Goal: Task Accomplishment & Management: Use online tool/utility

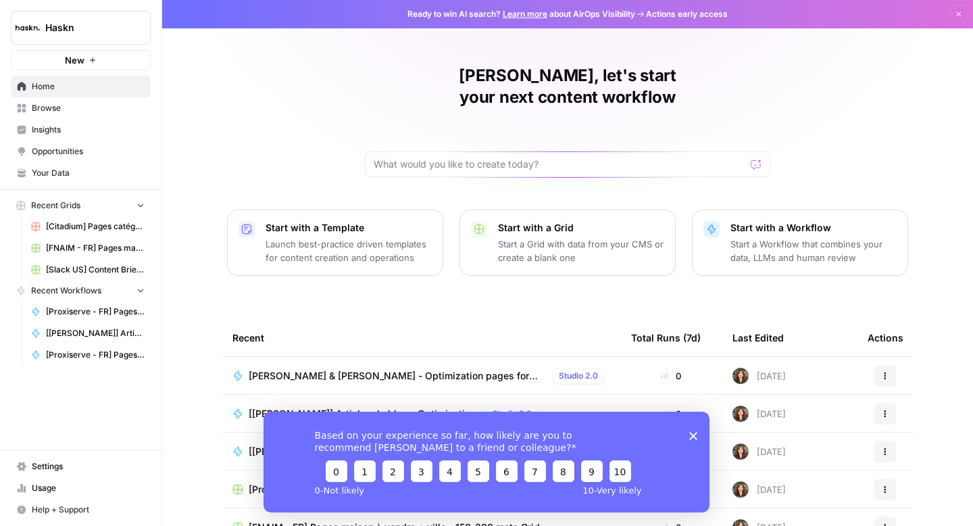
click at [691, 433] on polygon "Close survey" at bounding box center [693, 435] width 8 height 8
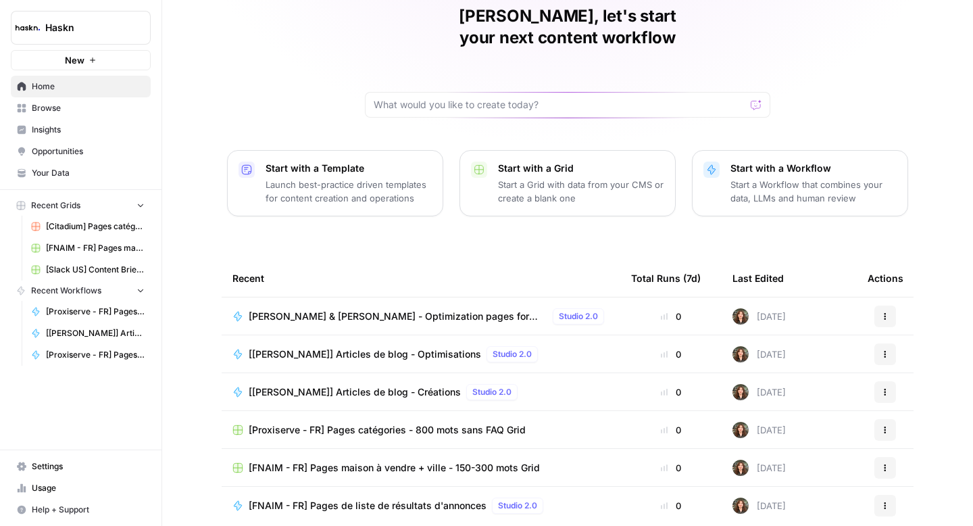
scroll to position [74, 0]
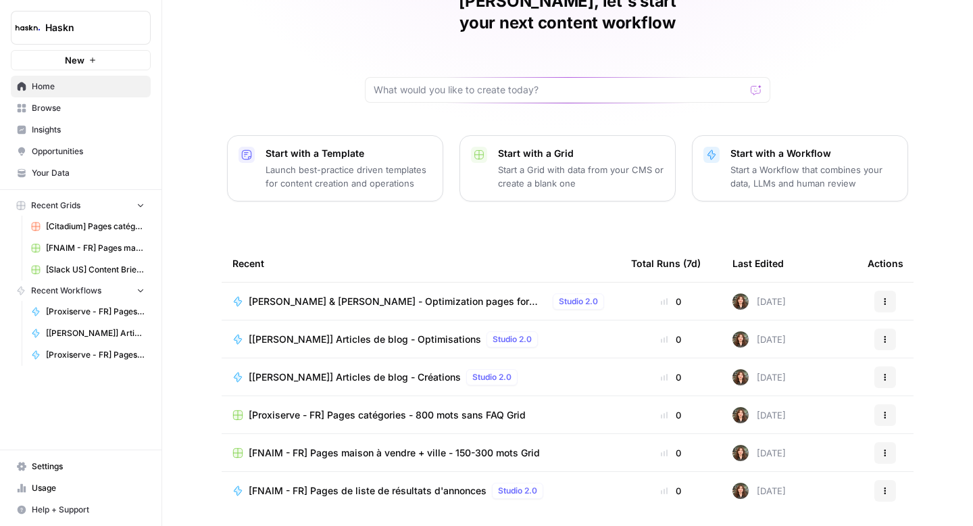
click at [372, 295] on span "[PERSON_NAME] & [PERSON_NAME] - Optimization pages for LLMs" at bounding box center [398, 302] width 299 height 14
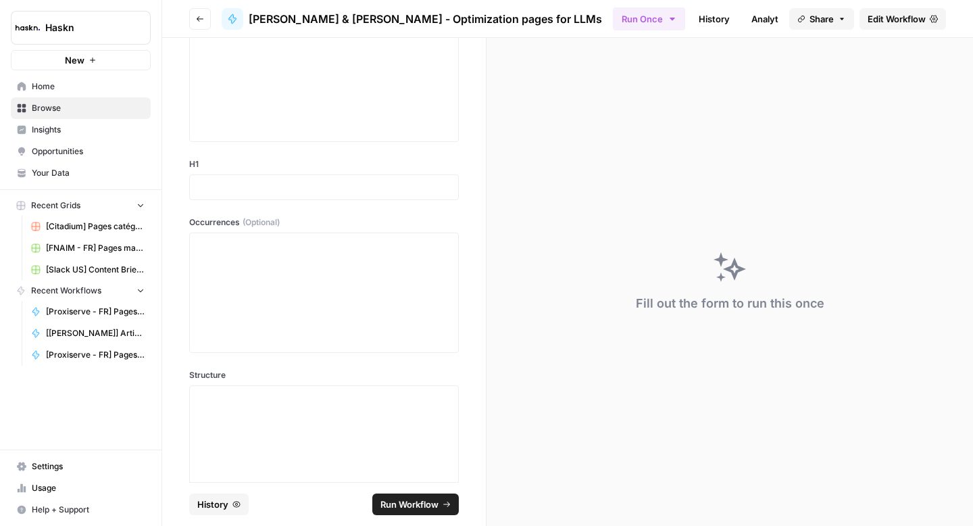
scroll to position [426, 0]
click at [895, 21] on span "Edit Workflow" at bounding box center [896, 19] width 58 height 14
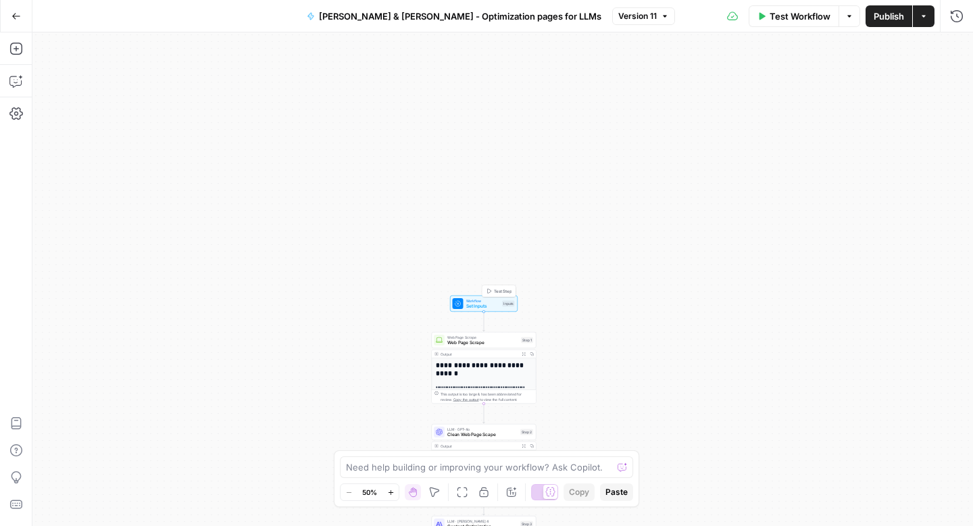
click at [496, 288] on span "Test Step" at bounding box center [503, 291] width 18 height 6
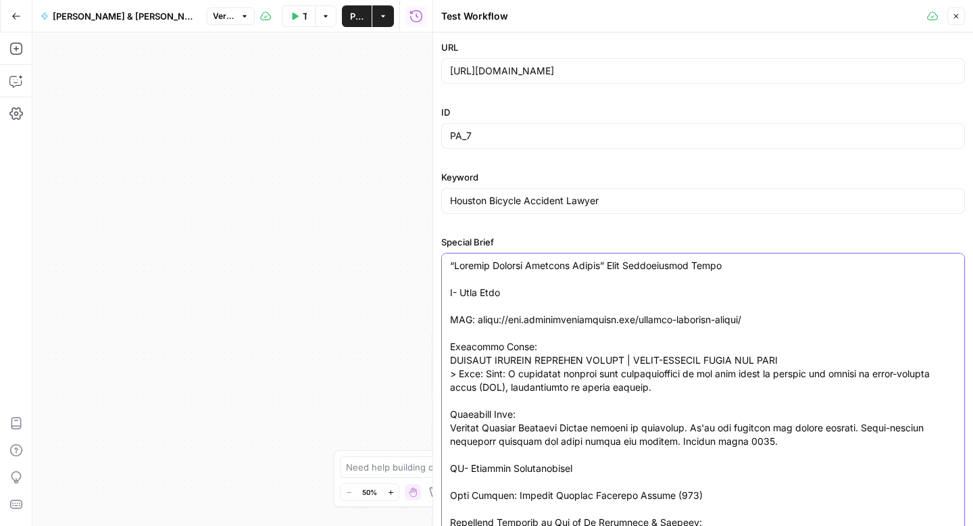
click at [448, 297] on div at bounding box center [703, 394] width 524 height 282
click at [449, 291] on div at bounding box center [703, 394] width 524 height 282
click at [449, 349] on div at bounding box center [703, 394] width 524 height 282
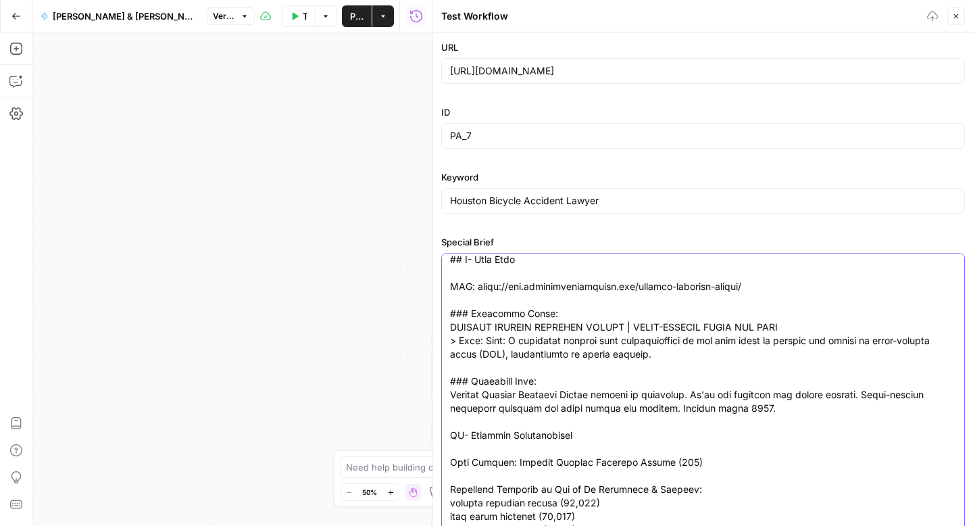
scroll to position [38, 0]
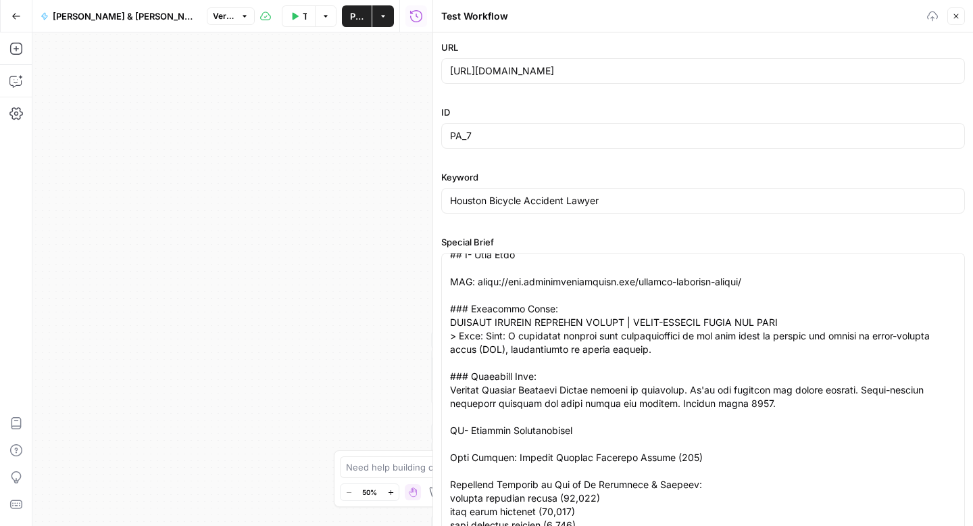
click at [447, 436] on div at bounding box center [703, 394] width 524 height 282
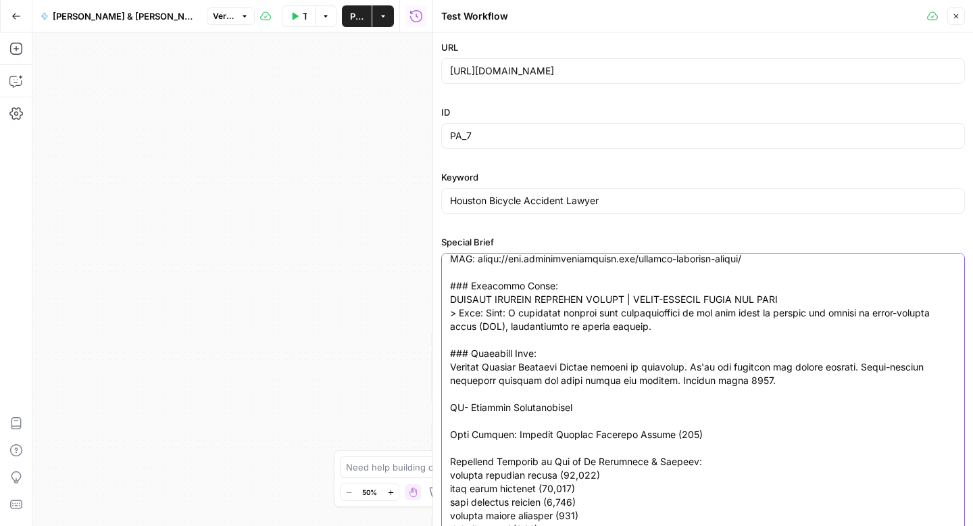
scroll to position [74, 0]
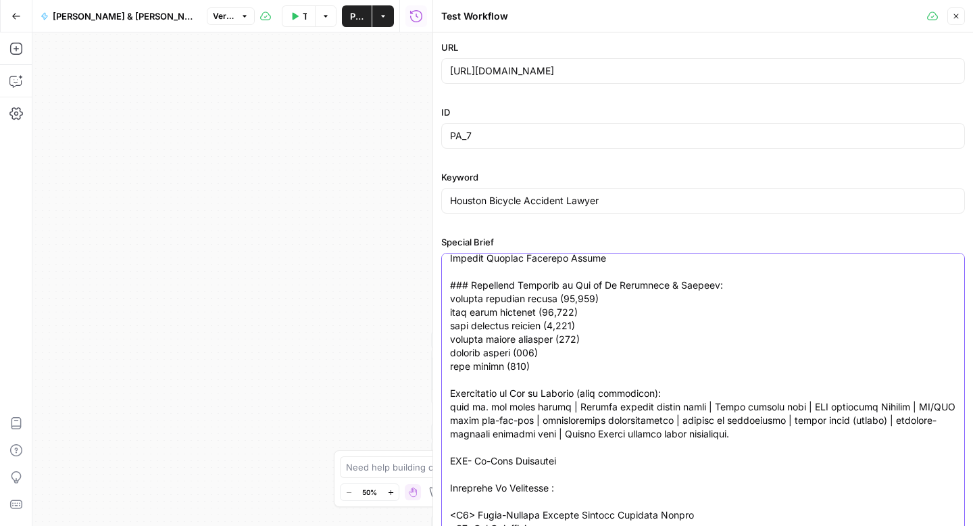
scroll to position [268, 0]
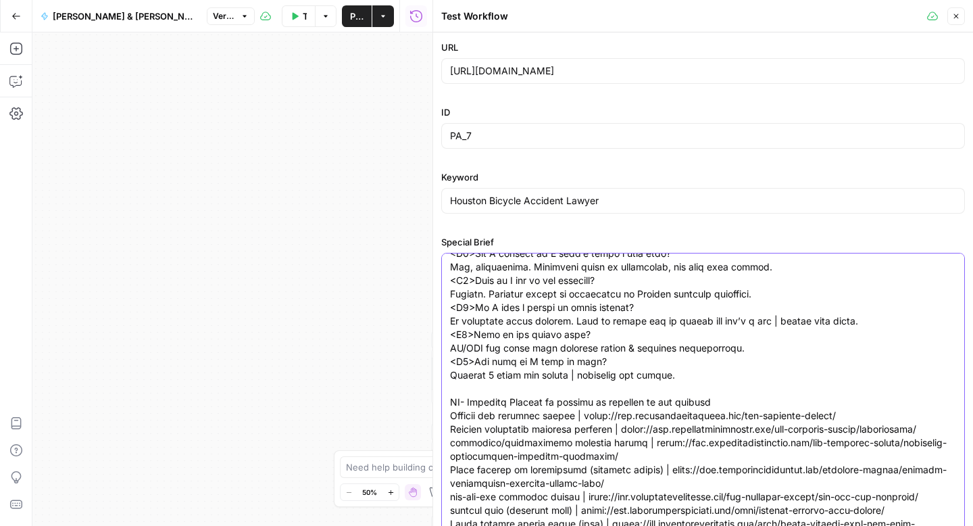
scroll to position [1244, 0]
click at [451, 403] on textarea "Special Brief" at bounding box center [703, 48] width 506 height 2067
click at [670, 397] on textarea "Special Brief" at bounding box center [703, 48] width 506 height 2067
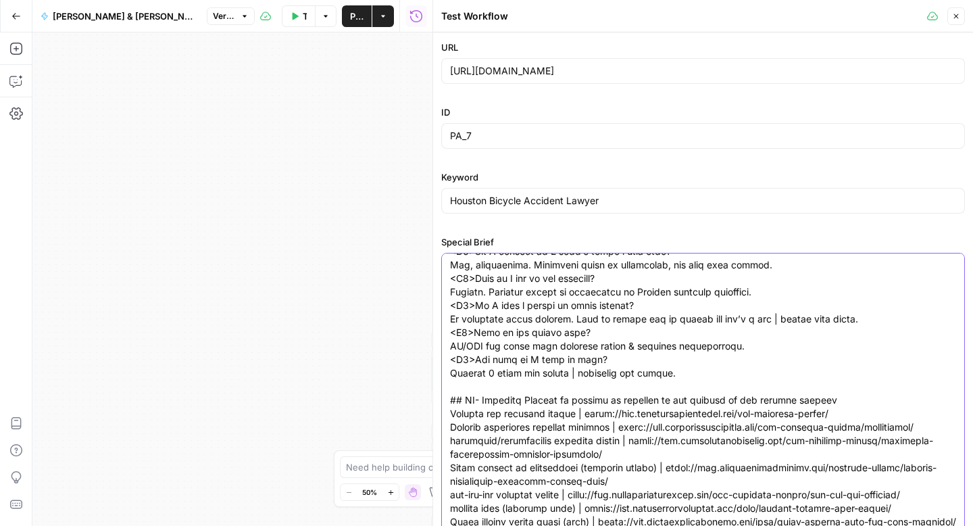
click at [795, 399] on textarea "Special Brief" at bounding box center [703, 42] width 506 height 2054
click at [774, 401] on textarea "Special Brief" at bounding box center [703, 42] width 506 height 2054
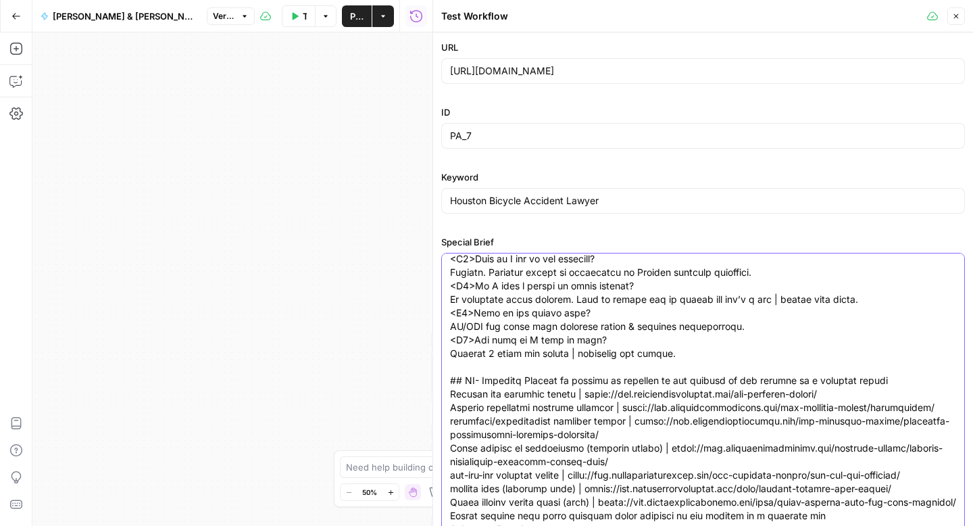
click at [588, 393] on textarea "Special Brief" at bounding box center [703, 22] width 506 height 2054
click at [447, 393] on div at bounding box center [703, 394] width 524 height 282
click at [452, 400] on textarea "Special Brief" at bounding box center [703, 22] width 506 height 2054
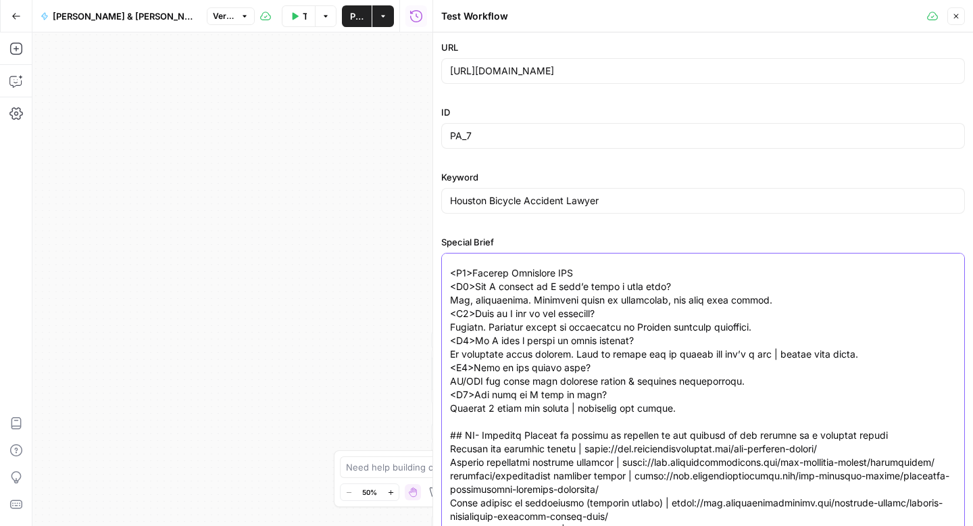
scroll to position [1323, 0]
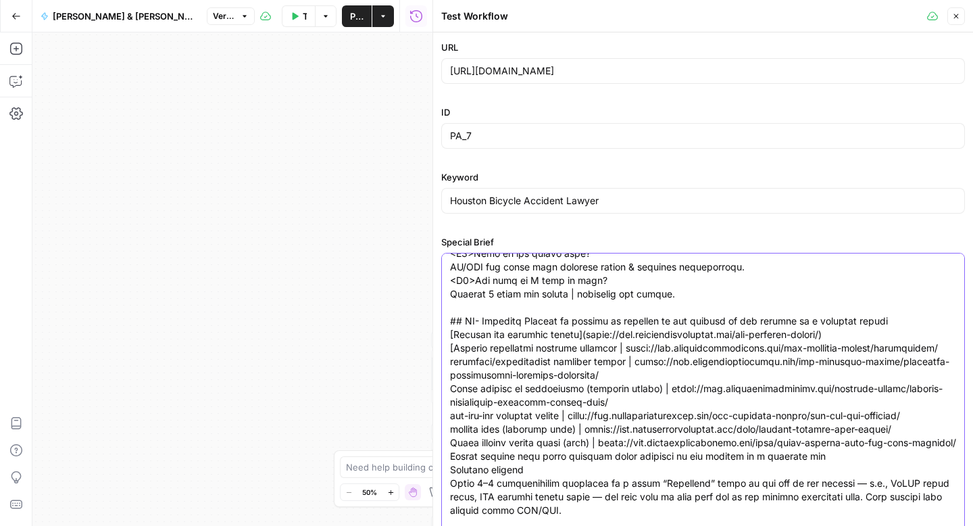
drag, startPoint x: 631, startPoint y: 351, endPoint x: 622, endPoint y: 351, distance: 9.5
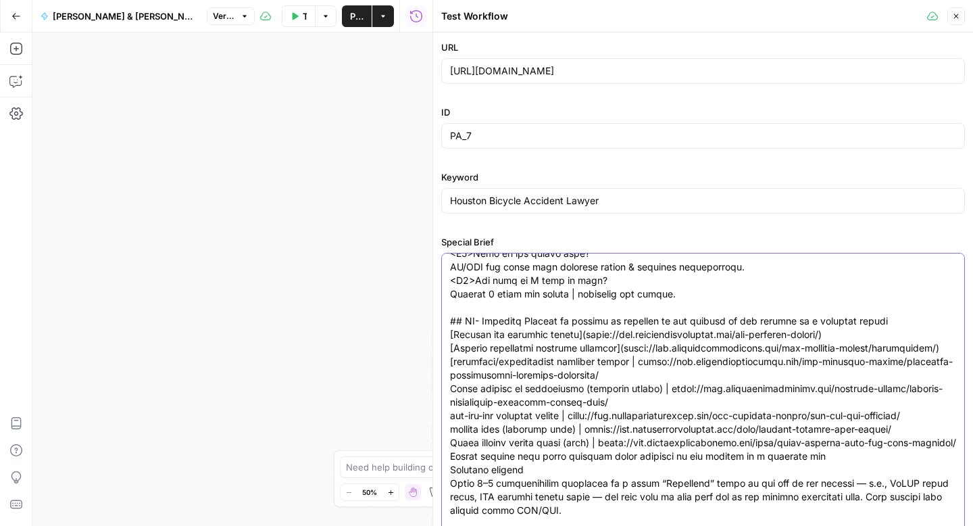
drag, startPoint x: 640, startPoint y: 372, endPoint x: 630, endPoint y: 372, distance: 9.5
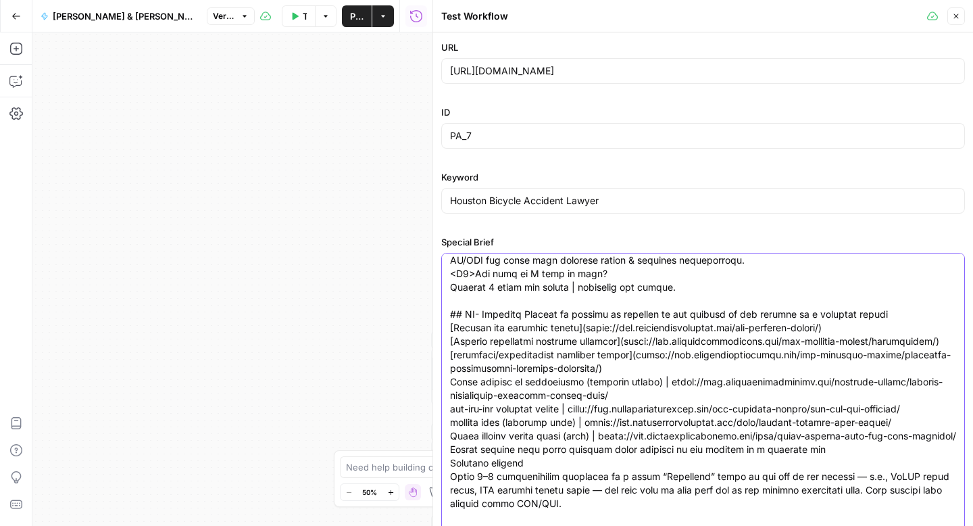
scroll to position [1330, 0]
drag, startPoint x: 657, startPoint y: 394, endPoint x: 649, endPoint y: 395, distance: 8.2
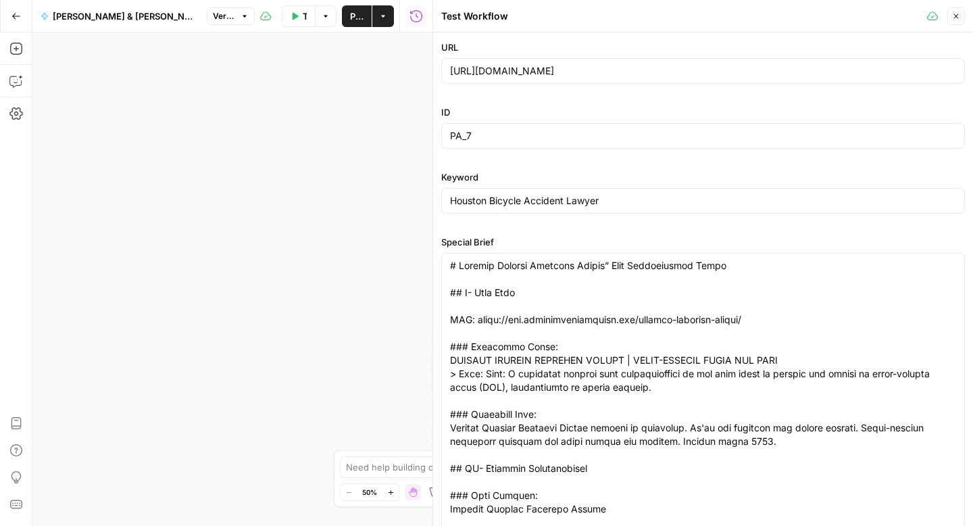
drag, startPoint x: 449, startPoint y: 420, endPoint x: 464, endPoint y: 416, distance: 15.2
click at [449, 420] on div at bounding box center [703, 394] width 524 height 282
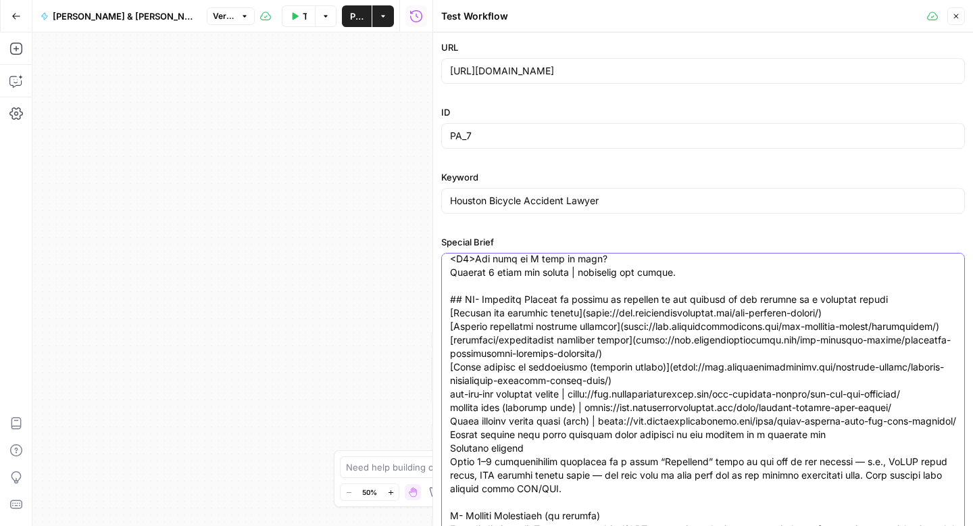
drag, startPoint x: 450, startPoint y: 408, endPoint x: 490, endPoint y: 407, distance: 39.9
drag, startPoint x: 586, startPoint y: 406, endPoint x: 577, endPoint y: 407, distance: 8.9
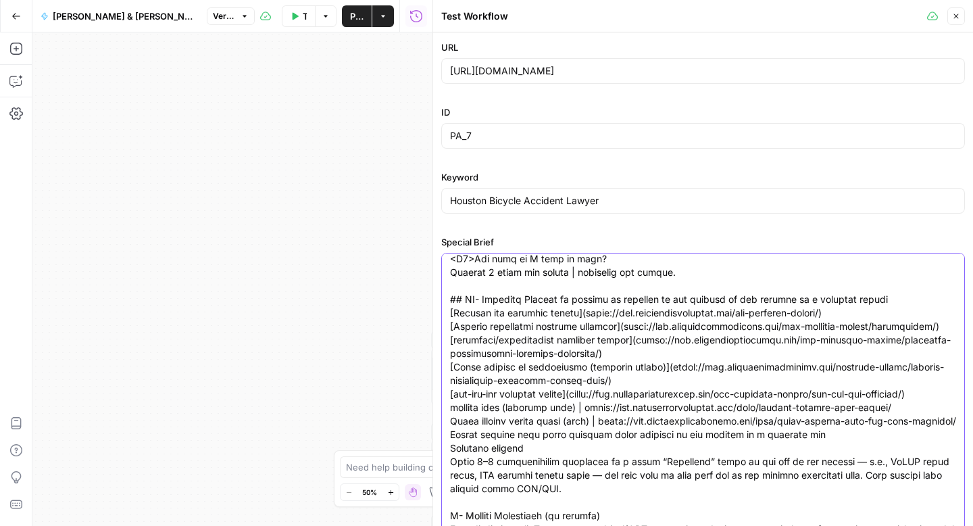
drag, startPoint x: 586, startPoint y: 436, endPoint x: 503, endPoint y: 436, distance: 82.4
drag, startPoint x: 606, startPoint y: 445, endPoint x: 567, endPoint y: 449, distance: 38.7
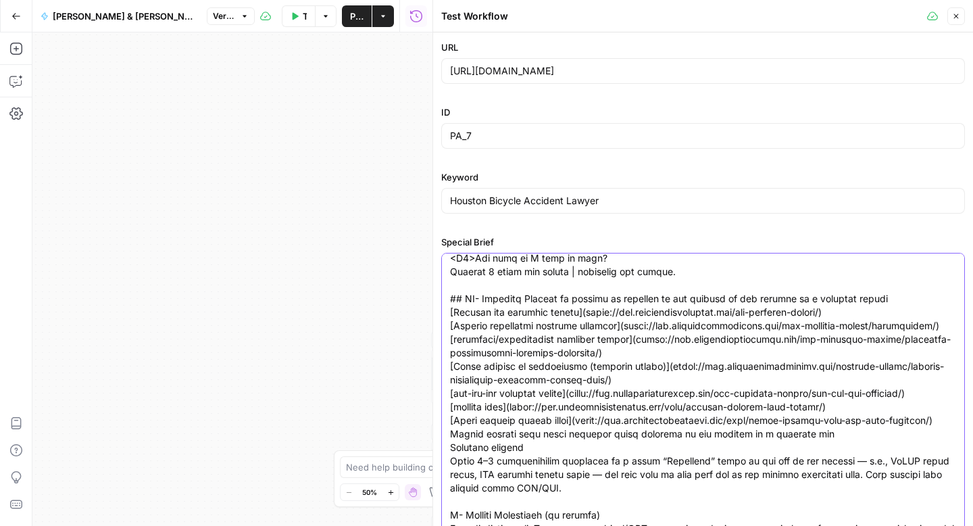
scroll to position [1398, 0]
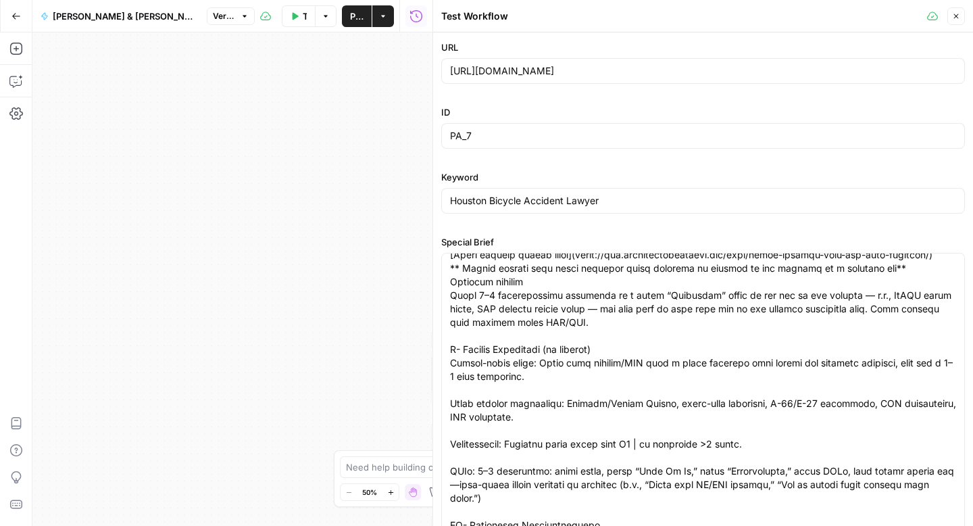
scroll to position [0, 0]
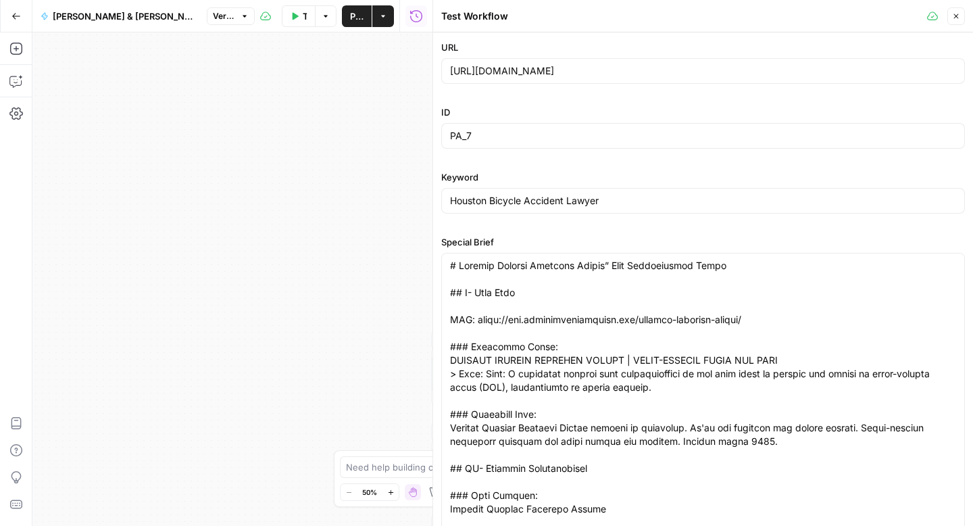
click at [449, 324] on div at bounding box center [703, 394] width 524 height 282
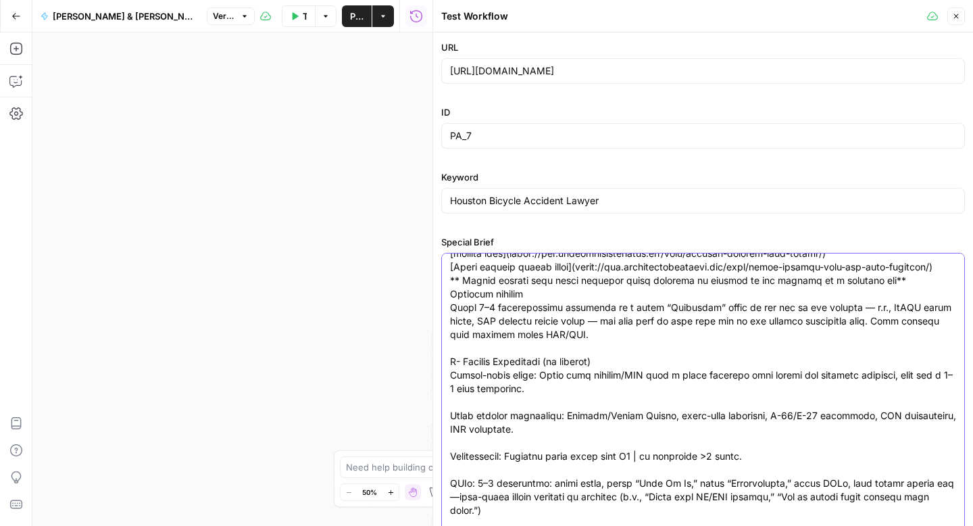
scroll to position [1505, 0]
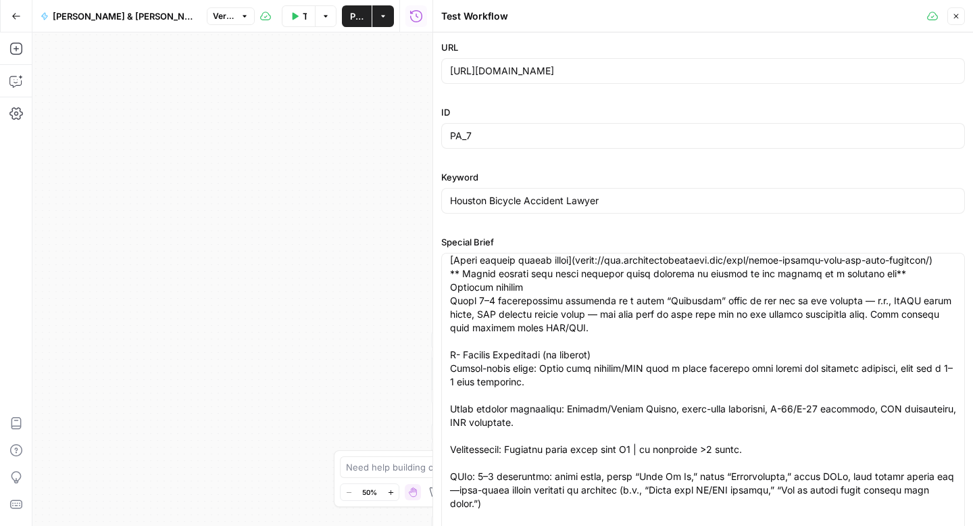
click at [449, 324] on div at bounding box center [703, 394] width 524 height 282
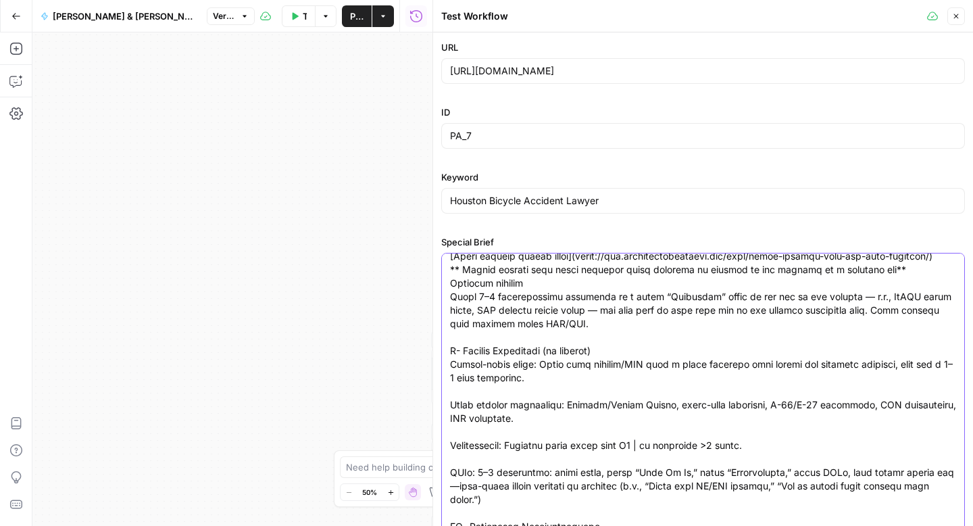
scroll to position [1517, 0]
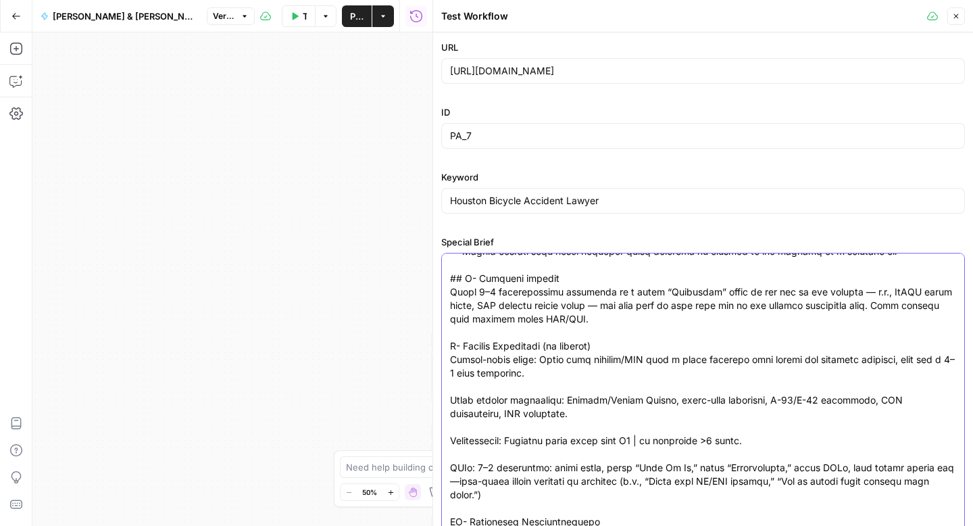
scroll to position [1529, 0]
drag, startPoint x: 841, startPoint y: 332, endPoint x: 597, endPoint y: 349, distance: 245.1
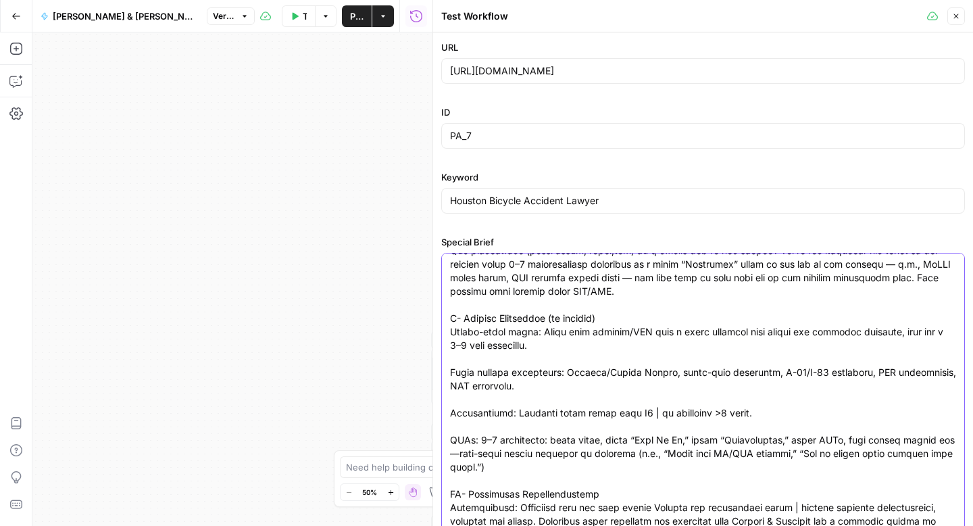
scroll to position [1575, 0]
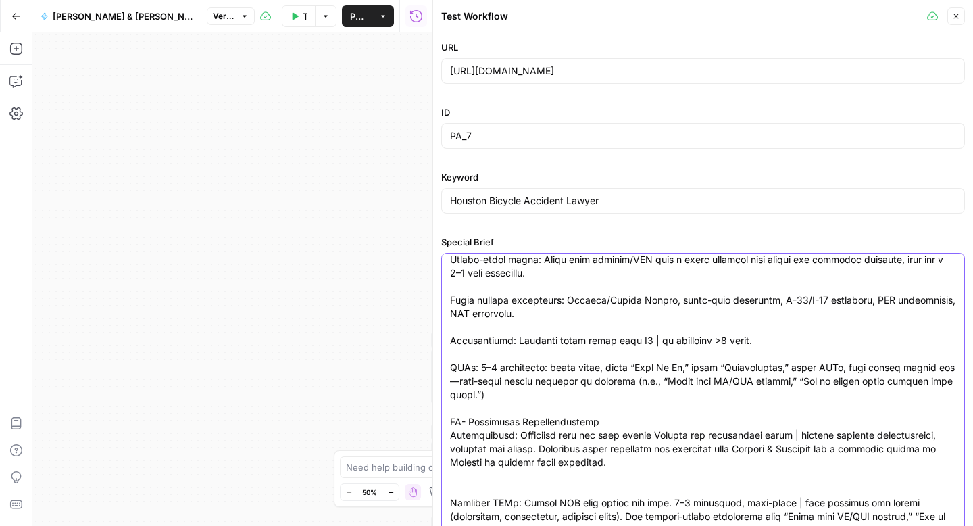
scroll to position [1668, 0]
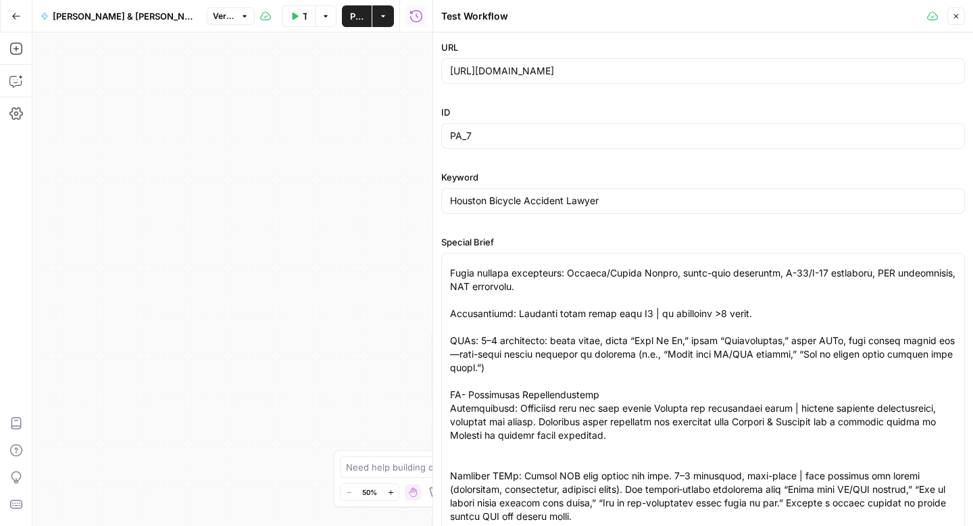
click at [448, 432] on div at bounding box center [703, 394] width 524 height 282
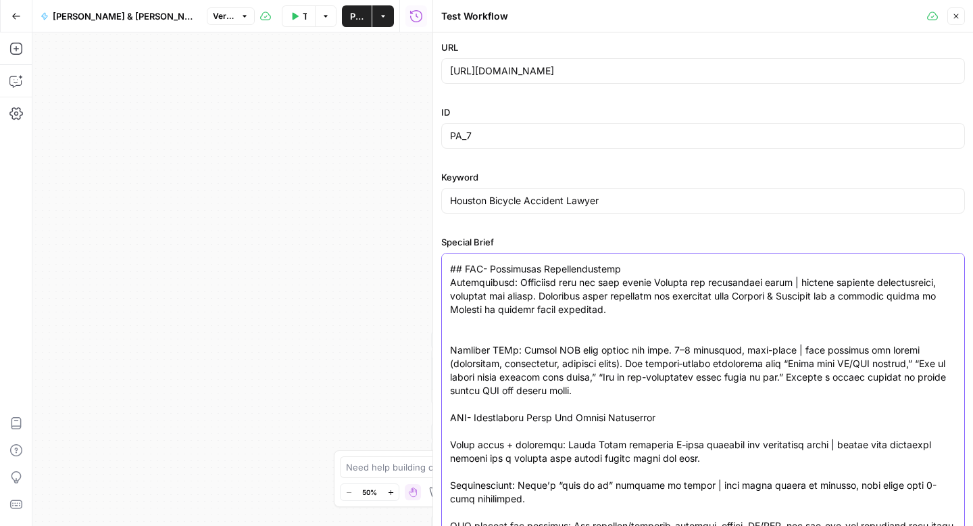
scroll to position [1795, 0]
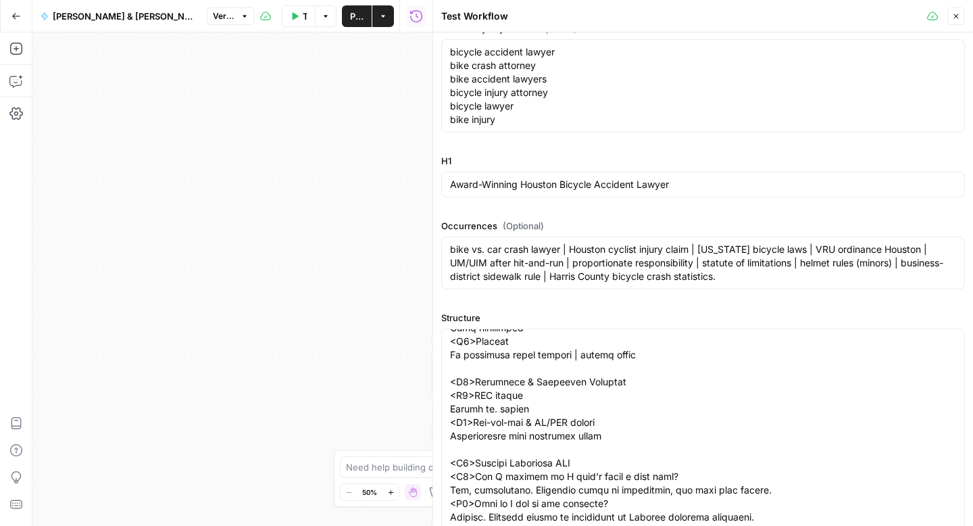
scroll to position [634, 0]
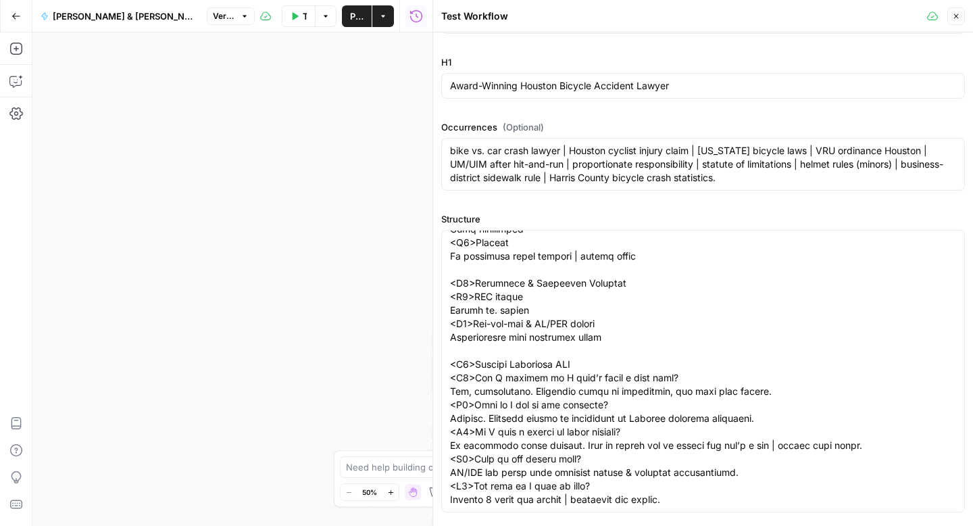
type textarea "# Houston Bicycle Accident Lawyer” Page Optimization Brief ## I- Meta Tags URL:…"
click at [303, 20] on span "Test Workflow" at bounding box center [305, 16] width 4 height 14
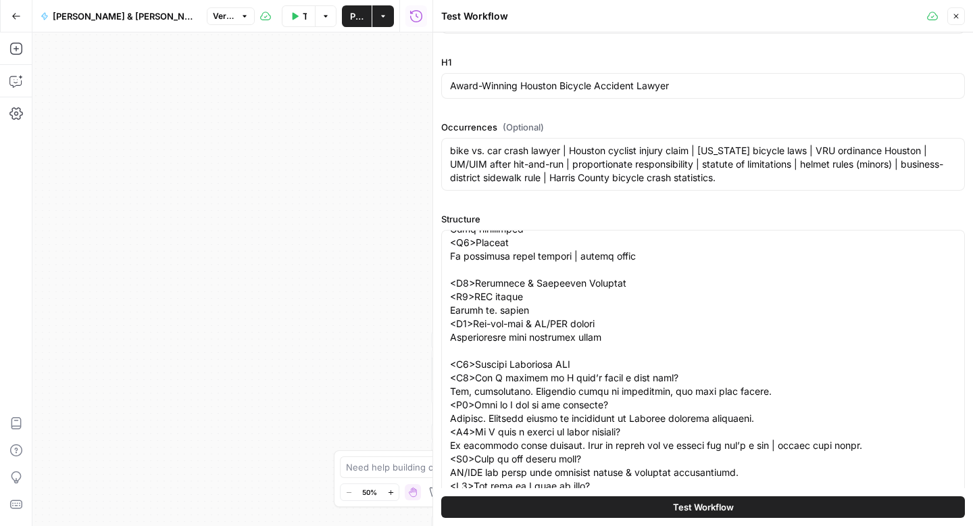
click at [695, 501] on span "Test Workflow" at bounding box center [703, 507] width 61 height 14
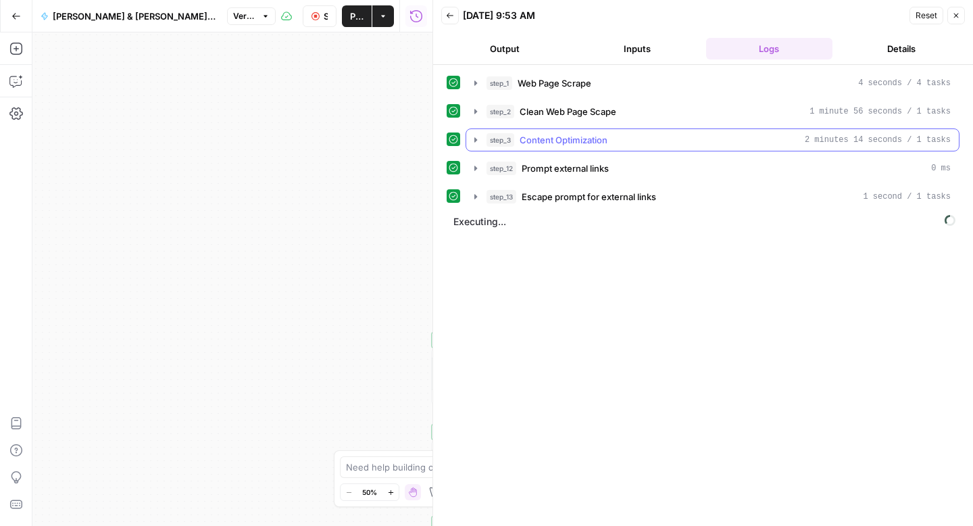
click at [476, 142] on icon "button" at bounding box center [475, 139] width 11 height 11
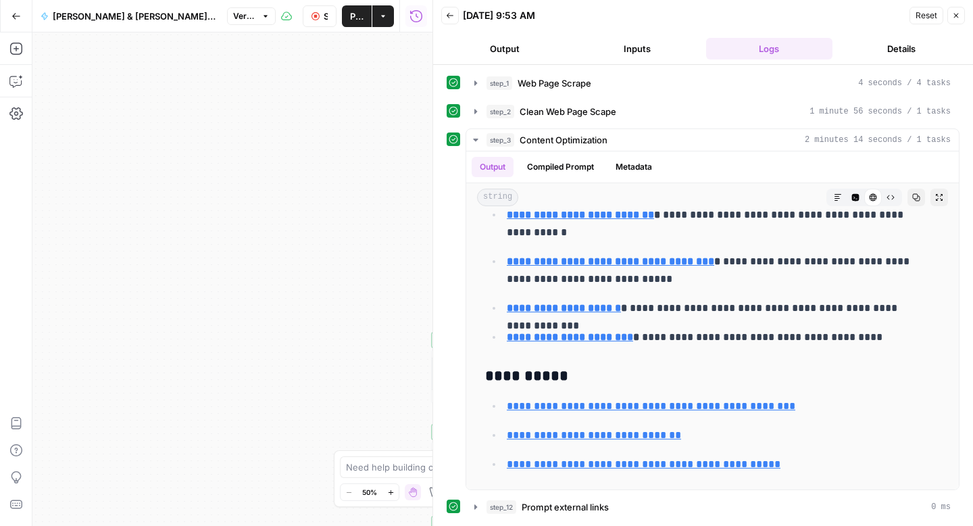
scroll to position [52, 0]
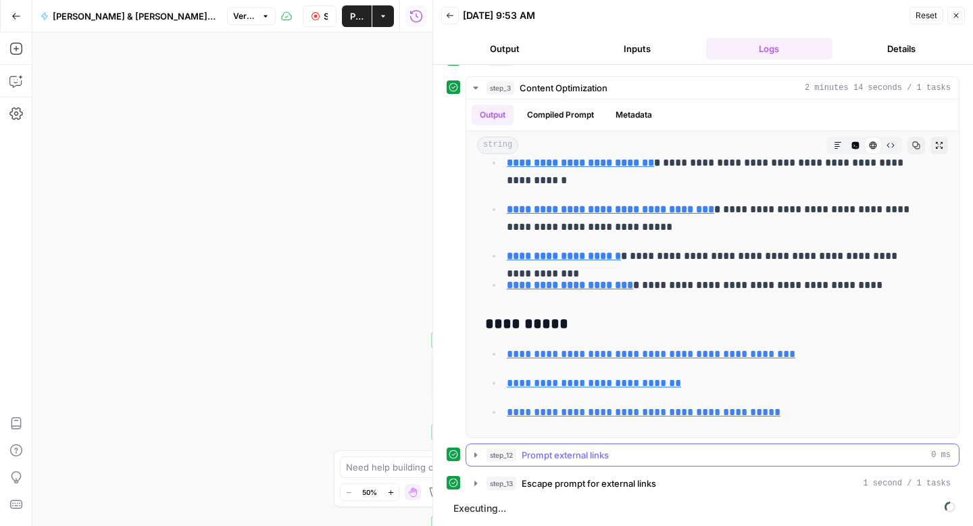
click at [474, 456] on icon "button" at bounding box center [475, 454] width 11 height 11
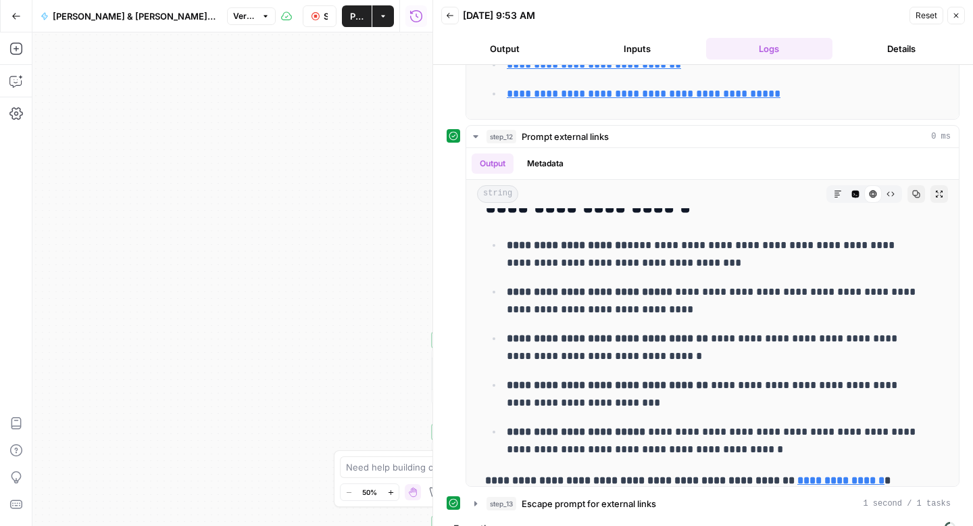
scroll to position [390, 0]
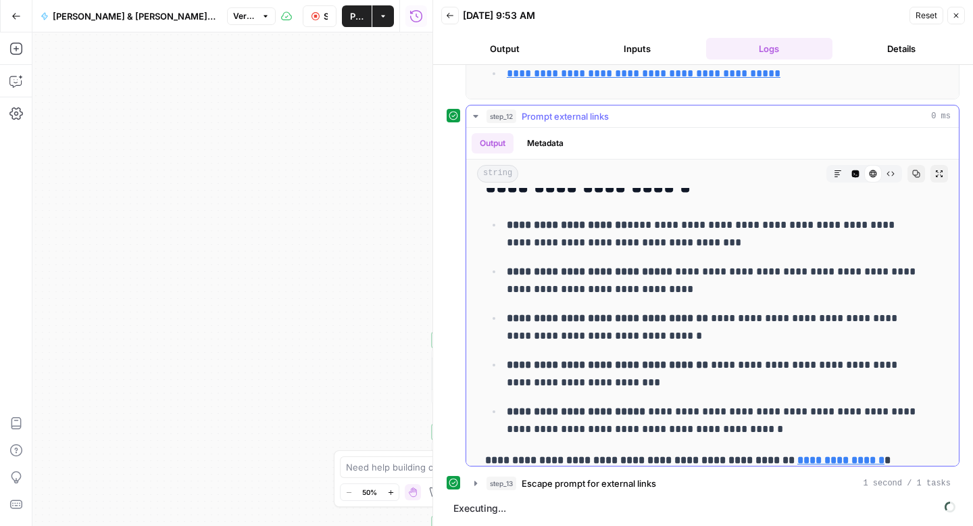
click at [478, 116] on icon "button" at bounding box center [475, 116] width 11 height 11
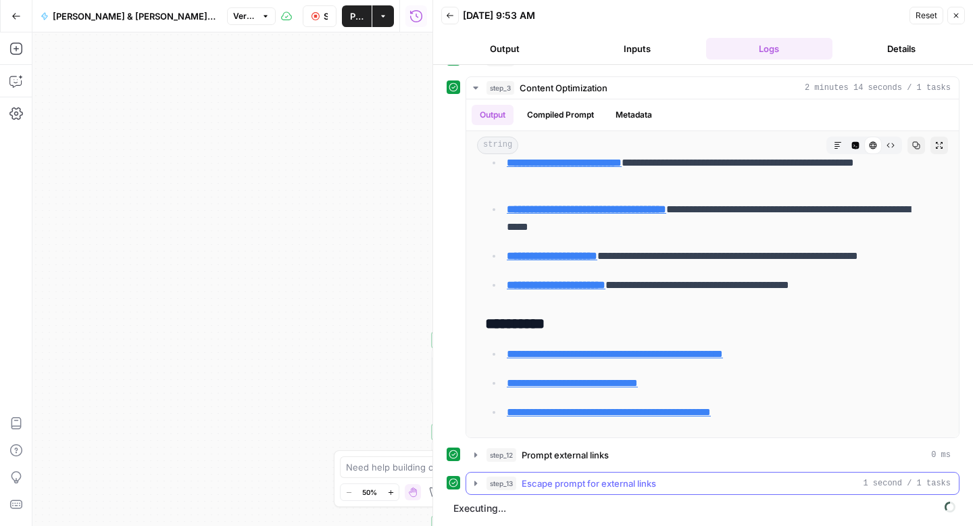
click at [474, 485] on icon "button" at bounding box center [475, 483] width 11 height 11
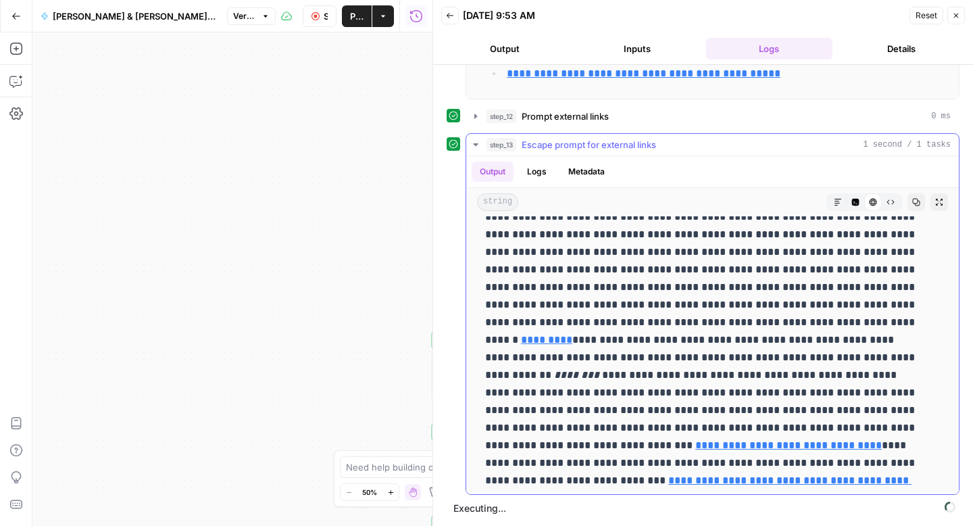
scroll to position [9492, 0]
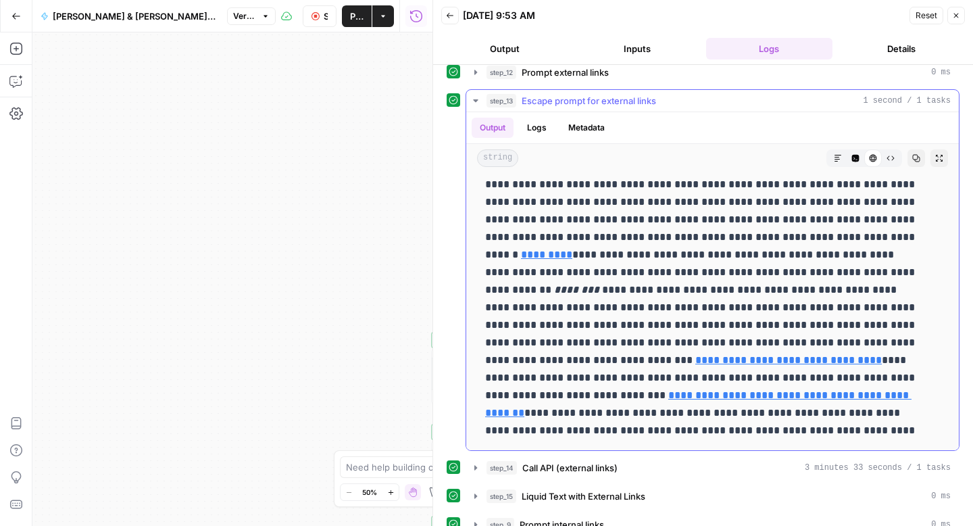
scroll to position [504, 0]
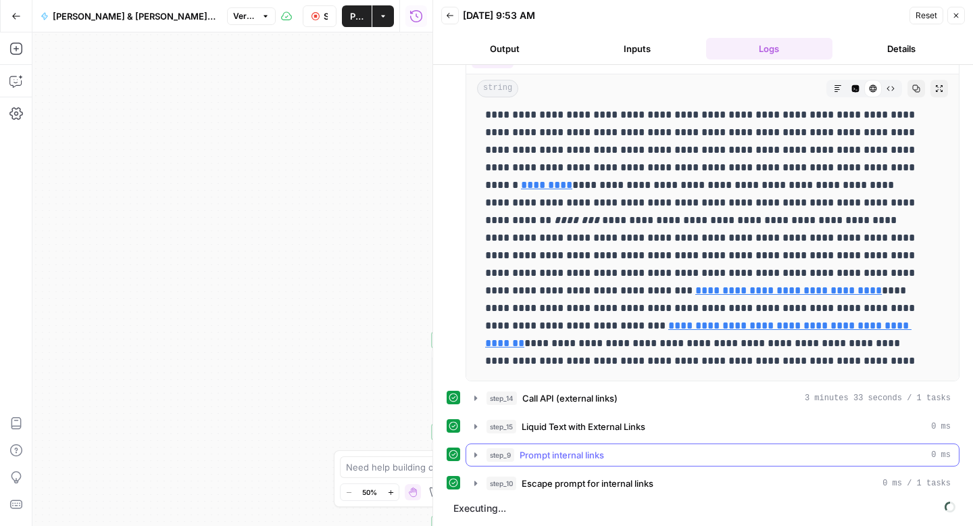
click at [475, 453] on icon "button" at bounding box center [475, 454] width 3 height 5
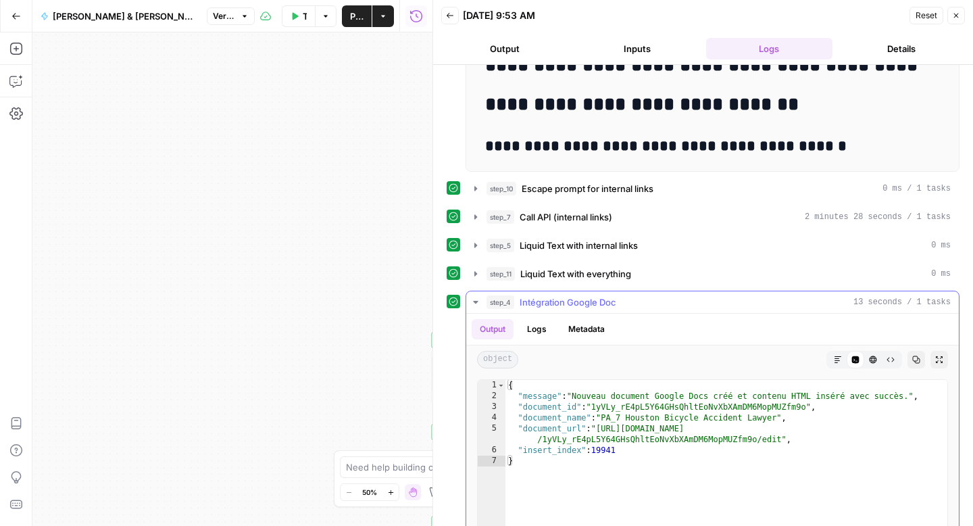
scroll to position [1148, 0]
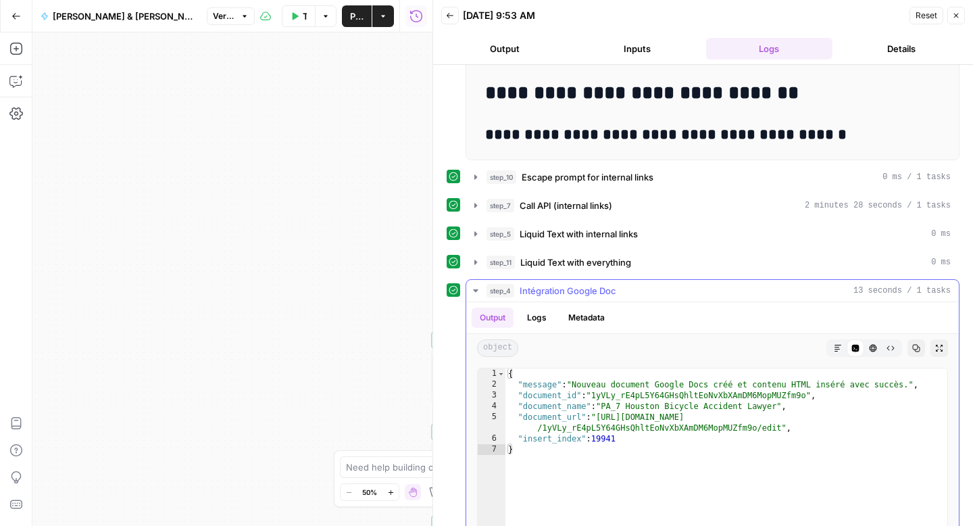
type textarea "**********"
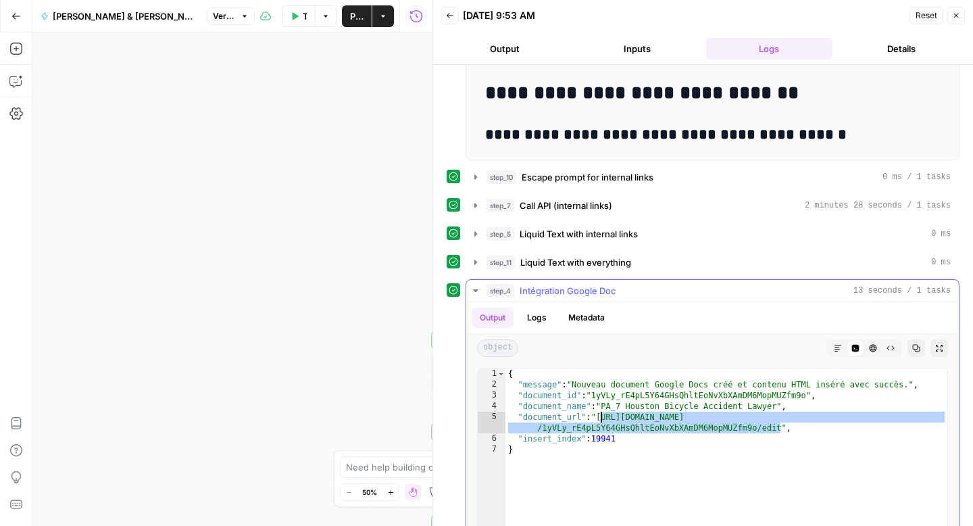
drag, startPoint x: 780, startPoint y: 427, endPoint x: 602, endPoint y: 420, distance: 178.5
click at [602, 420] on div "{ "message" : "Nouveau document Google Docs créé et contenu HTML inséré avec su…" at bounding box center [726, 511] width 442 height 287
click at [444, 16] on button "Back" at bounding box center [450, 16] width 18 height 18
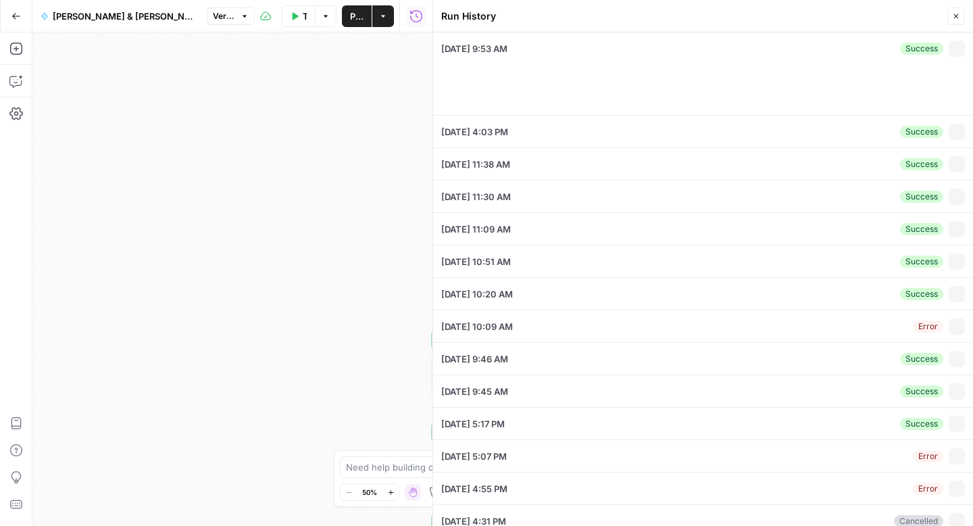
type textarea "# Houston Bicycle Accident Lawyer” Page Optimization Brief ## I- Meta Tags URL:…"
type textarea "bicycle accident lawyer bike crash attorney bike accident lawyers bicycle injur…"
type textarea "bike vs. car crash lawyer | Houston cyclist injury claim | Texas bicycle laws |…"
type textarea "<H1> Award-Winning Houston Bicycle Accident Lawyer <H2>Key Takeaways Texas is a…"
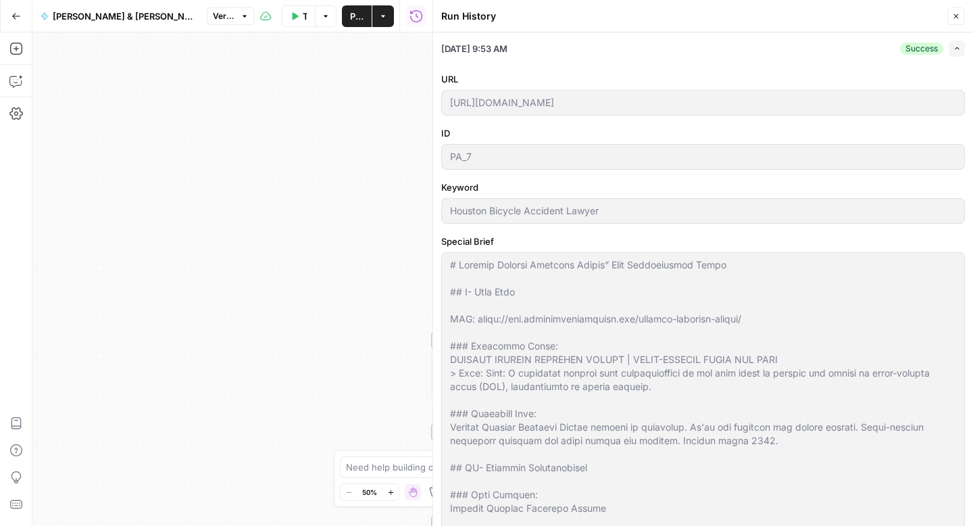
click at [10, 20] on button "Go Back" at bounding box center [16, 16] width 24 height 24
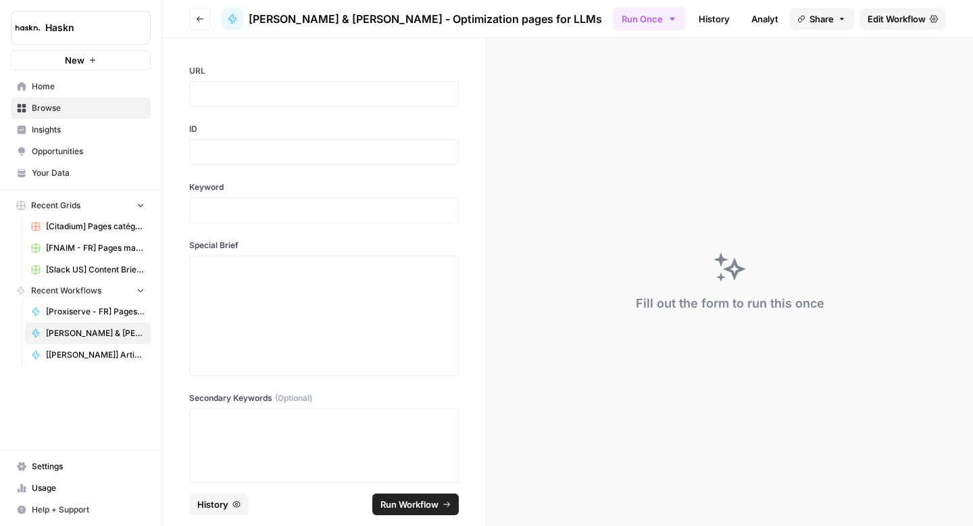
click at [186, 19] on header "Go back Simmons & Fletcher - Optimization pages for LLMs Run Once History Analy…" at bounding box center [567, 19] width 811 height 38
click at [191, 19] on button "Go back" at bounding box center [200, 19] width 22 height 22
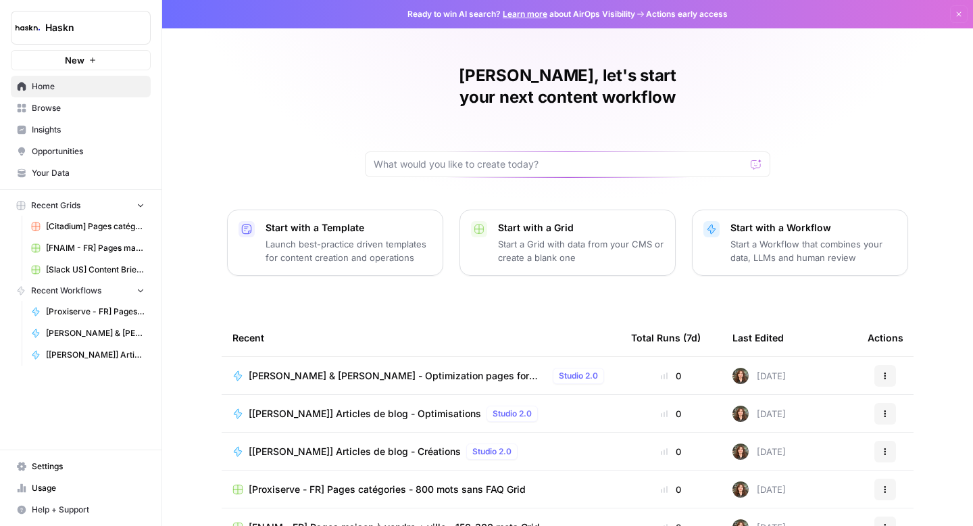
click at [126, 99] on link "Browse" at bounding box center [81, 108] width 140 height 22
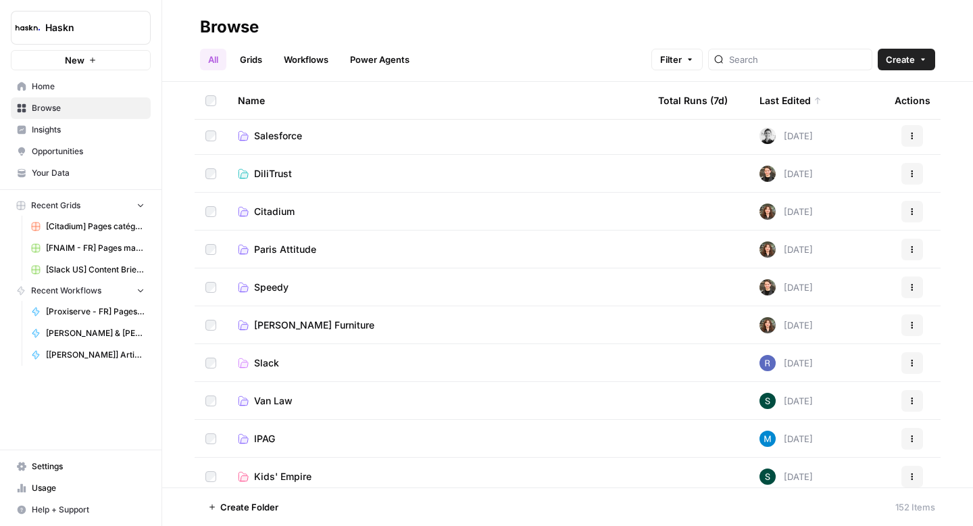
scroll to position [994, 0]
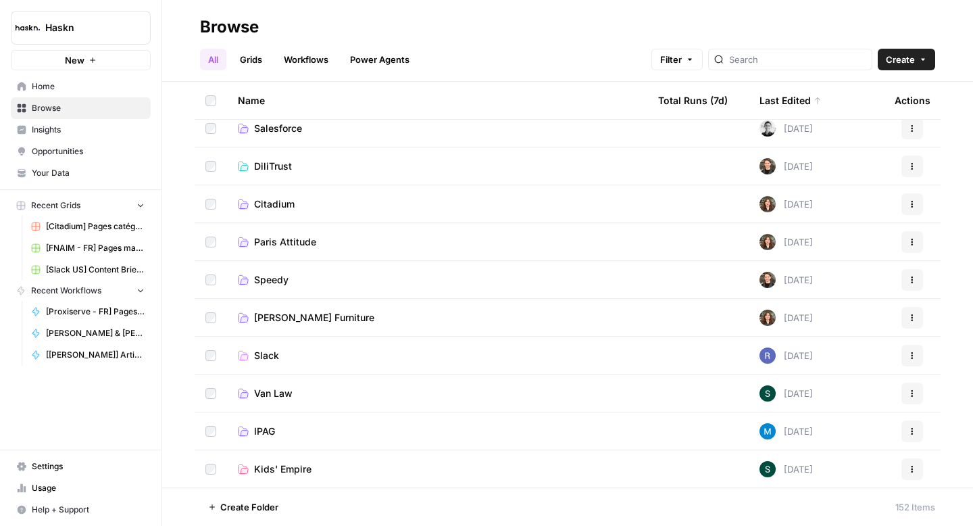
click at [290, 322] on span "Modani Furniture" at bounding box center [314, 318] width 120 height 14
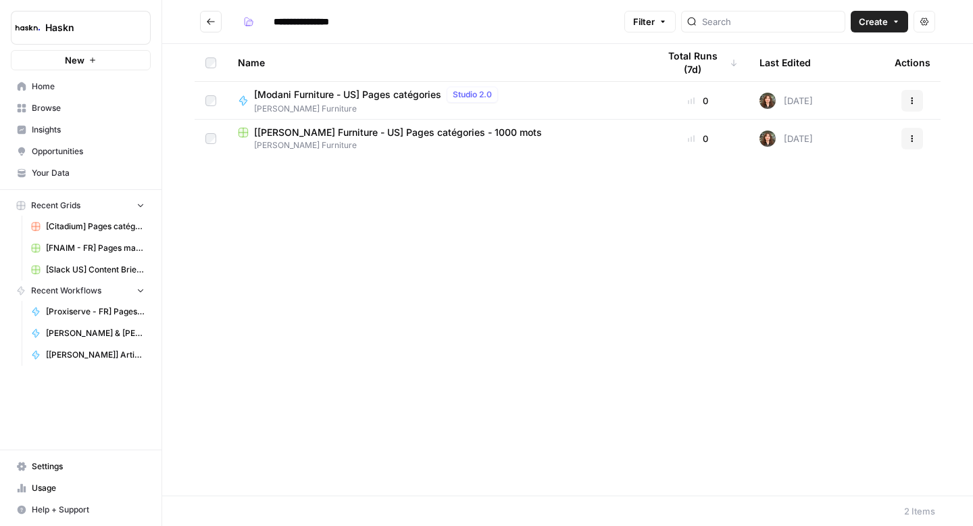
click at [375, 92] on span "[Modani Furniture - US] Pages catégories" at bounding box center [347, 95] width 187 height 14
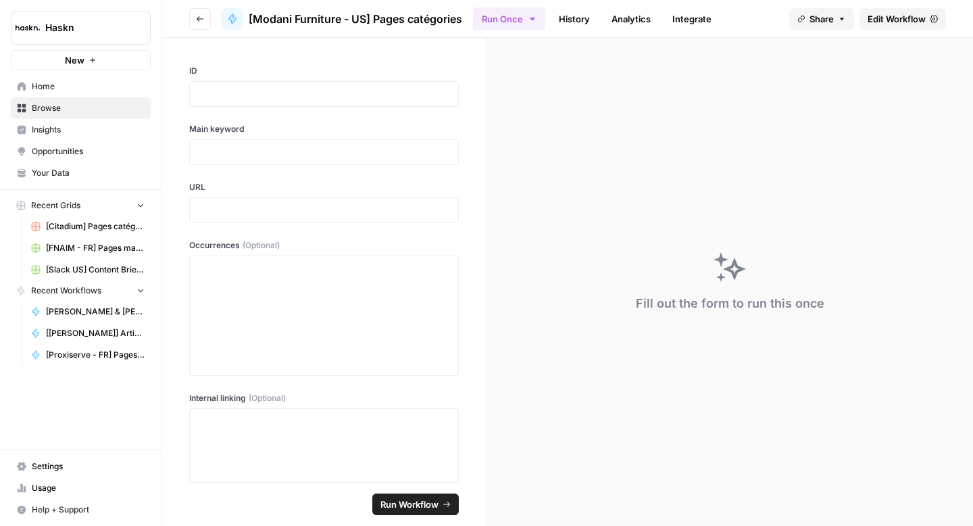
drag, startPoint x: 883, startPoint y: 23, endPoint x: 832, endPoint y: 83, distance: 78.6
click at [883, 23] on span "Edit Workflow" at bounding box center [896, 19] width 58 height 14
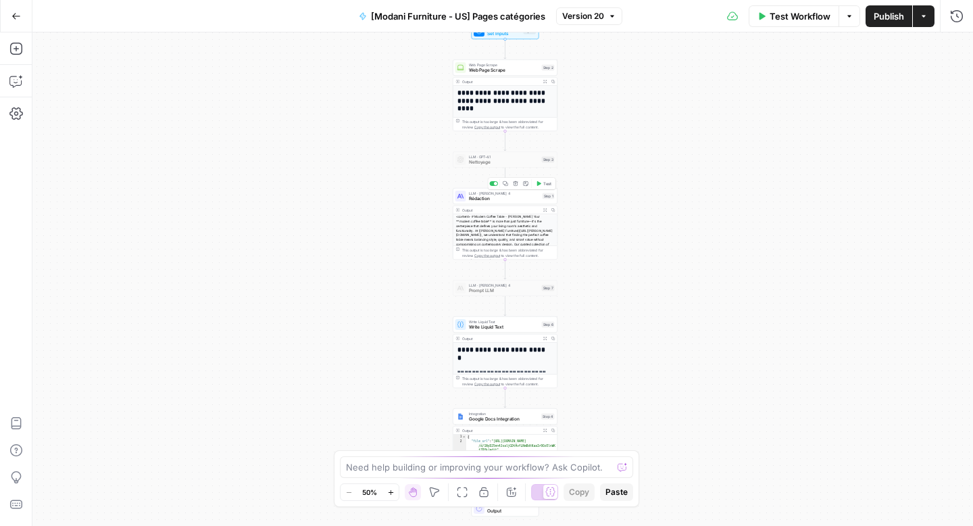
click at [505, 203] on div "LLM · Claude Sonnet 4 Rédaction Step 1 Copy step Delete step Add Note Test" at bounding box center [505, 196] width 105 height 16
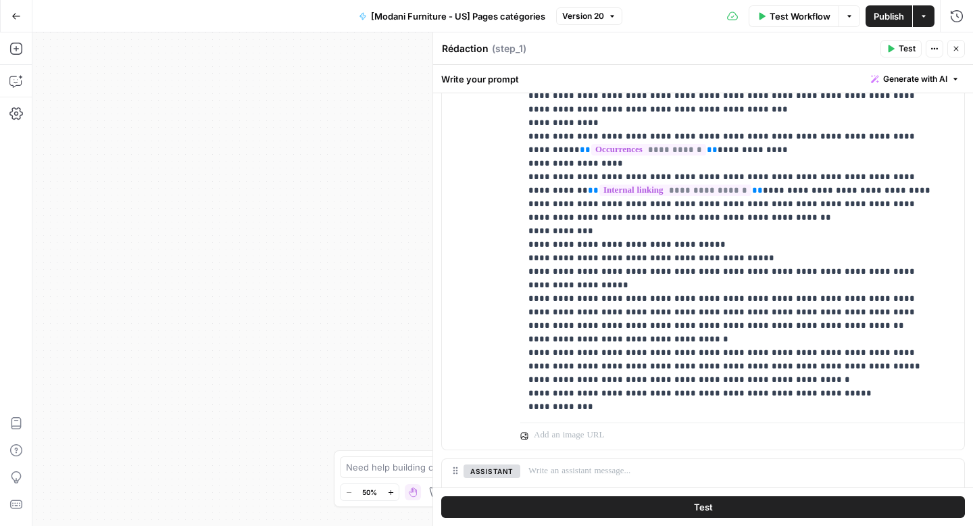
scroll to position [333, 0]
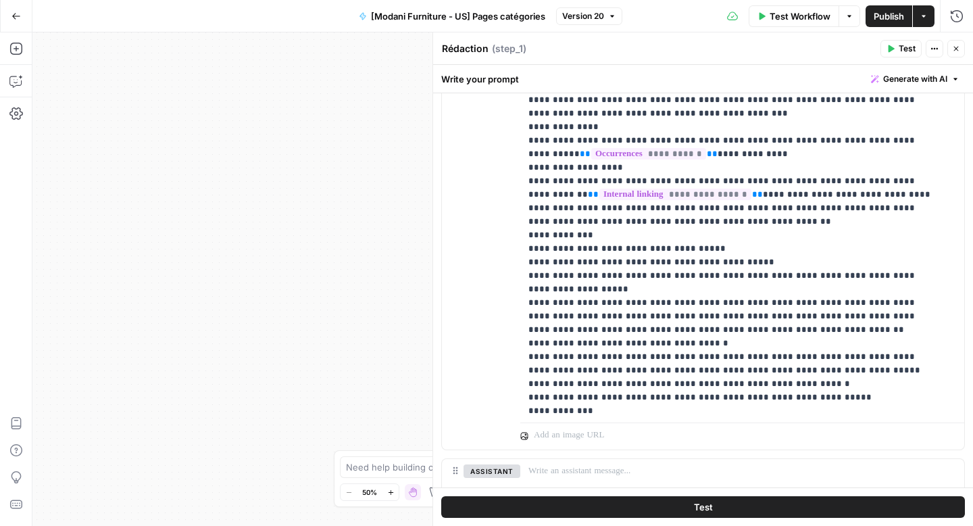
click at [17, 14] on icon "button" at bounding box center [15, 15] width 9 height 9
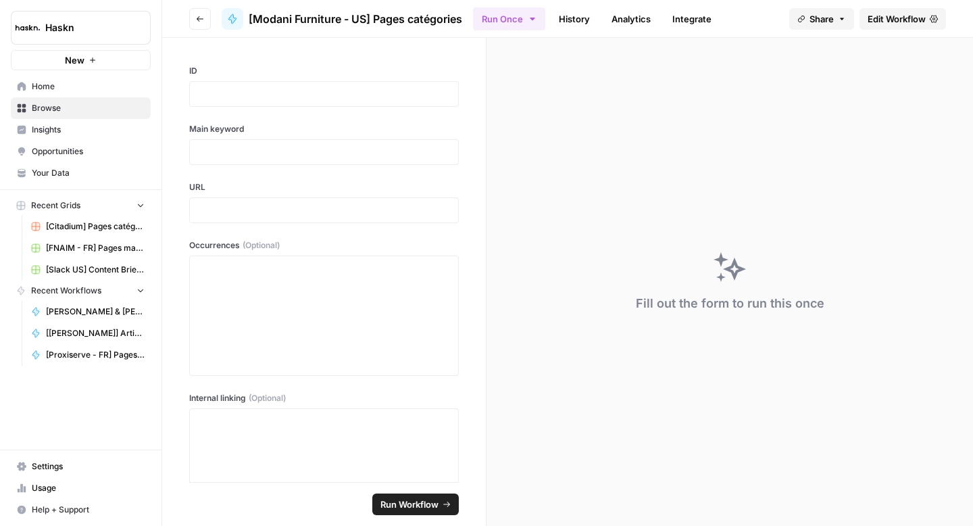
click at [203, 8] on button "Go back" at bounding box center [200, 19] width 22 height 22
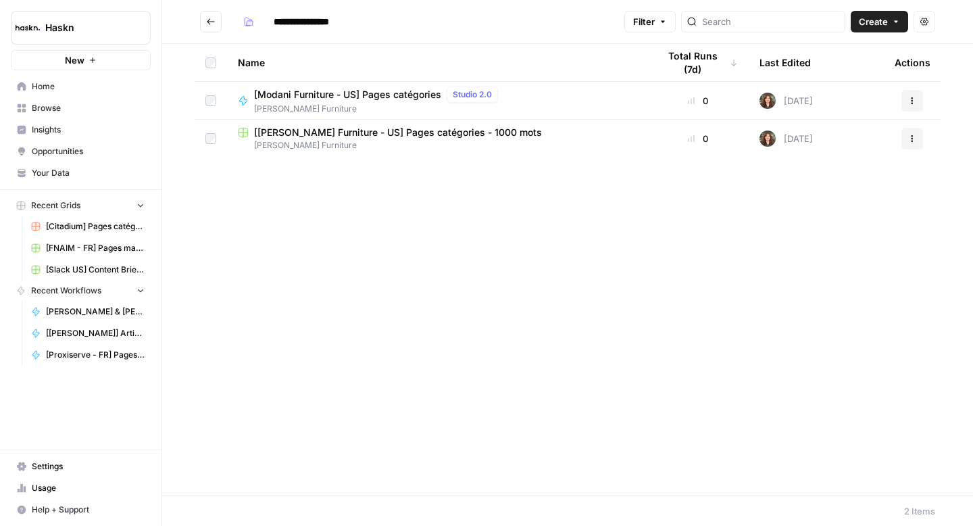
click at [210, 27] on button "Go back" at bounding box center [211, 22] width 22 height 22
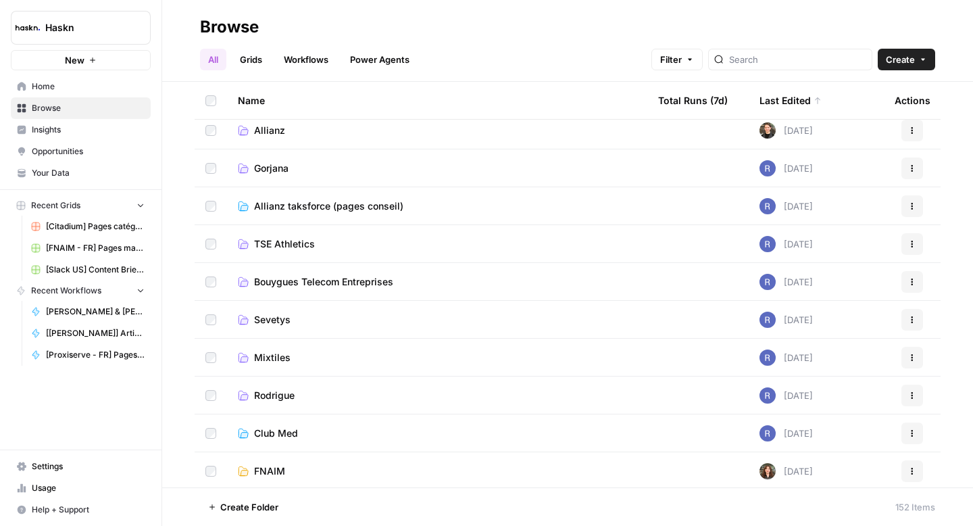
scroll to position [616, 0]
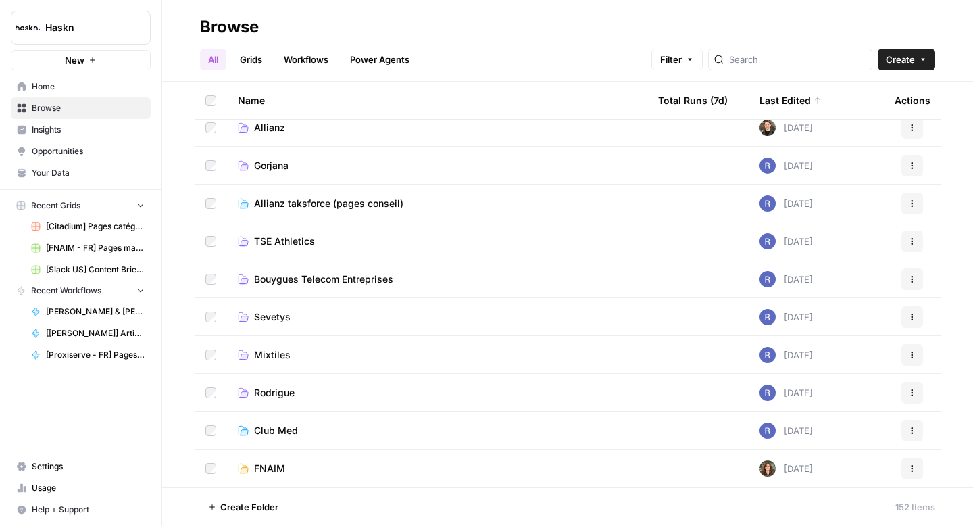
click at [276, 312] on span "Sevetys" at bounding box center [272, 317] width 36 height 14
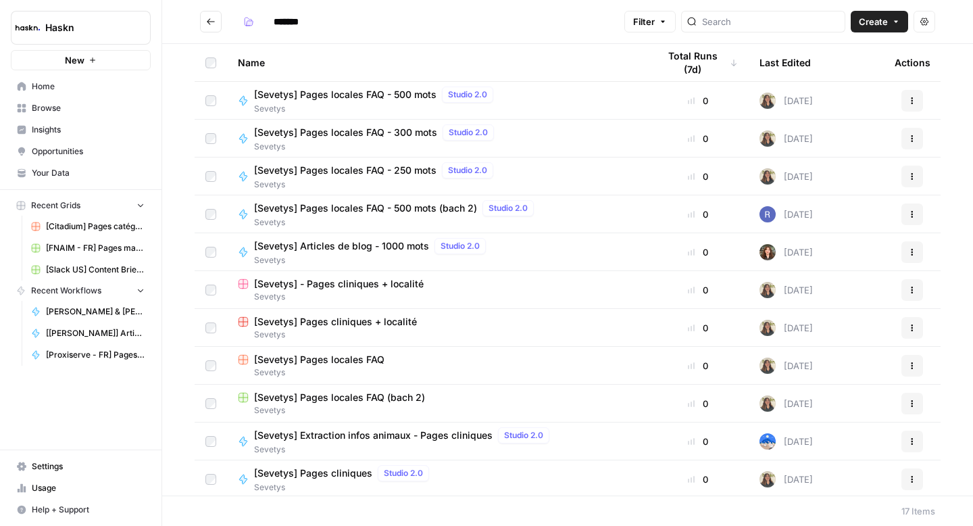
click at [217, 26] on button "Go back" at bounding box center [211, 22] width 22 height 22
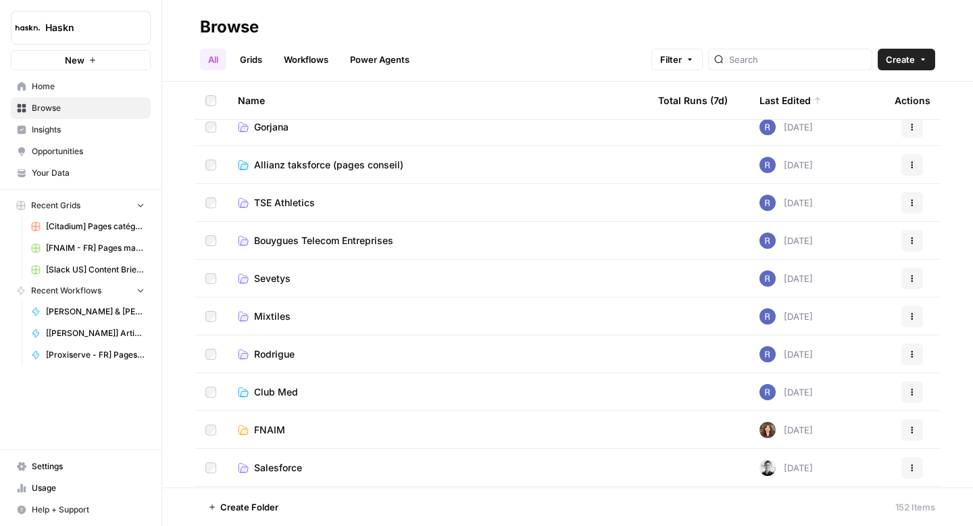
scroll to position [653, 0]
click at [263, 353] on span "Rodrigue" at bounding box center [274, 356] width 41 height 14
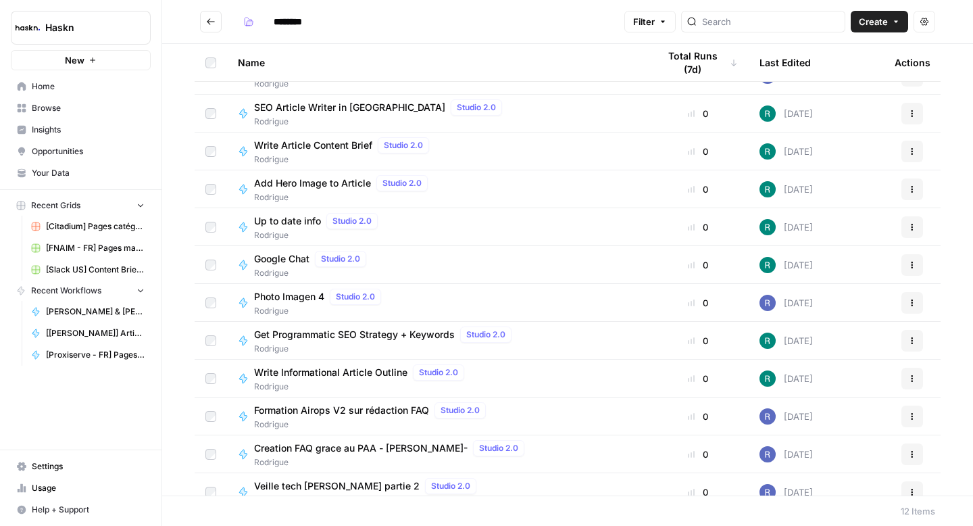
scroll to position [24, 0]
click at [216, 26] on button "Go back" at bounding box center [211, 22] width 22 height 22
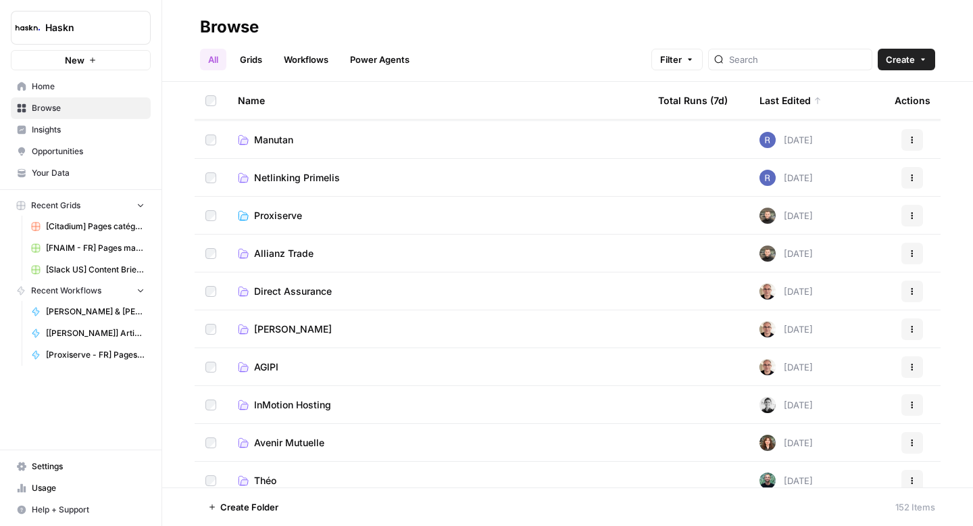
scroll to position [465, 0]
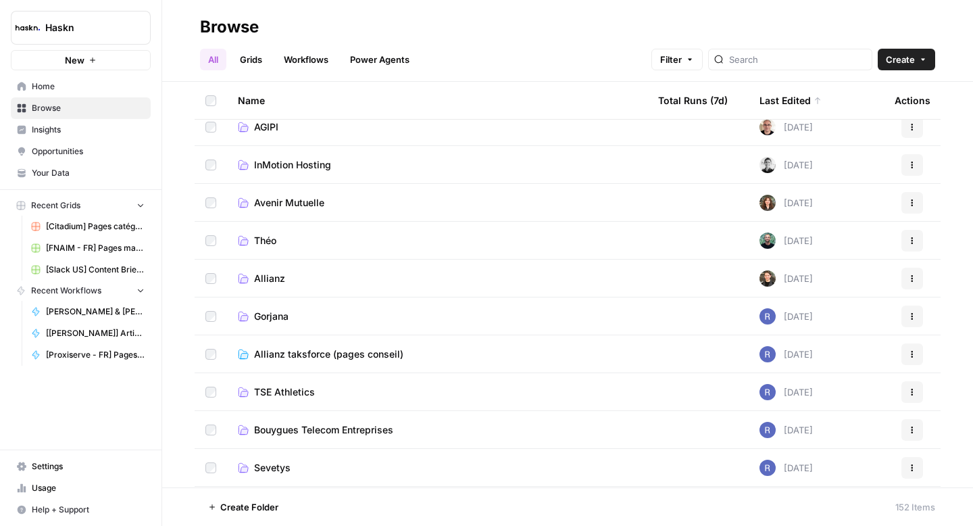
click at [266, 247] on td "Théo" at bounding box center [437, 240] width 420 height 37
click at [268, 243] on span "Théo" at bounding box center [265, 241] width 22 height 14
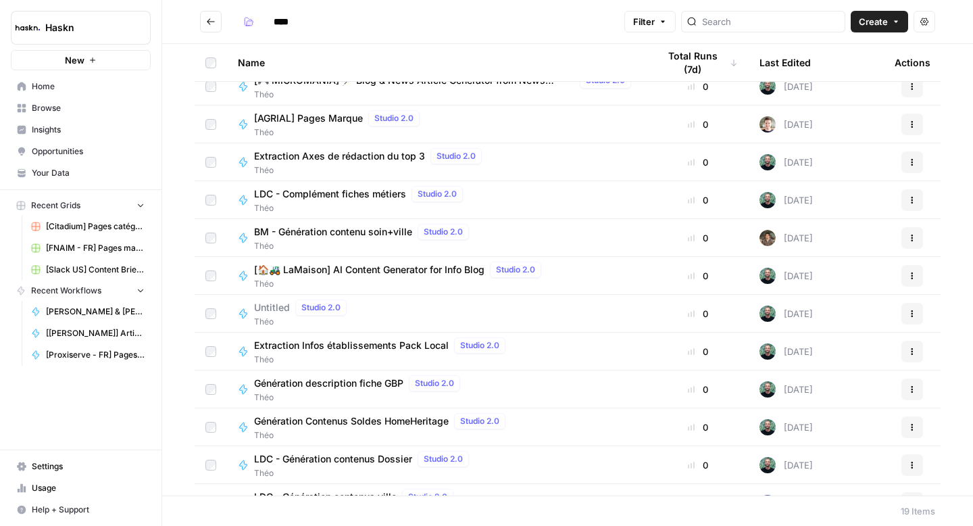
scroll to position [257, 0]
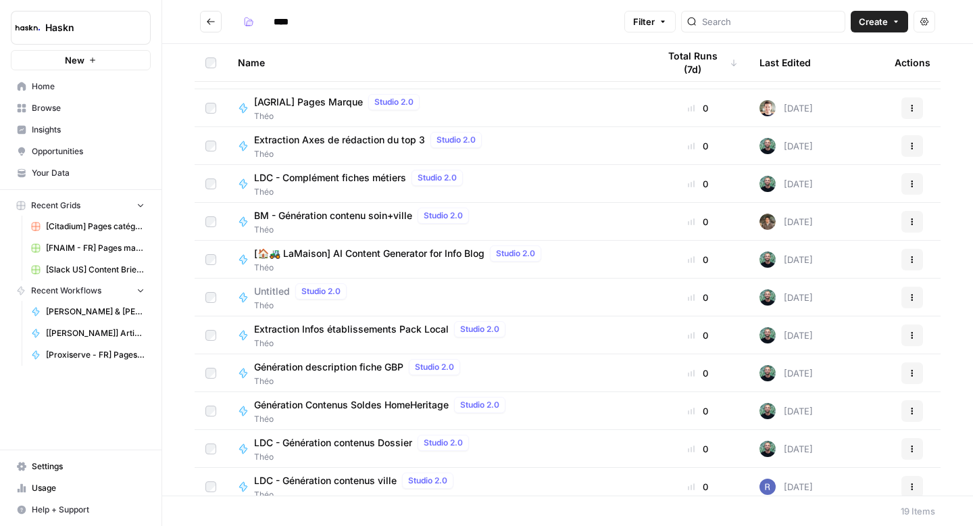
click at [207, 28] on button "Go back" at bounding box center [211, 22] width 22 height 22
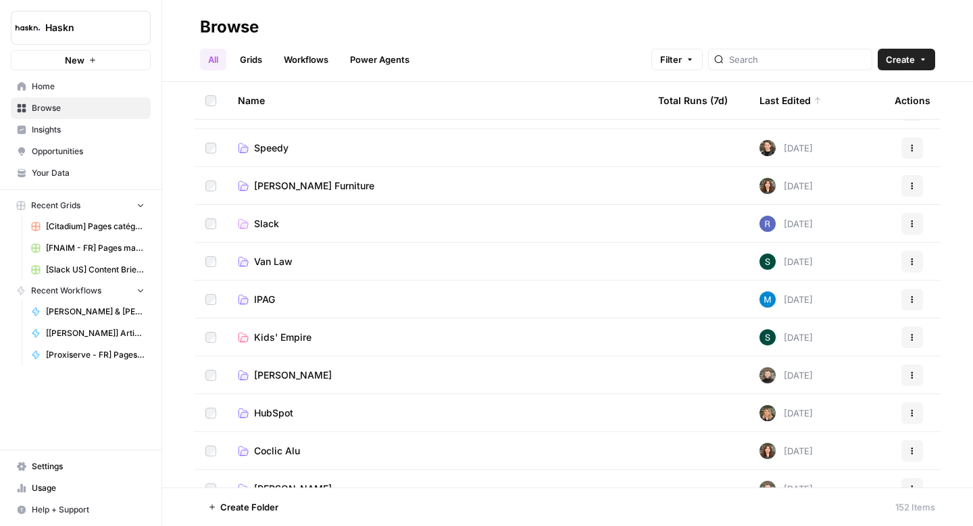
scroll to position [1130, 0]
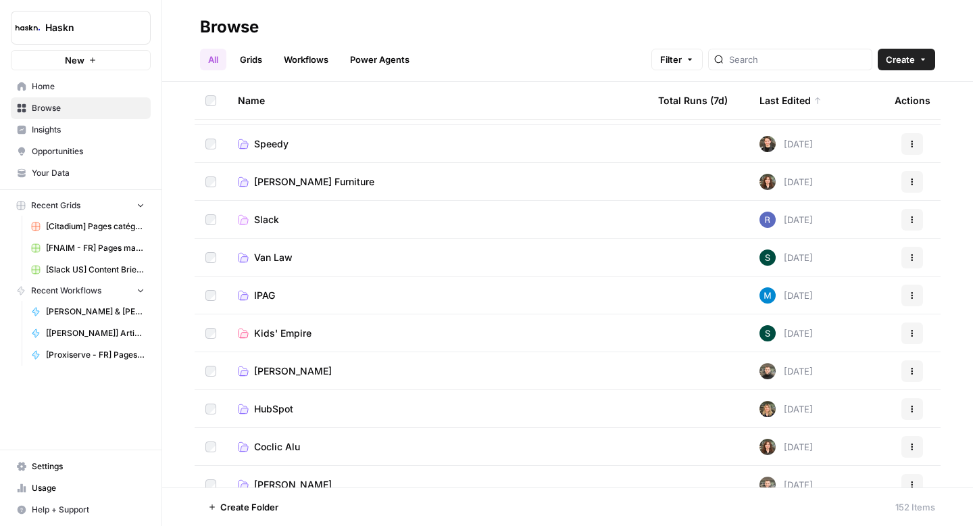
click at [261, 299] on span "IPAG" at bounding box center [264, 295] width 21 height 14
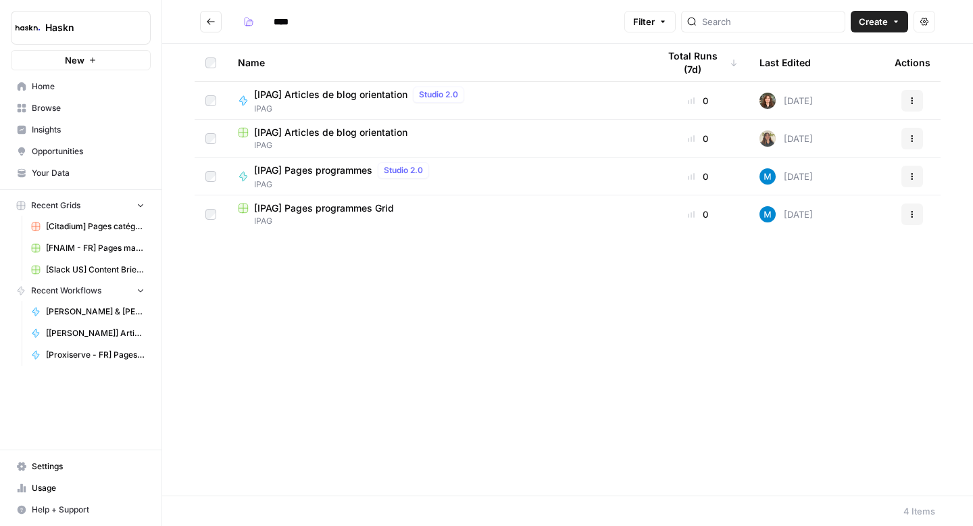
click at [215, 26] on button "Go back" at bounding box center [211, 22] width 22 height 22
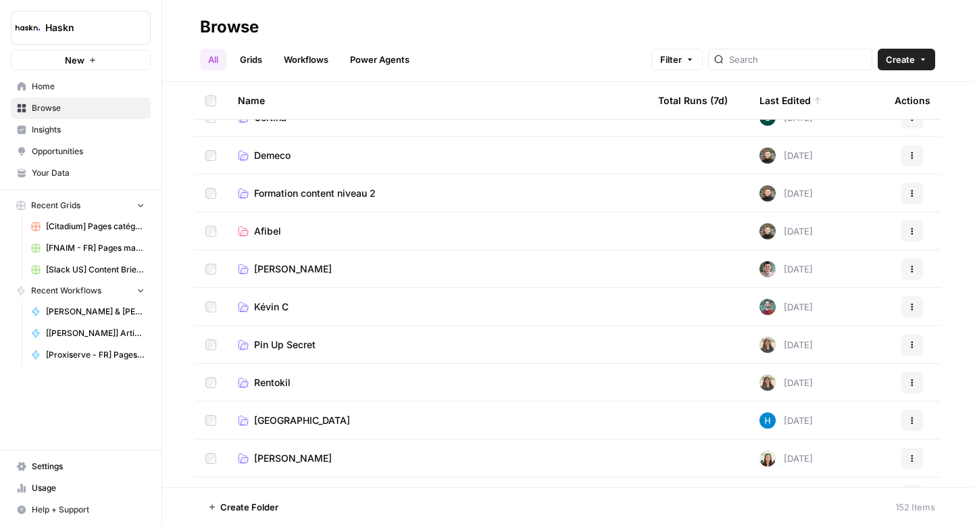
scroll to position [2483, 0]
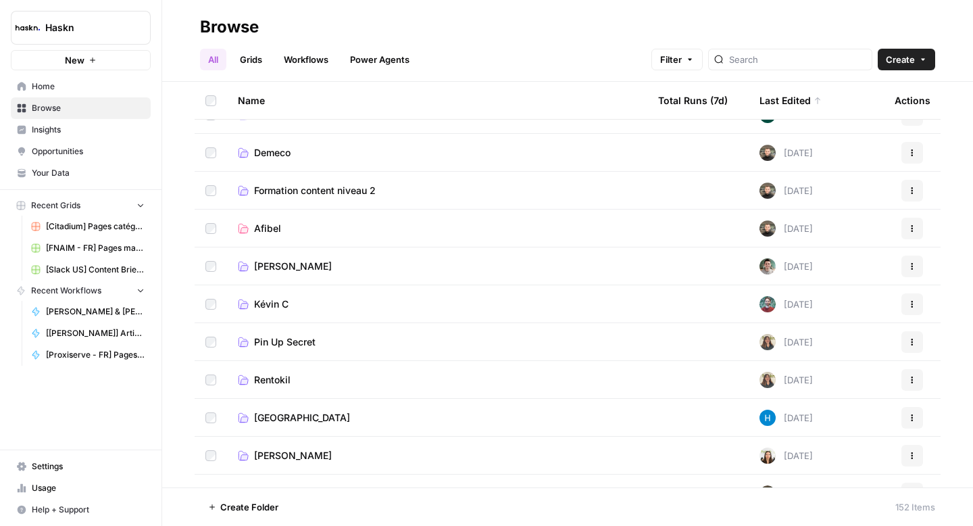
click at [274, 337] on span "Pin Up Secret" at bounding box center [284, 342] width 61 height 14
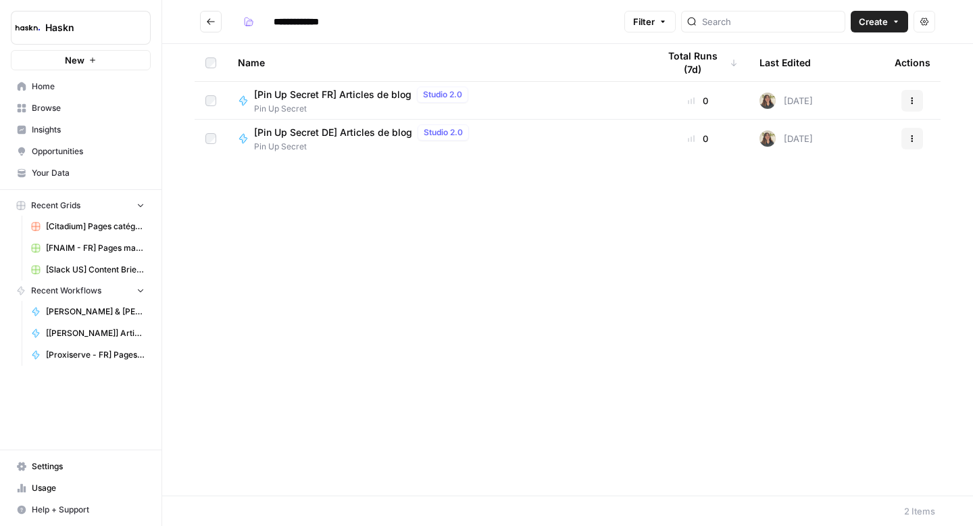
click at [330, 95] on span "[Pin Up Secret FR] Articles de blog" at bounding box center [332, 95] width 157 height 14
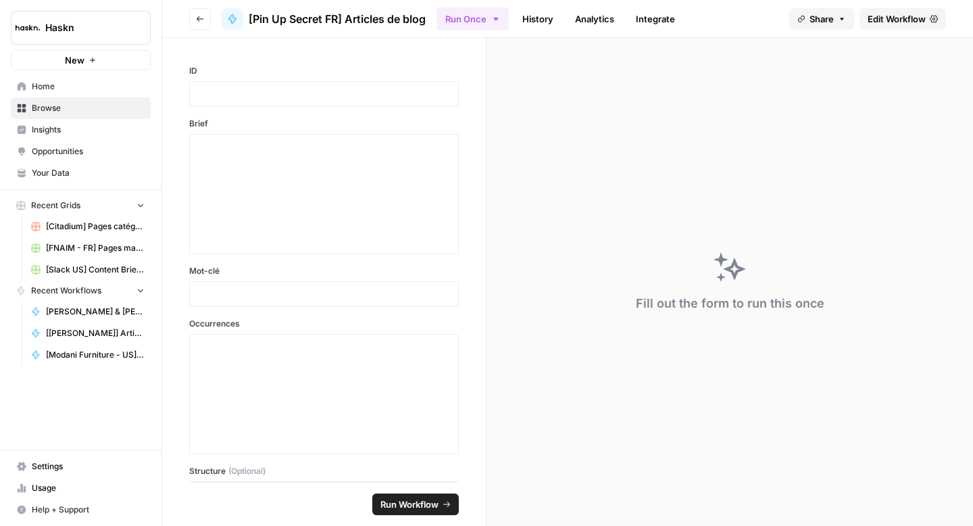
click at [896, 26] on link "Edit Workflow" at bounding box center [902, 19] width 86 height 22
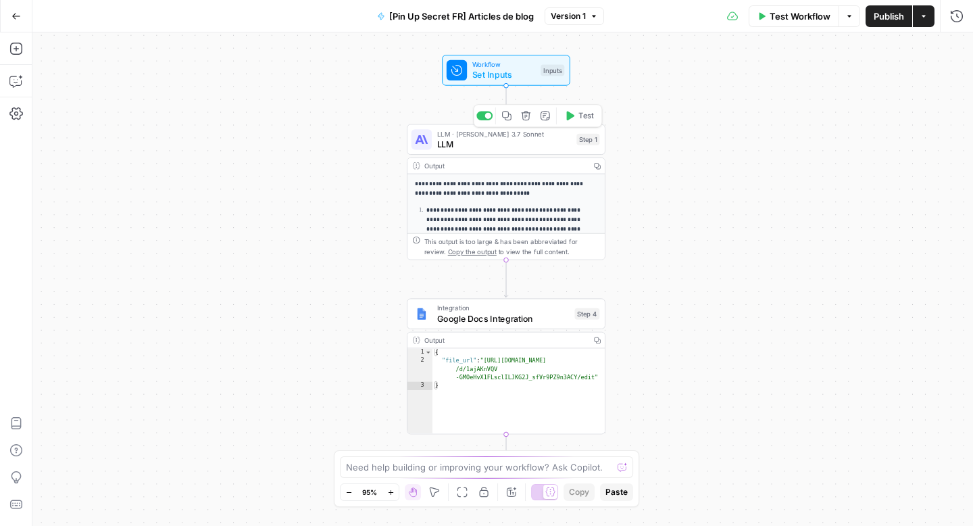
click at [476, 151] on div "LLM · Claude 3.7 Sonnet LLM Step 1 Copy step Delete step Add Note Test" at bounding box center [506, 139] width 199 height 31
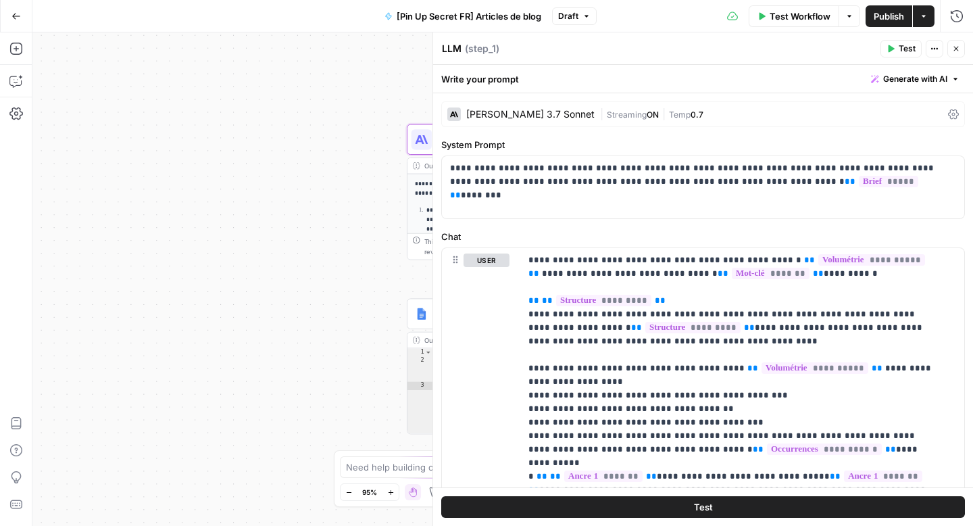
click at [950, 120] on div "Claude 3.7 Sonnet | Streaming ON | Temp 0.7" at bounding box center [703, 114] width 524 height 26
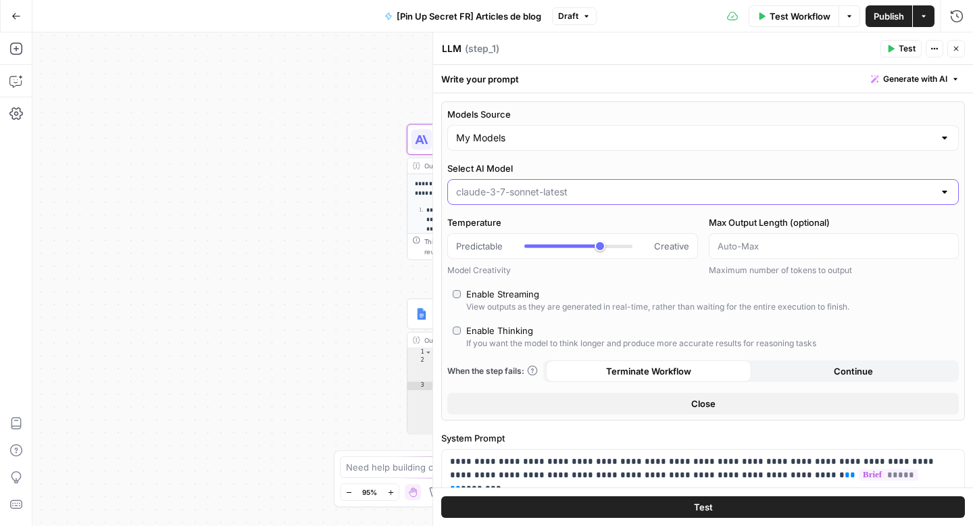
drag, startPoint x: 474, startPoint y: 190, endPoint x: 476, endPoint y: 199, distance: 9.0
click at [474, 189] on input "Select AI Model" at bounding box center [695, 192] width 478 height 14
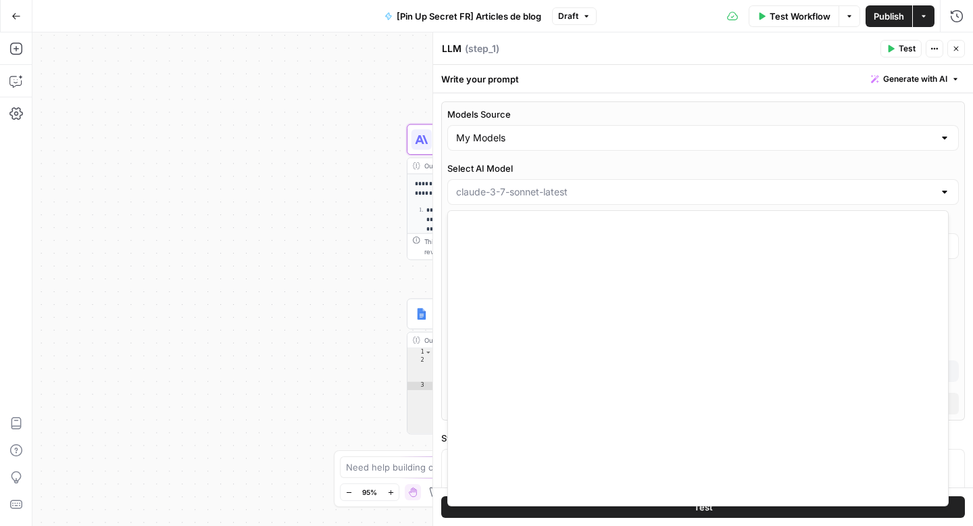
scroll to position [1740, 0]
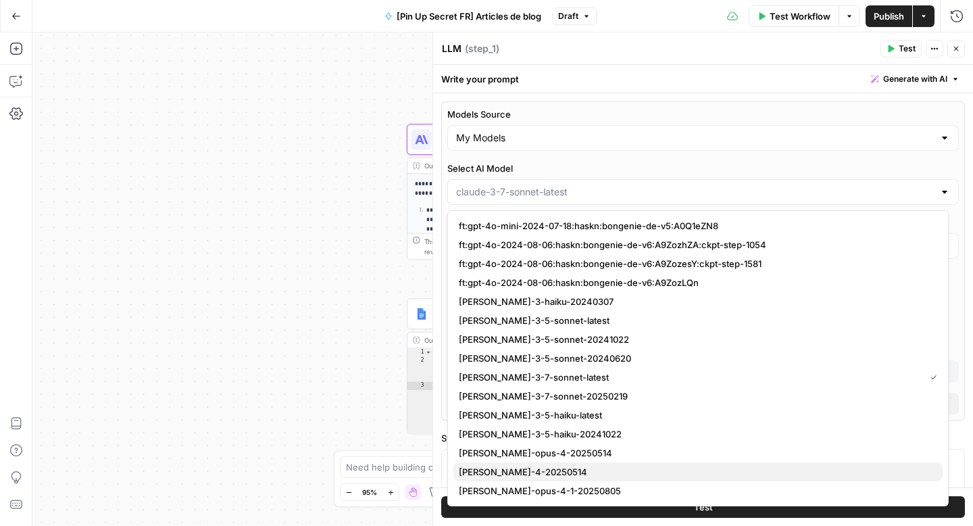
click at [551, 467] on span "claude-sonnet-4-20250514" at bounding box center [695, 472] width 473 height 14
type input "claude-sonnet-4-20250514"
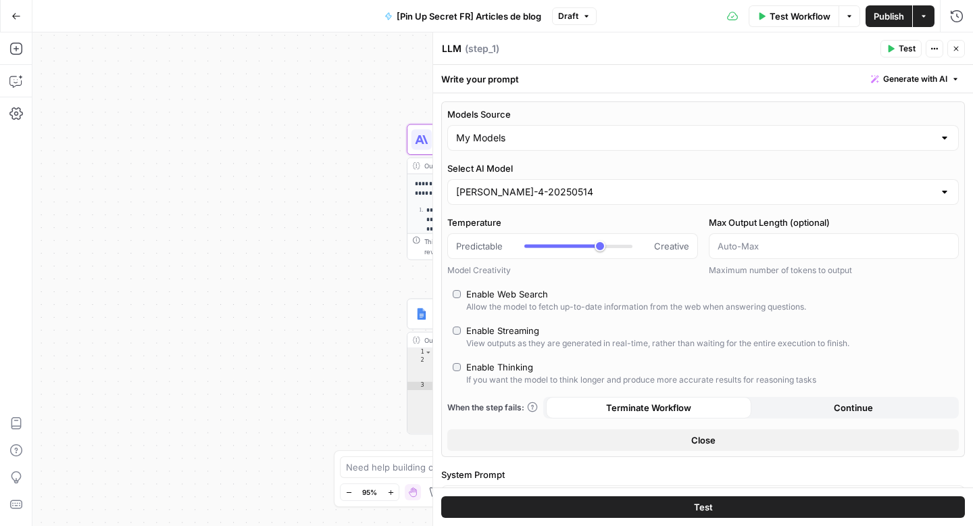
scroll to position [11, 0]
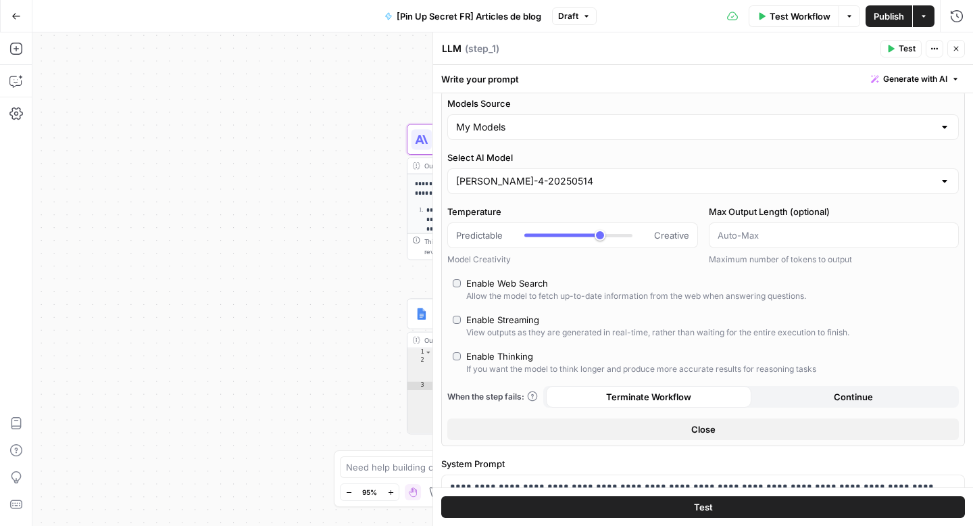
click at [623, 423] on button "Close" at bounding box center [702, 429] width 511 height 22
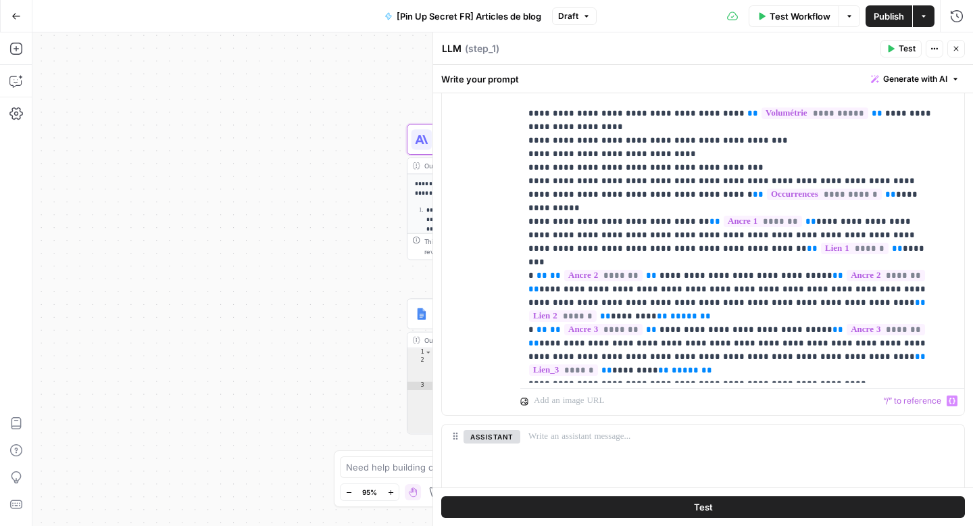
scroll to position [425, 0]
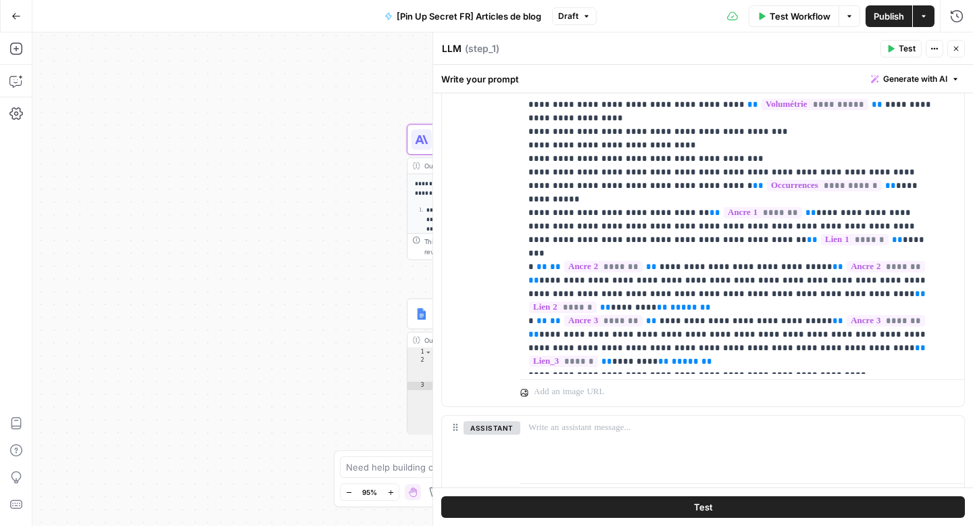
click at [661, 507] on button "Test" at bounding box center [703, 507] width 524 height 22
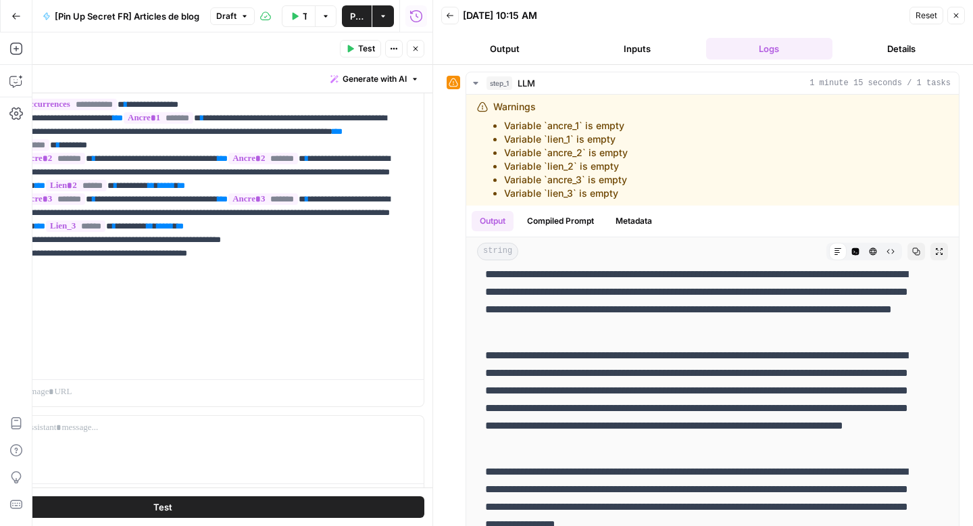
scroll to position [25, 0]
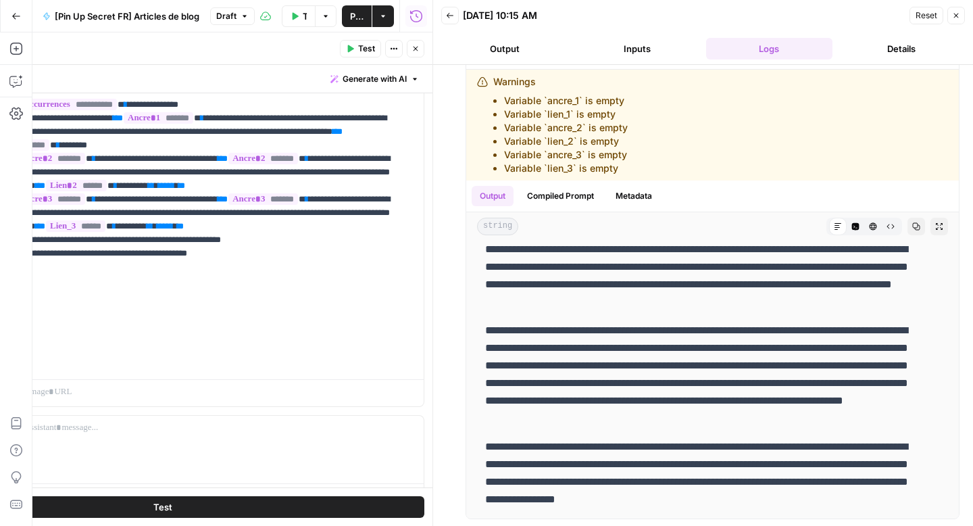
click at [956, 20] on button "Close" at bounding box center [956, 16] width 18 height 18
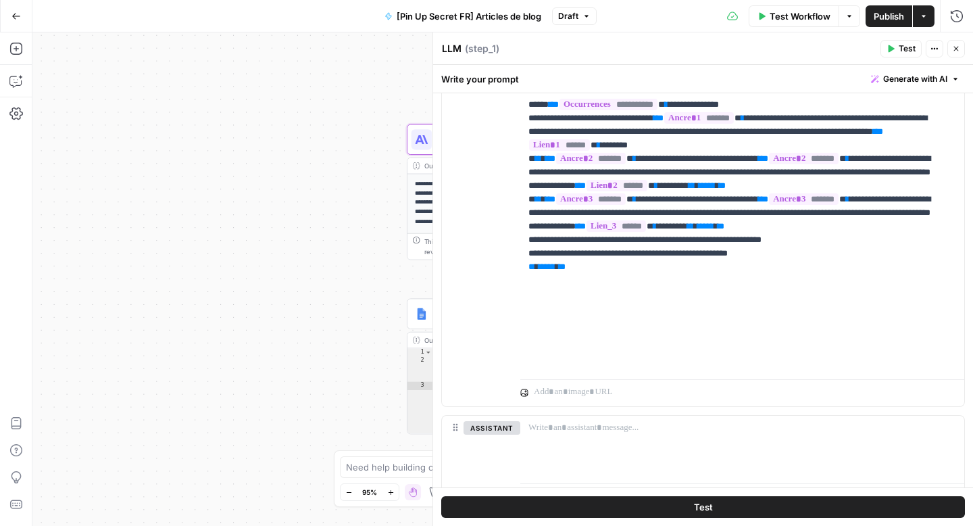
click at [423, 316] on img at bounding box center [421, 313] width 13 height 13
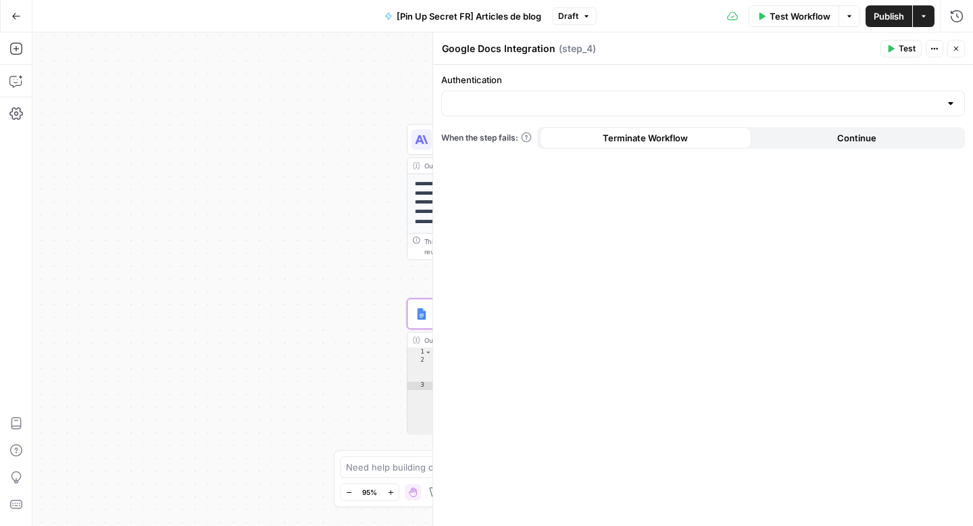
click at [957, 45] on icon "button" at bounding box center [956, 49] width 8 height 8
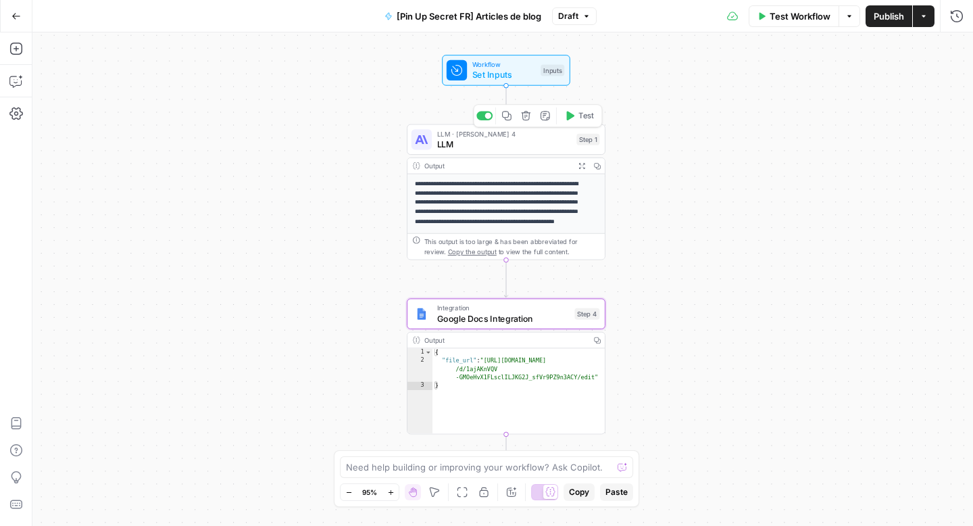
click at [478, 145] on span "LLM" at bounding box center [504, 143] width 134 height 13
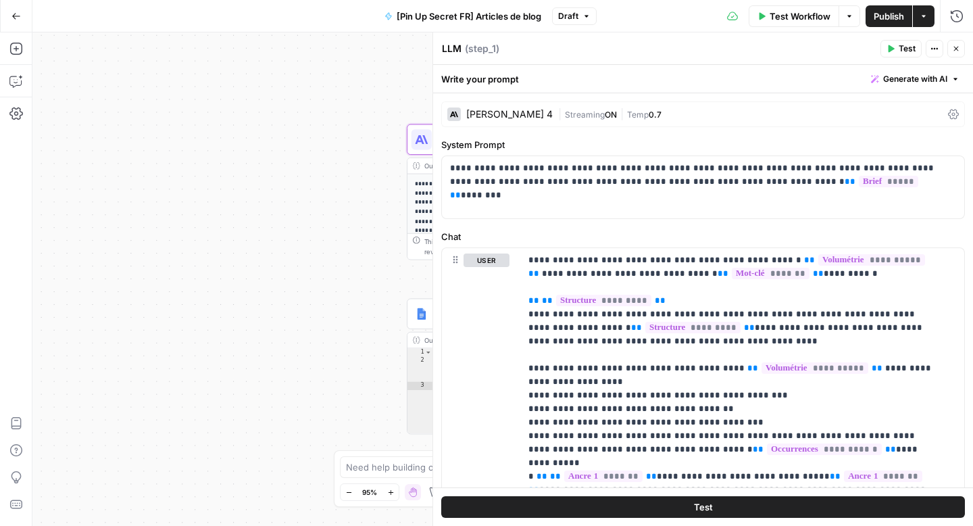
click at [949, 112] on div "Claude Sonnet 4 | Streaming ON | Temp 0.7" at bounding box center [703, 114] width 524 height 26
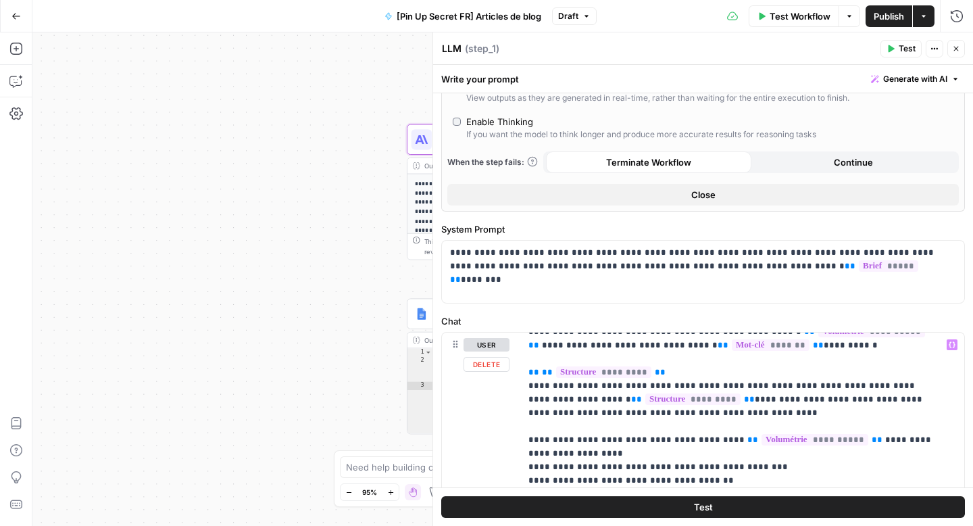
scroll to position [0, 0]
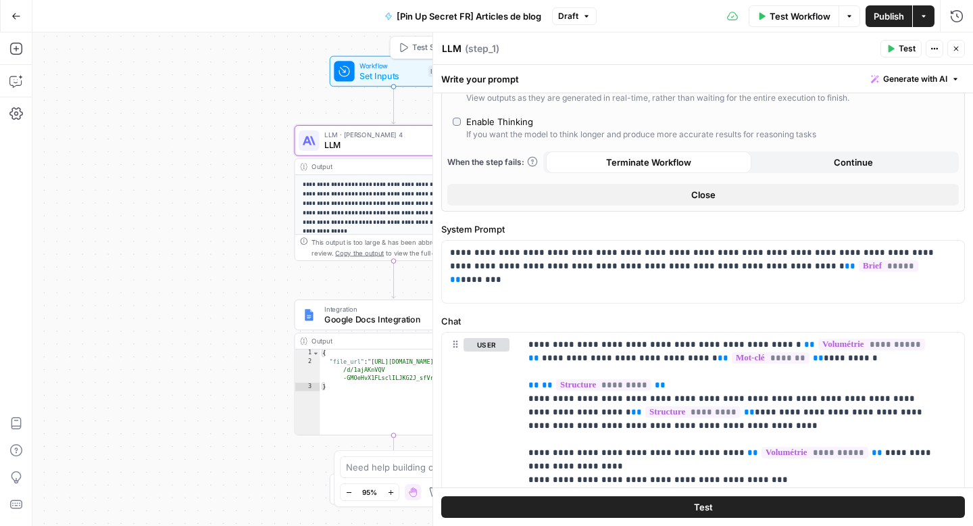
click at [411, 47] on button "Test Step" at bounding box center [422, 47] width 58 height 17
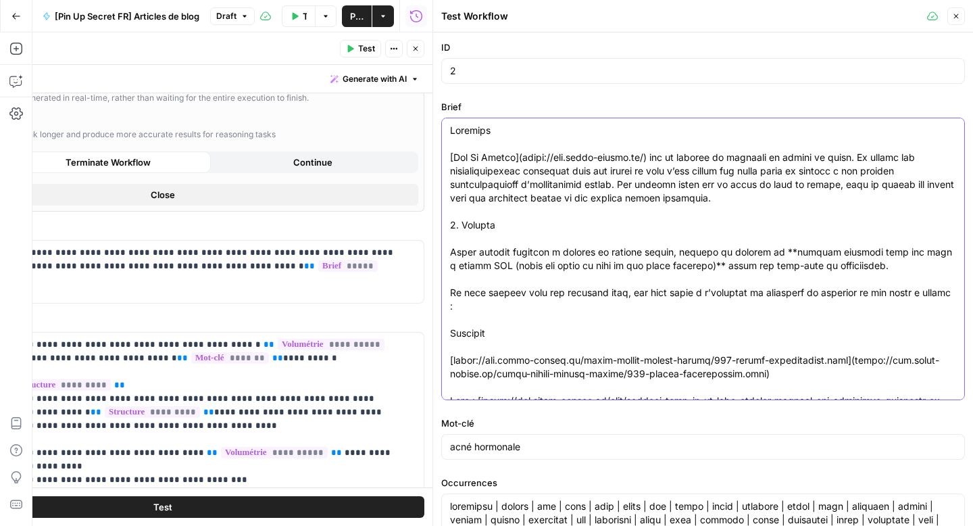
click at [315, 255] on p "**********" at bounding box center [157, 259] width 496 height 27
click at [953, 20] on icon "button" at bounding box center [956, 16] width 8 height 8
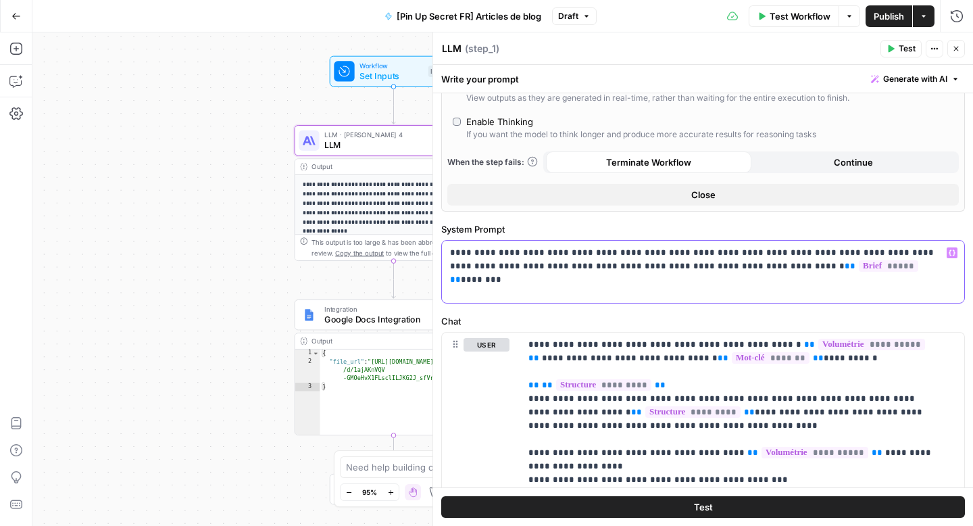
drag, startPoint x: 801, startPoint y: 270, endPoint x: 728, endPoint y: 266, distance: 73.7
click at [728, 266] on p "**********" at bounding box center [698, 259] width 496 height 27
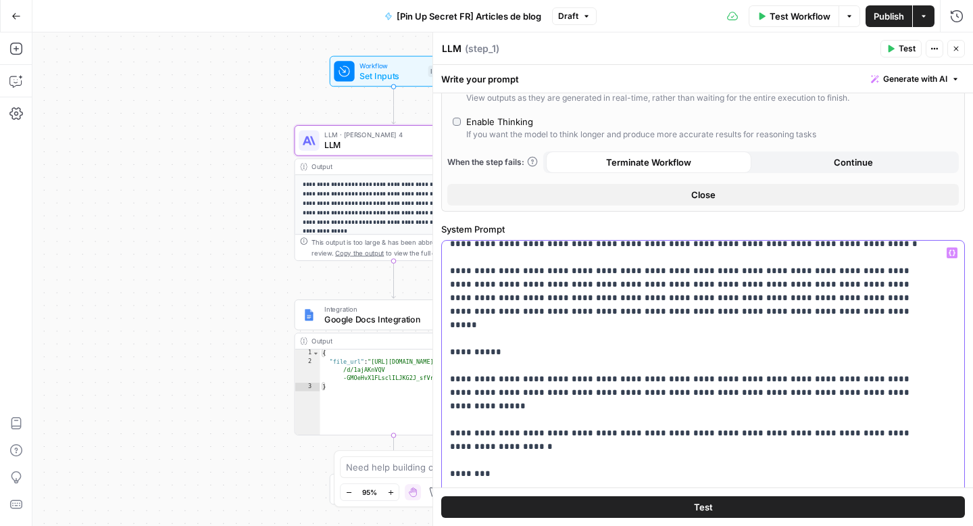
click at [447, 336] on div "**********" at bounding box center [698, 516] width 512 height 551
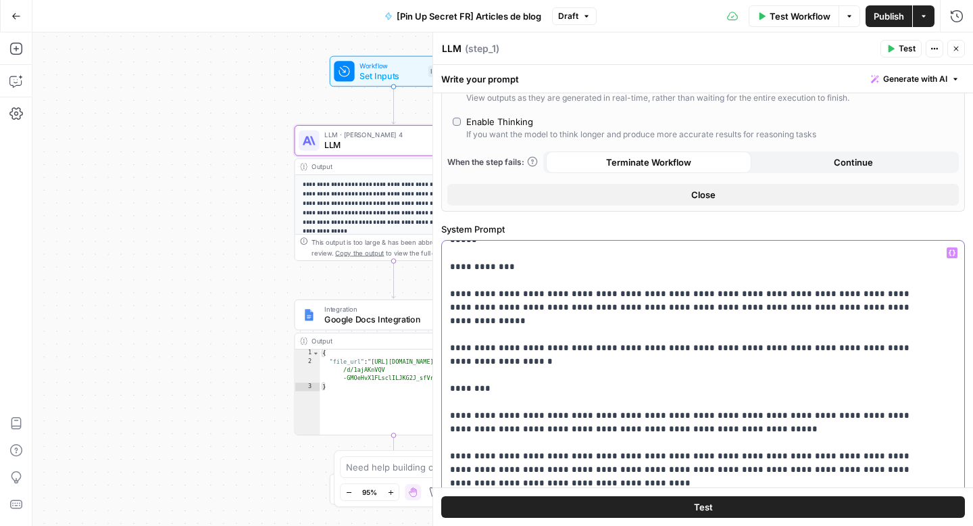
scroll to position [116, 0]
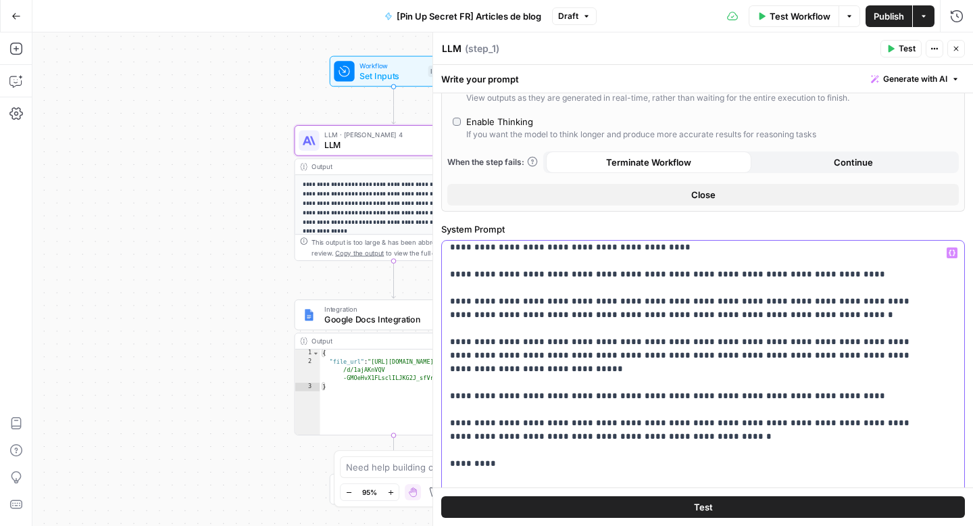
scroll to position [345, 0]
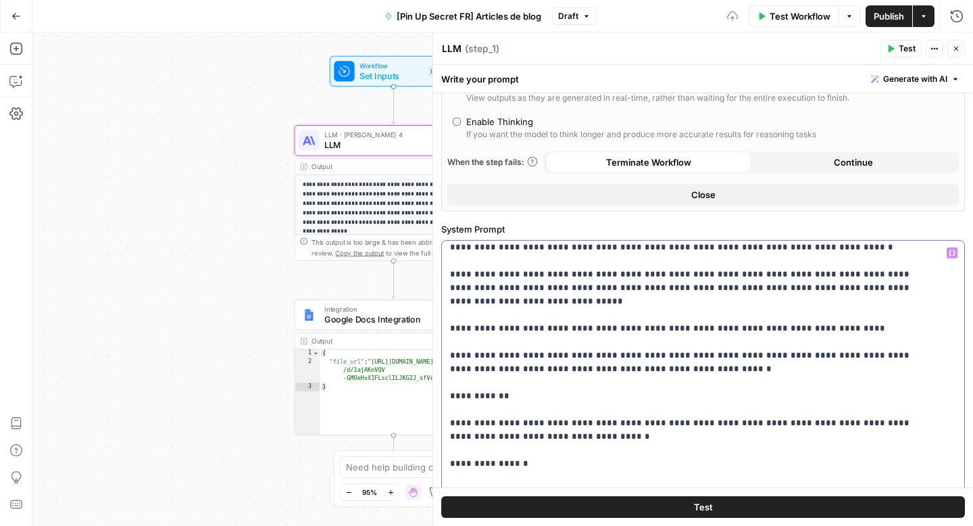
scroll to position [423, 0]
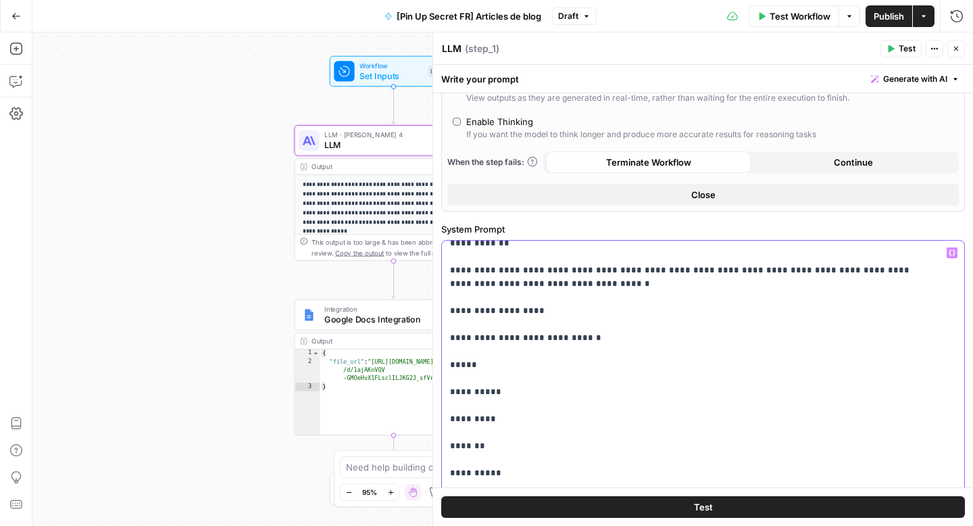
scroll to position [565, 0]
click at [445, 311] on div "**********" at bounding box center [698, 516] width 512 height 551
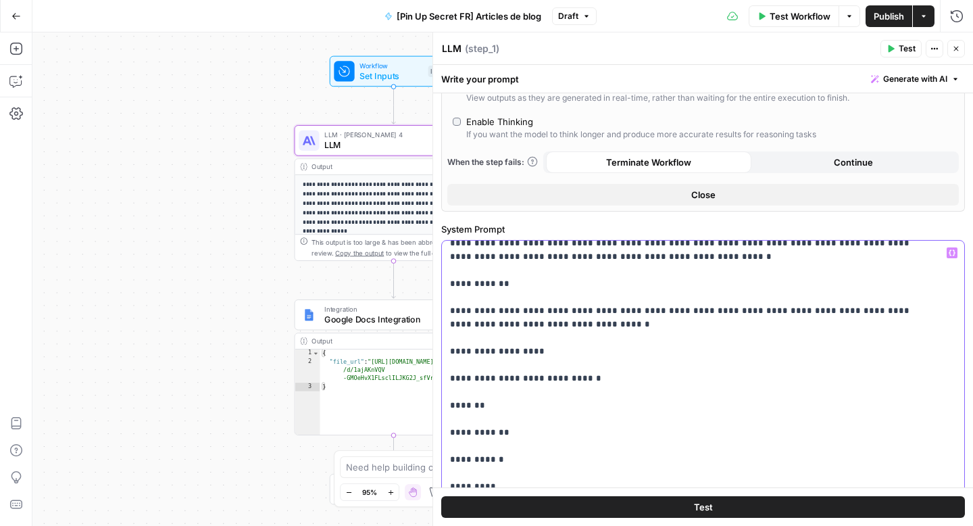
scroll to position [501, 0]
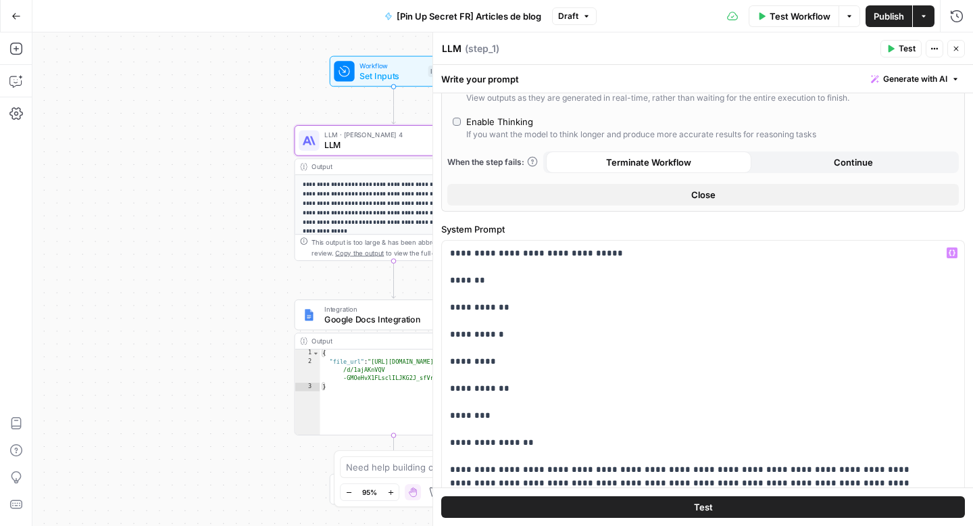
scroll to position [685, 0]
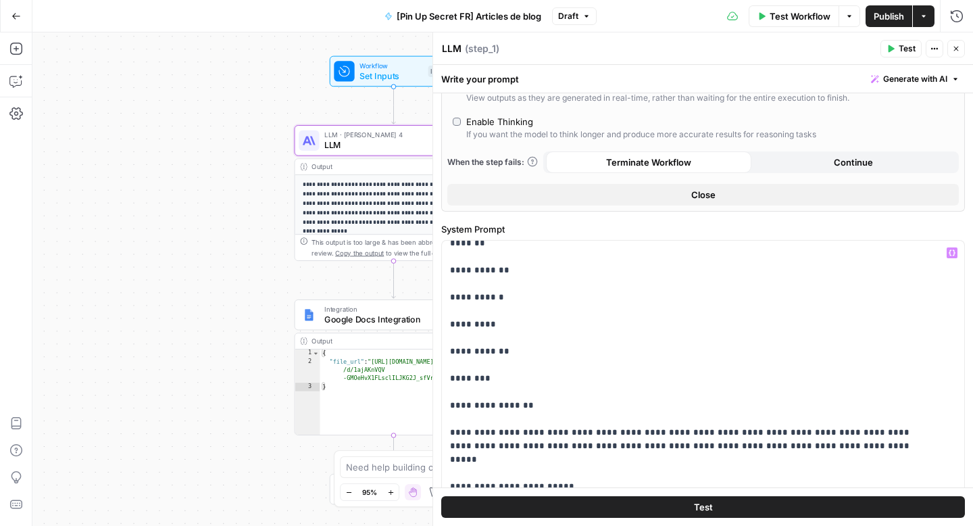
click at [450, 347] on p "**********" at bounding box center [693, 507] width 486 height 1892
click at [446, 418] on div "**********" at bounding box center [698, 516] width 512 height 551
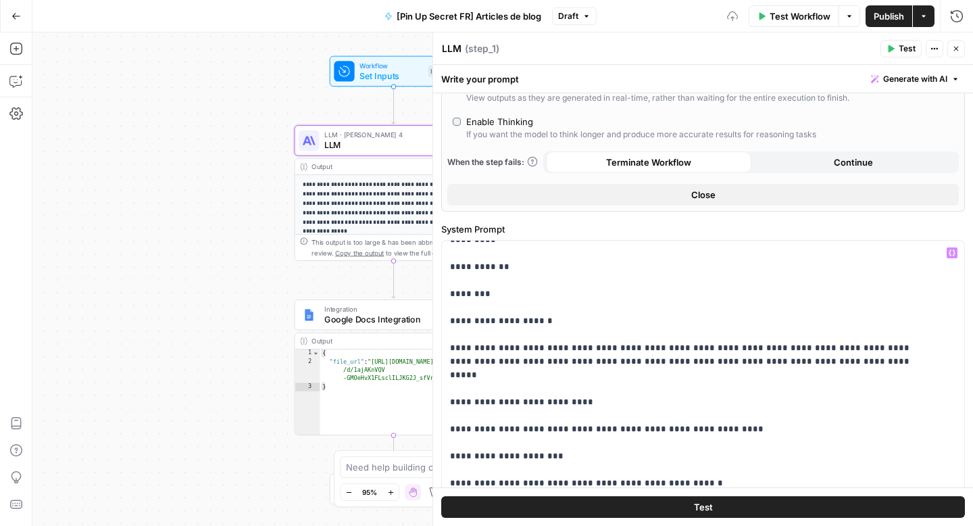
scroll to position [771, 0]
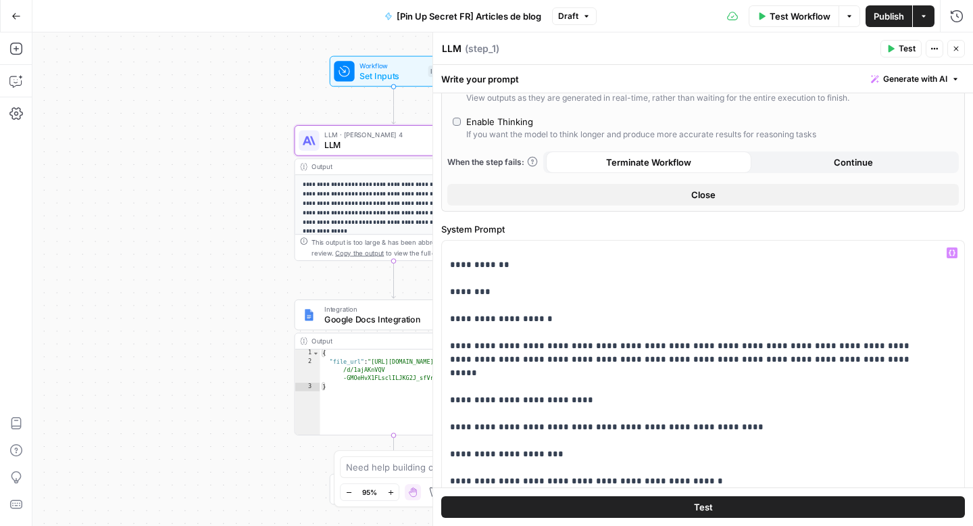
click at [449, 385] on div "**********" at bounding box center [698, 516] width 512 height 551
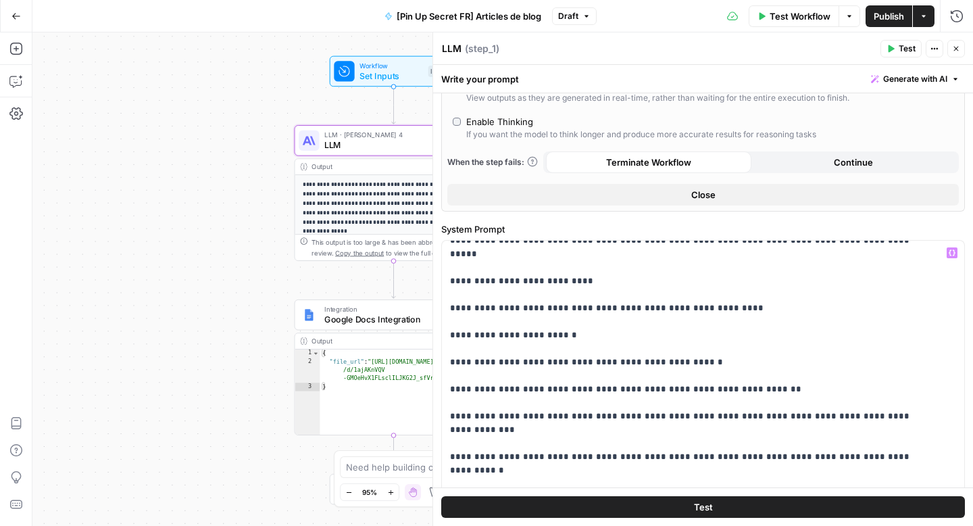
scroll to position [893, 0]
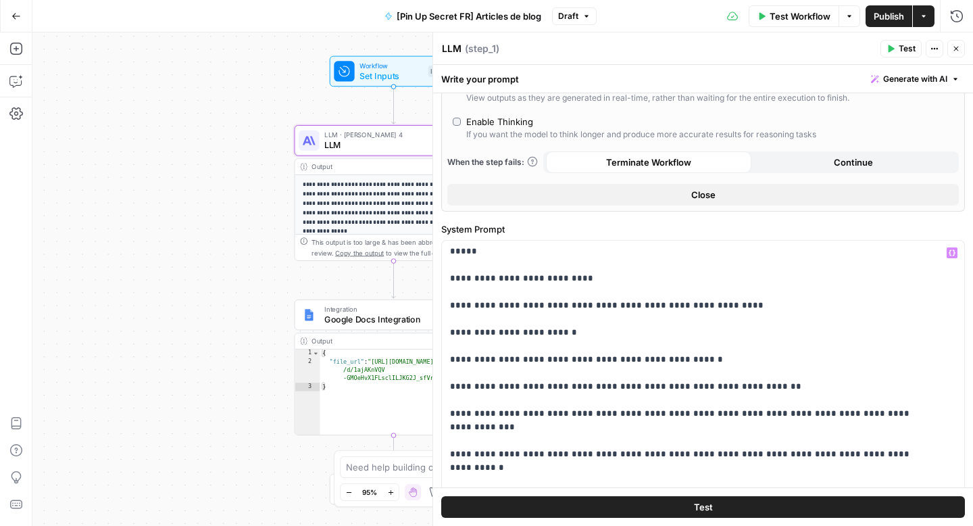
click at [451, 400] on p "**********" at bounding box center [693, 299] width 486 height 1892
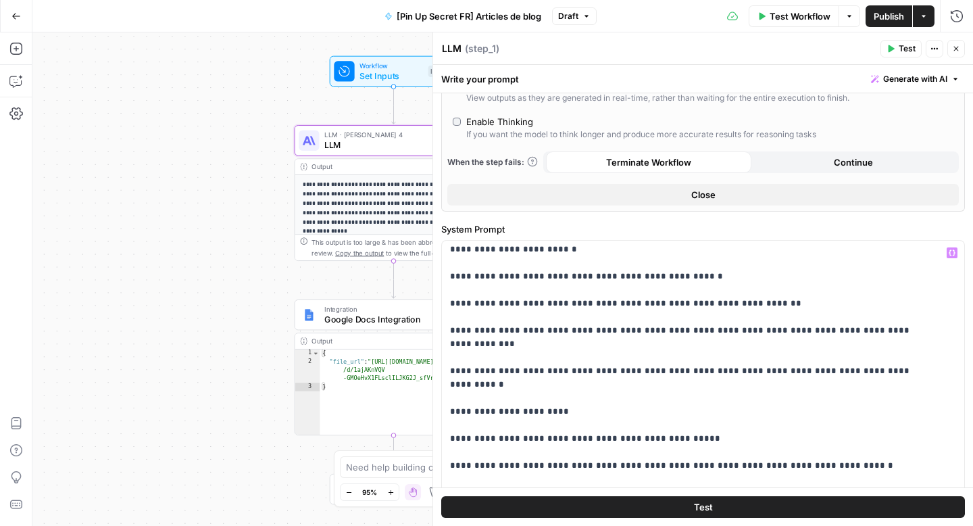
scroll to position [1007, 0]
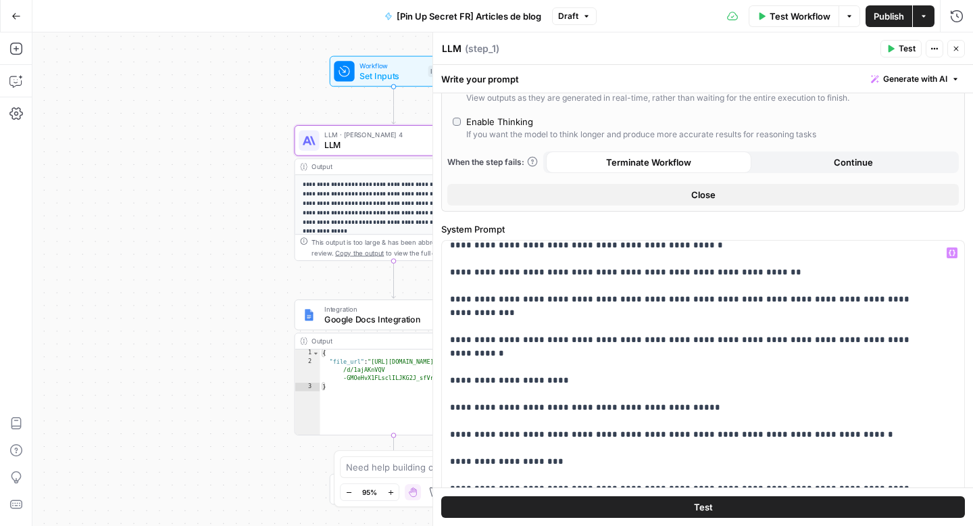
click at [449, 365] on div "**********" at bounding box center [698, 516] width 512 height 551
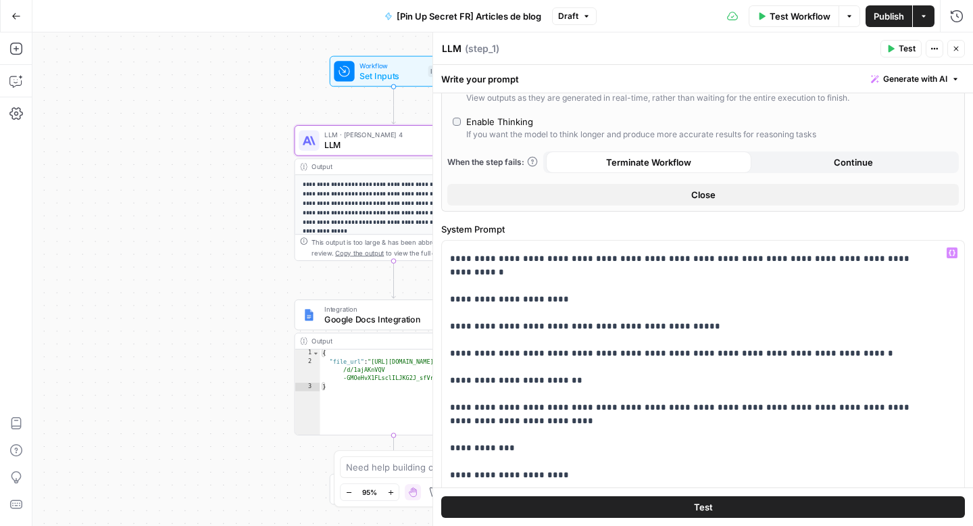
scroll to position [1104, 0]
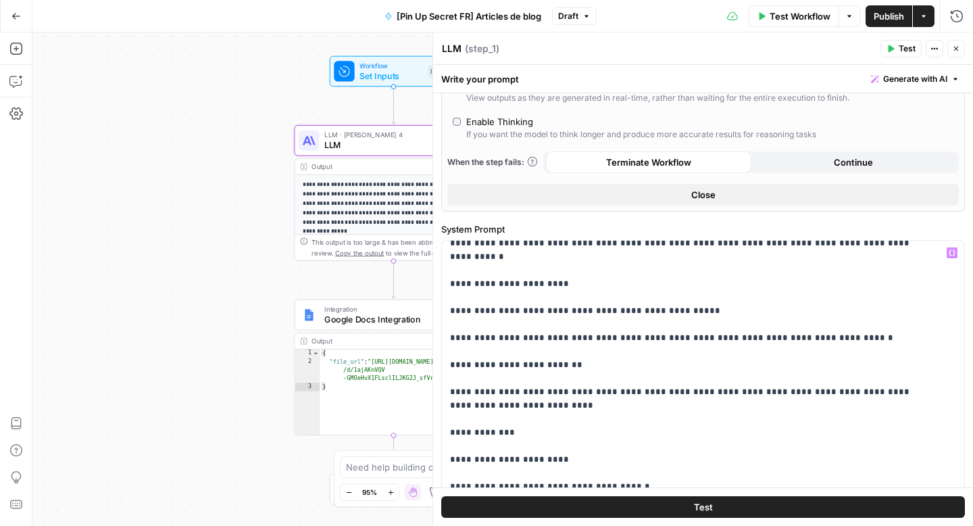
click at [449, 266] on div "**********" at bounding box center [698, 516] width 512 height 551
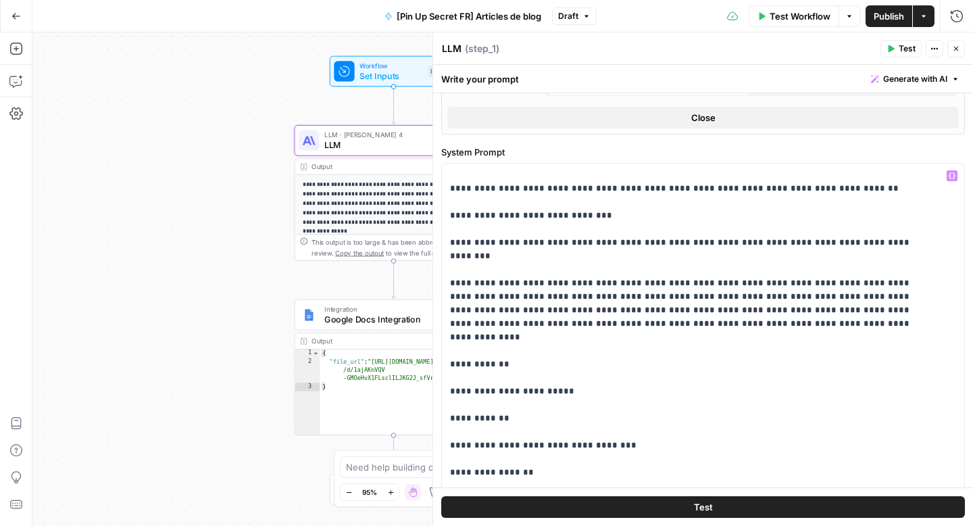
scroll to position [324, 0]
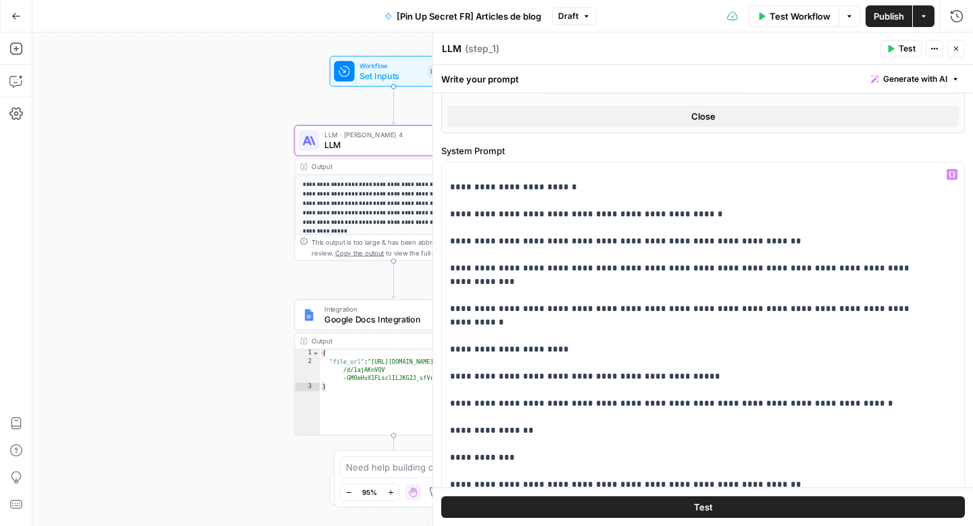
scroll to position [946, 0]
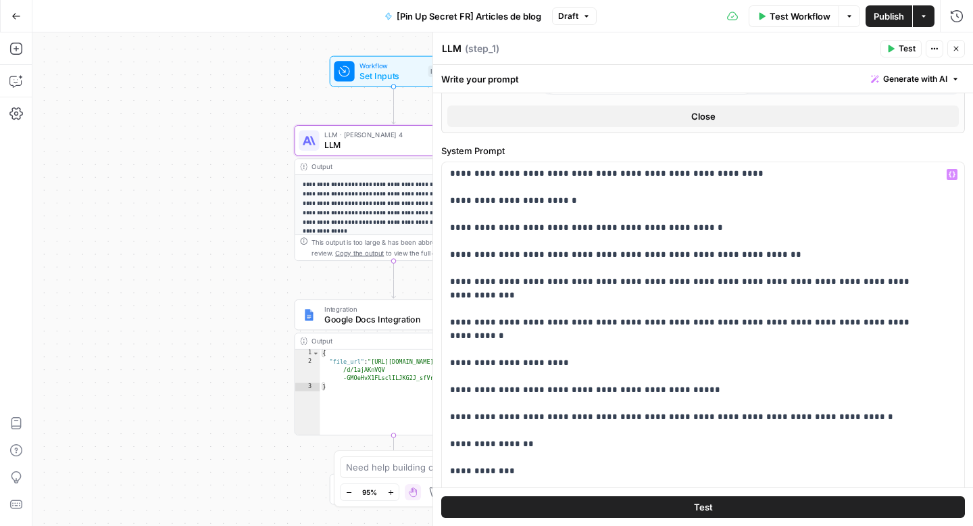
click at [449, 380] on div "**********" at bounding box center [698, 437] width 512 height 551
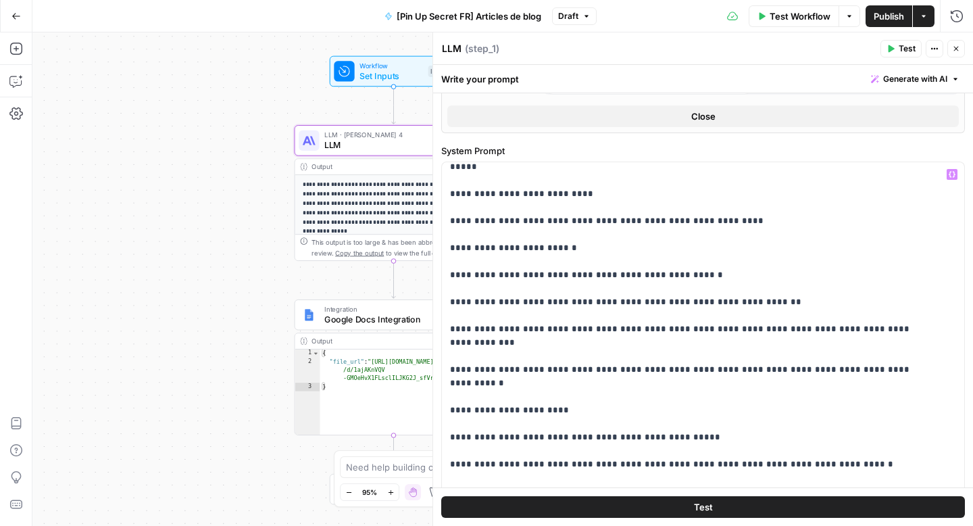
scroll to position [907, 0]
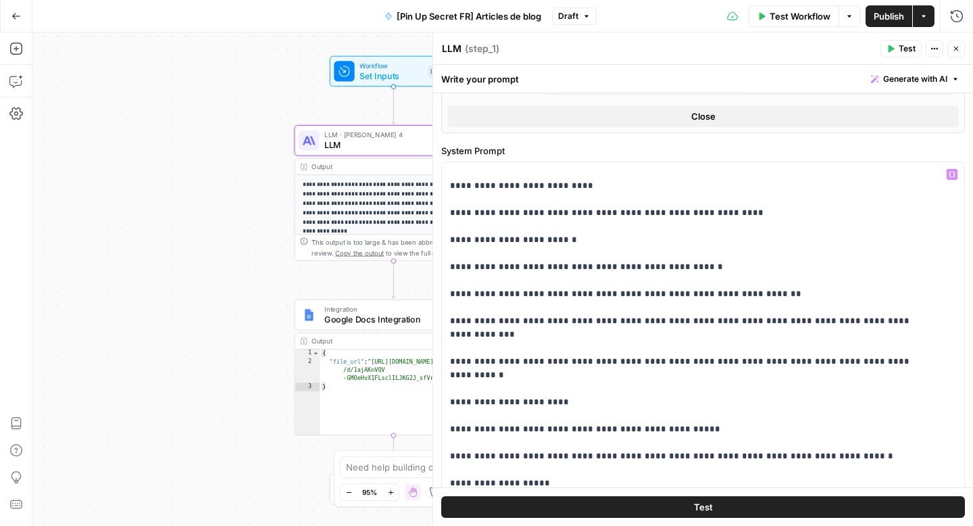
click at [461, 389] on p "**********" at bounding box center [693, 3] width 486 height 1486
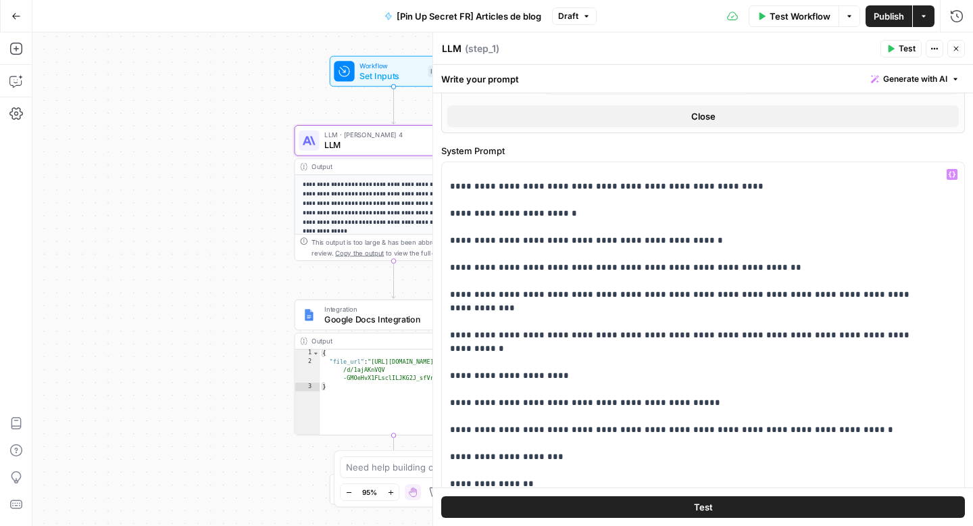
scroll to position [946, 0]
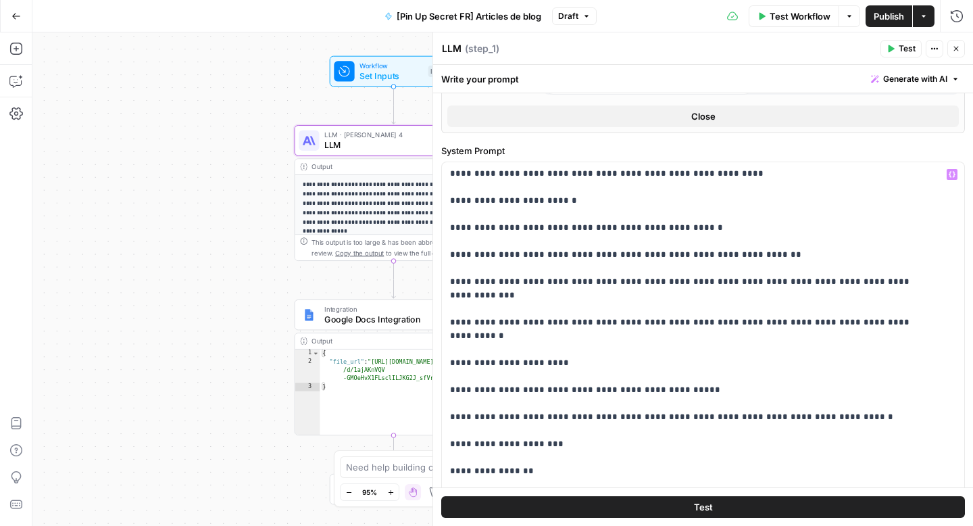
click at [449, 435] on div "**********" at bounding box center [698, 437] width 512 height 551
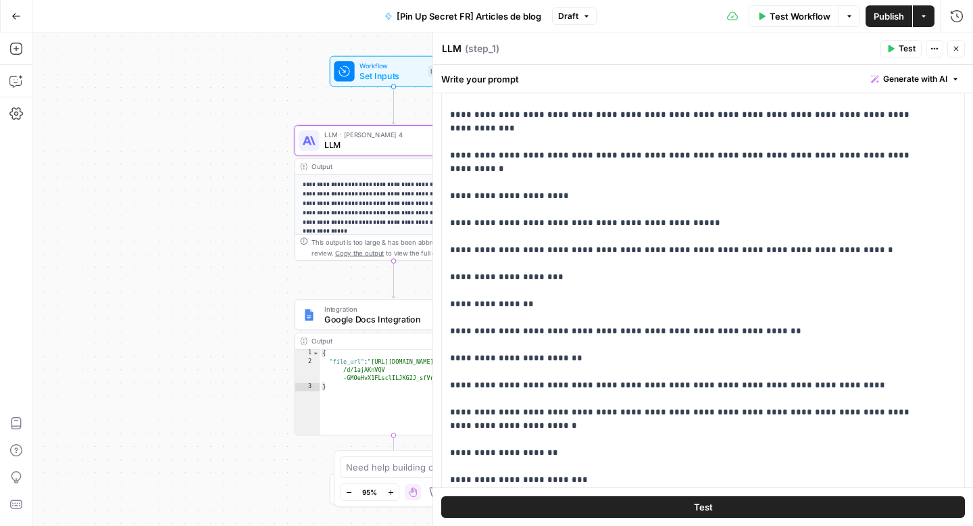
scroll to position [492, 0]
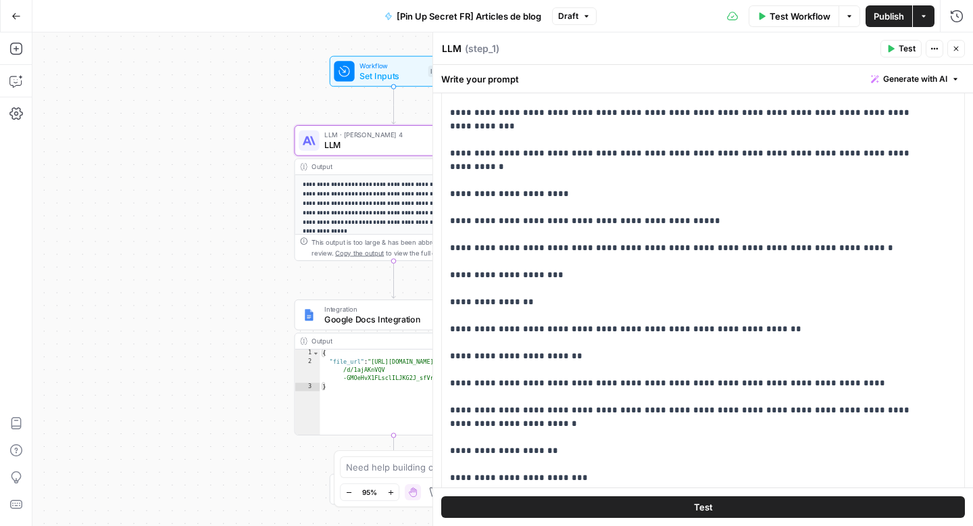
click at [446, 343] on div "**********" at bounding box center [698, 268] width 512 height 551
drag, startPoint x: 451, startPoint y: 396, endPoint x: 457, endPoint y: 372, distance: 24.6
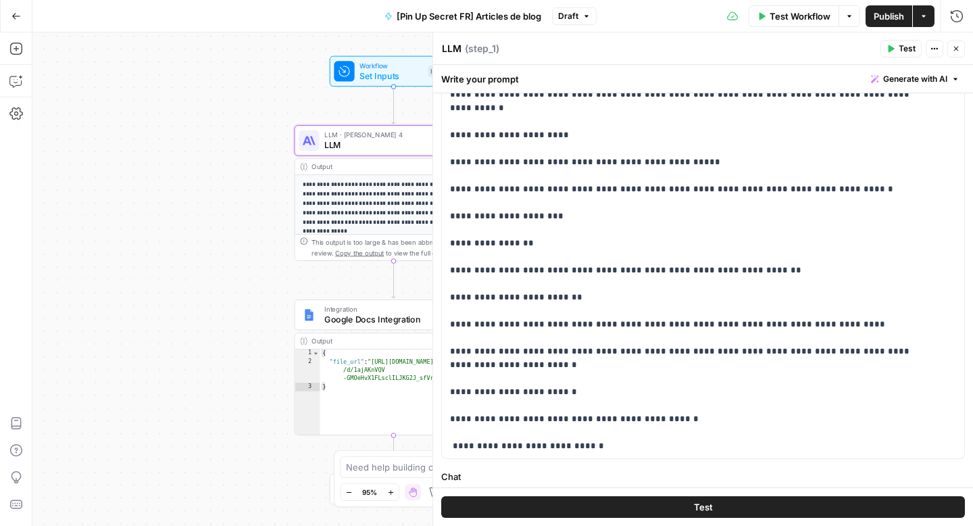
scroll to position [580, 0]
drag, startPoint x: 451, startPoint y: 307, endPoint x: 434, endPoint y: 309, distance: 16.9
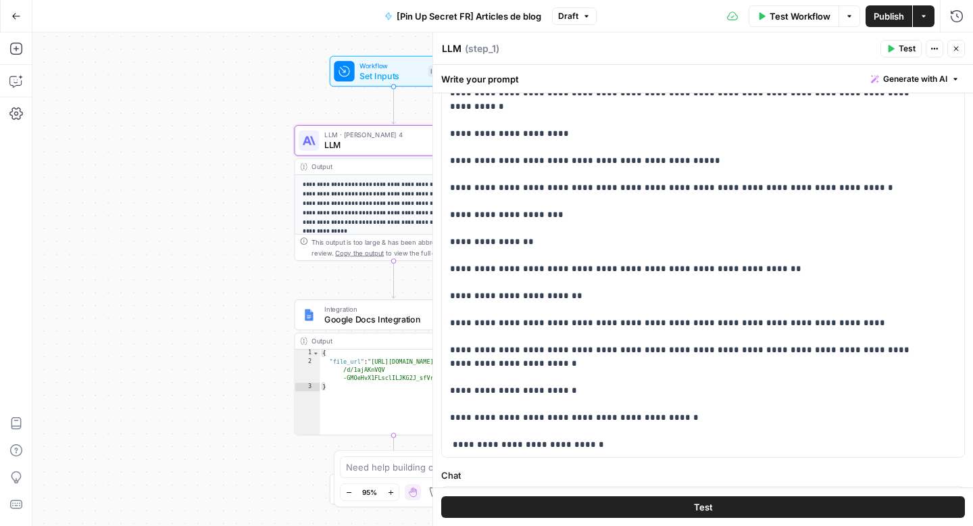
click at [434, 309] on div "**********" at bounding box center [702, 278] width 540 height 493
drag, startPoint x: 452, startPoint y: 332, endPoint x: 436, endPoint y: 332, distance: 16.2
click at [436, 332] on div "**********" at bounding box center [702, 278] width 540 height 493
drag, startPoint x: 457, startPoint y: 307, endPoint x: 438, endPoint y: 307, distance: 18.2
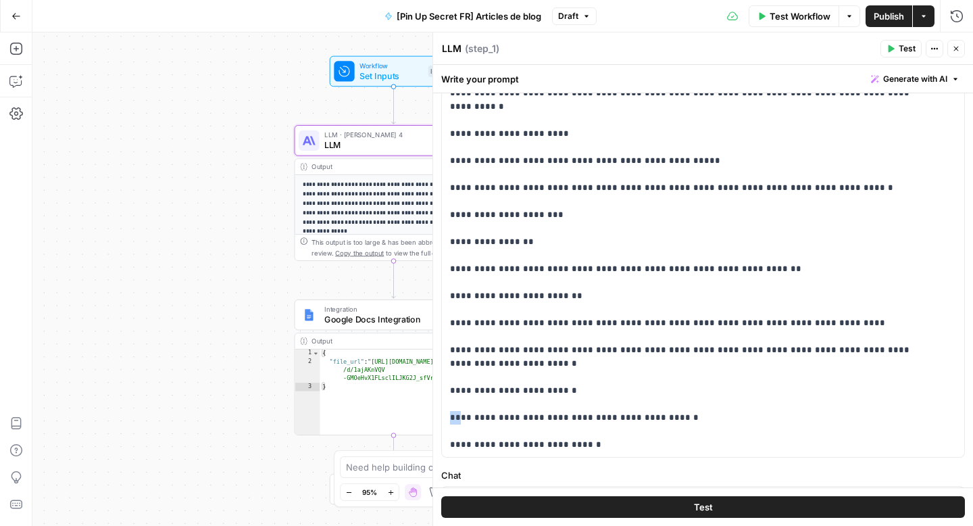
click at [438, 307] on div "**********" at bounding box center [702, 278] width 540 height 493
drag, startPoint x: 458, startPoint y: 334, endPoint x: 438, endPoint y: 334, distance: 20.3
click at [438, 334] on div "**********" at bounding box center [702, 278] width 540 height 493
drag, startPoint x: 457, startPoint y: 362, endPoint x: 438, endPoint y: 362, distance: 18.9
click at [440, 362] on div "**********" at bounding box center [703, 363] width 540 height 1699
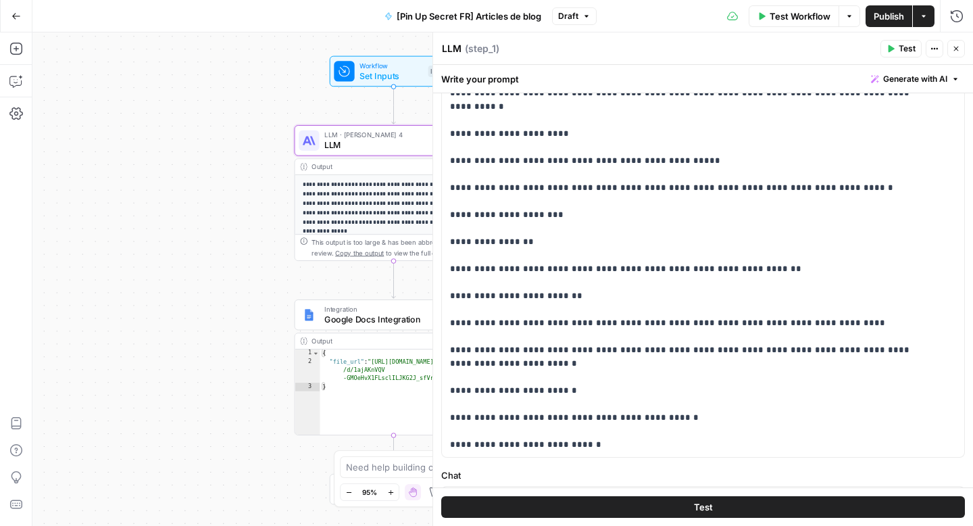
drag, startPoint x: 457, startPoint y: 390, endPoint x: 438, endPoint y: 390, distance: 18.2
click at [440, 390] on div "**********" at bounding box center [703, 363] width 540 height 1699
drag, startPoint x: 456, startPoint y: 417, endPoint x: 440, endPoint y: 417, distance: 16.2
click at [442, 417] on div "**********" at bounding box center [698, 181] width 512 height 551
drag, startPoint x: 455, startPoint y: 441, endPoint x: 432, endPoint y: 441, distance: 23.6
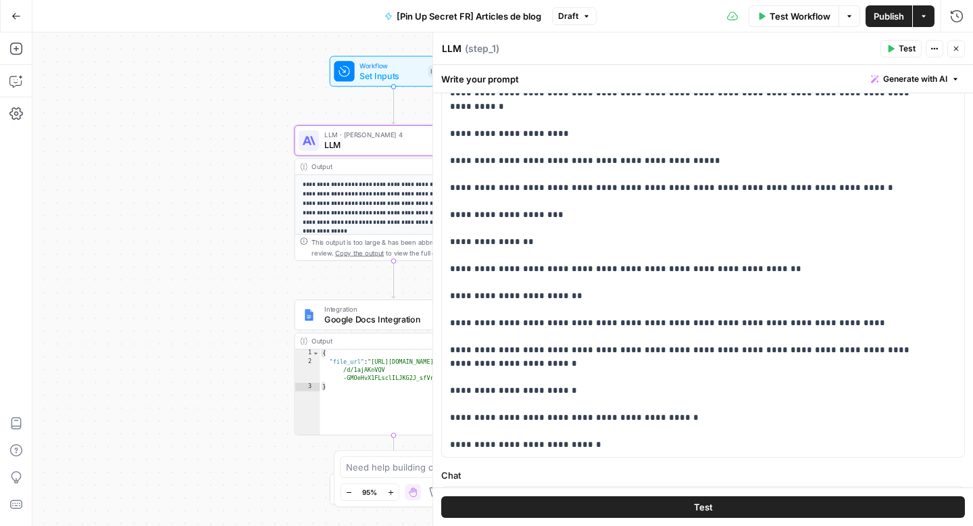
click at [433, 441] on div "**********" at bounding box center [702, 278] width 540 height 493
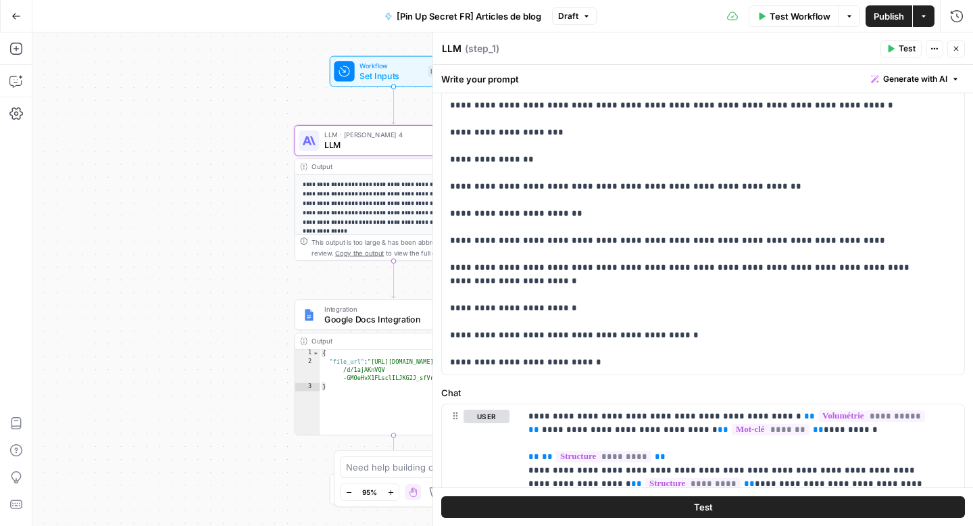
drag, startPoint x: 803, startPoint y: 362, endPoint x: 643, endPoint y: 363, distance: 160.1
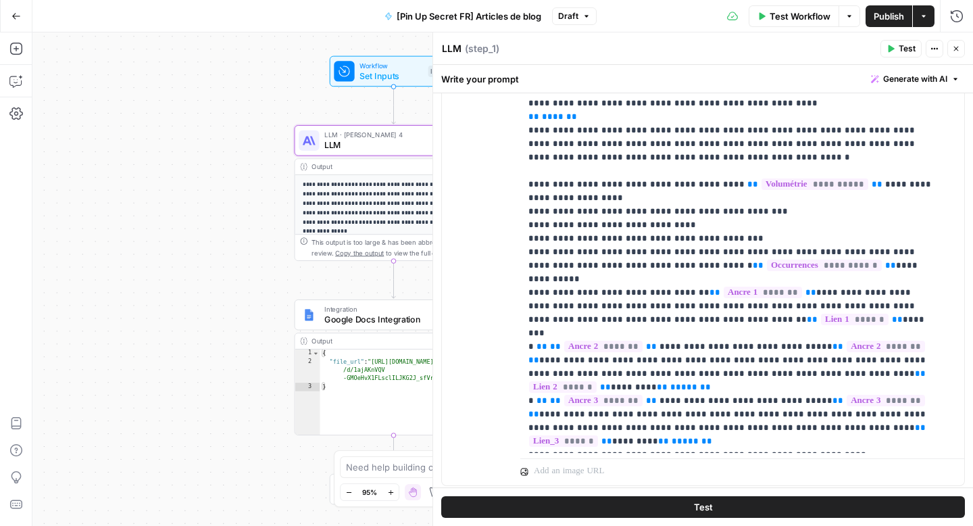
scroll to position [1174, 0]
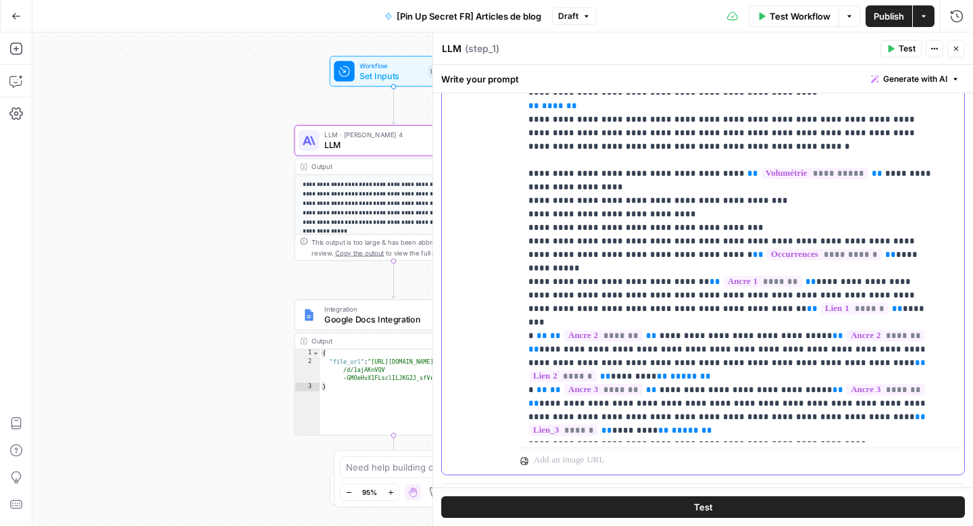
drag, startPoint x: 766, startPoint y: 414, endPoint x: 511, endPoint y: 417, distance: 255.4
click at [511, 417] on div "**********" at bounding box center [703, 183] width 522 height 582
copy p "**********"
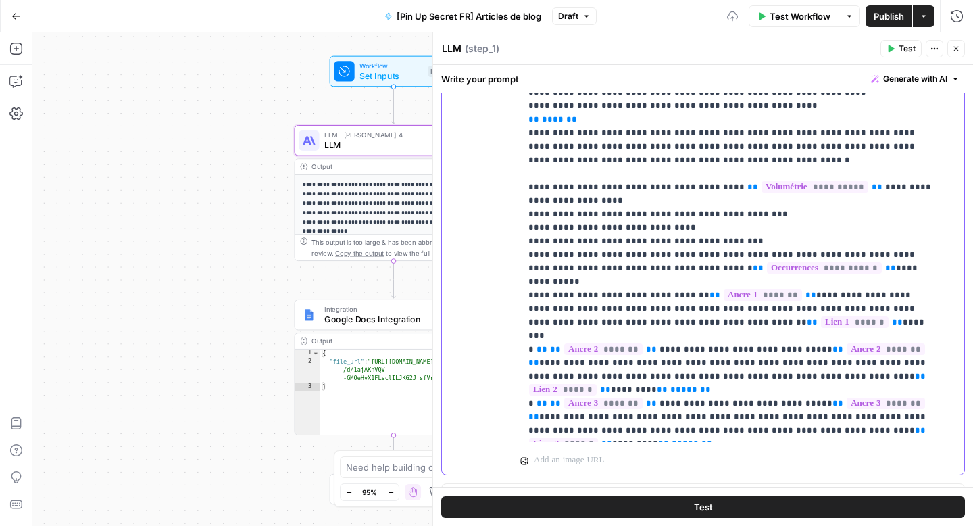
click at [595, 431] on p "**********" at bounding box center [731, 72] width 407 height 730
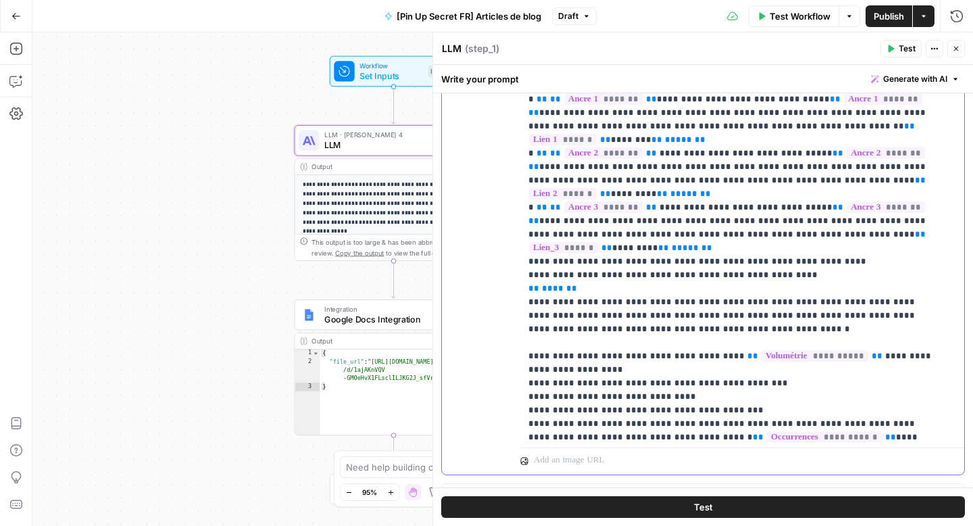
scroll to position [19, 0]
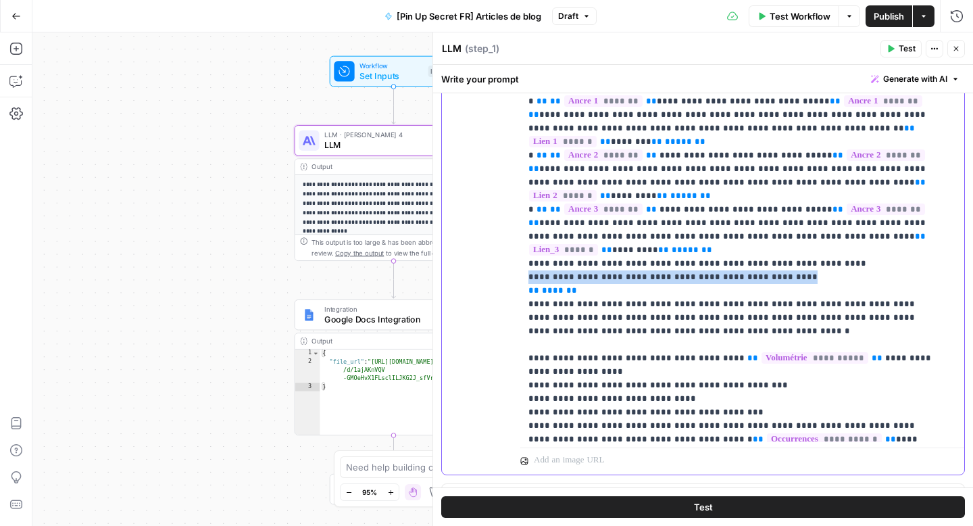
drag, startPoint x: 769, startPoint y: 263, endPoint x: 522, endPoint y: 261, distance: 247.3
click at [522, 261] on div "**********" at bounding box center [737, 167] width 434 height 551
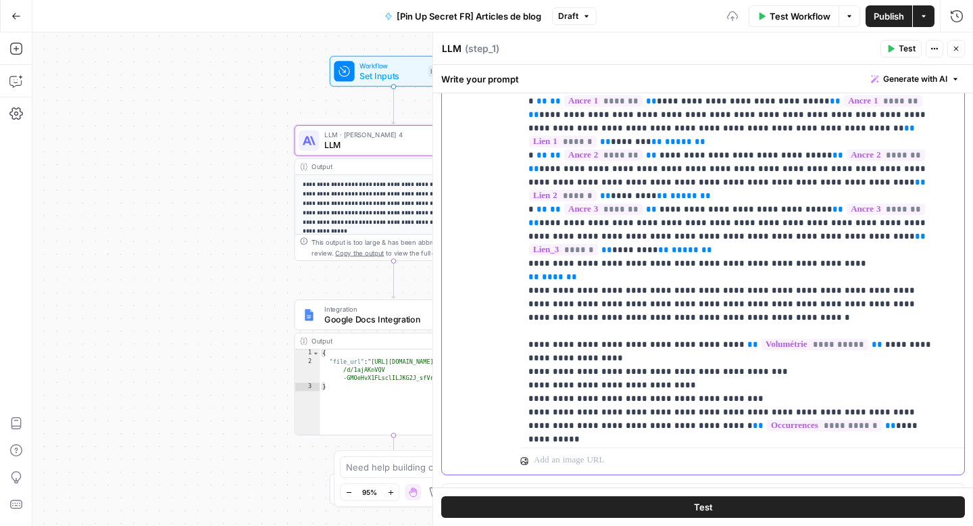
scroll to position [190, 0]
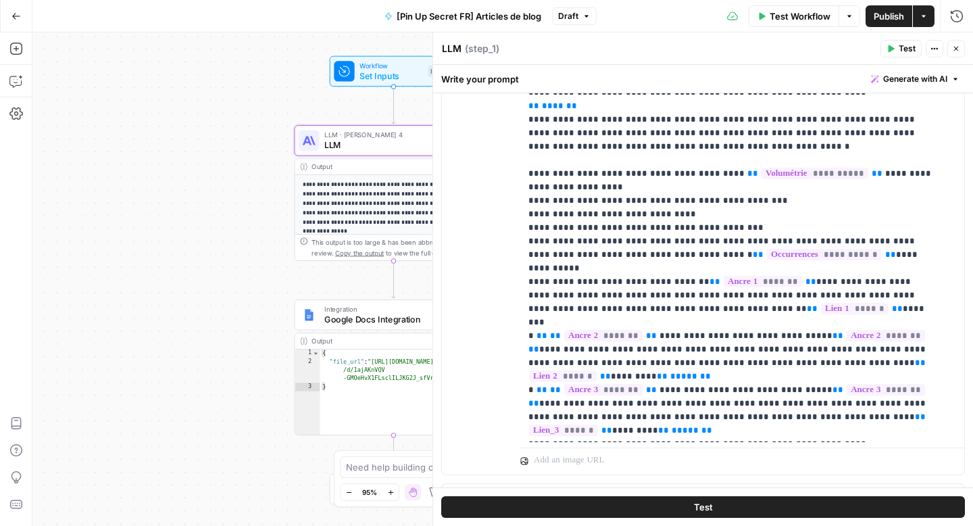
click at [580, 506] on button "Test" at bounding box center [703, 507] width 524 height 22
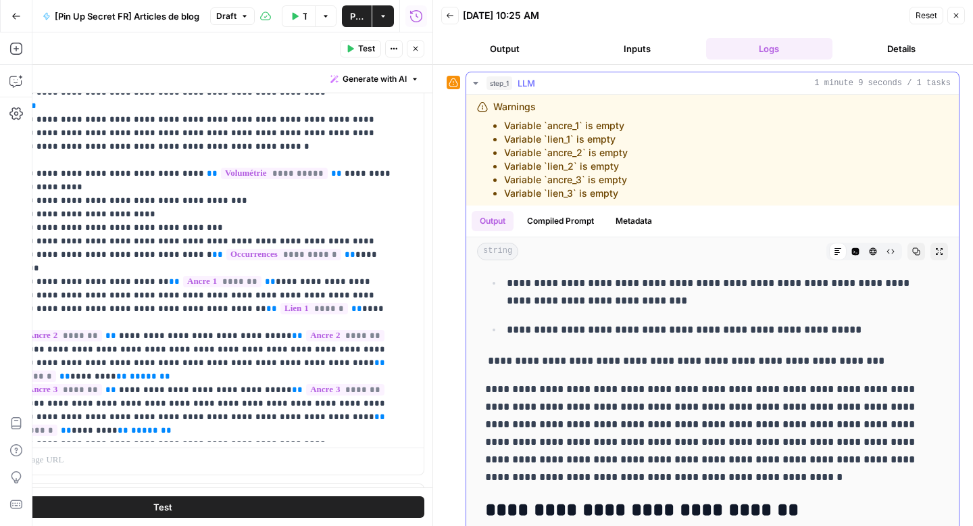
scroll to position [458, 0]
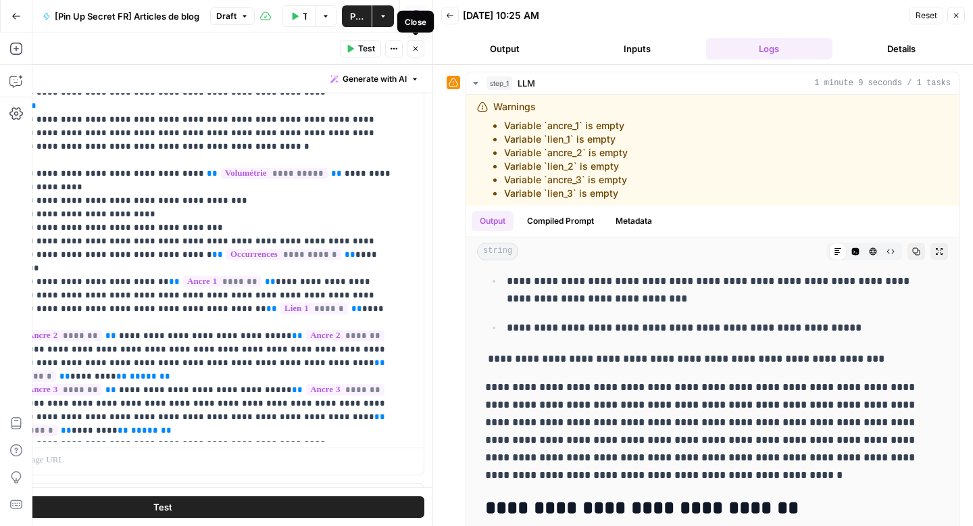
click at [421, 56] on button "Close" at bounding box center [416, 49] width 18 height 18
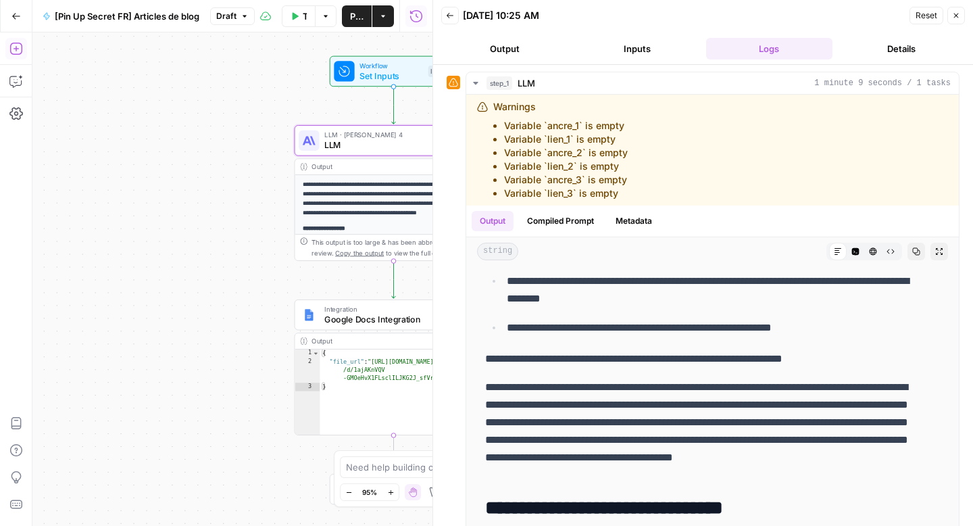
click at [22, 55] on button "Add Steps" at bounding box center [16, 49] width 22 height 22
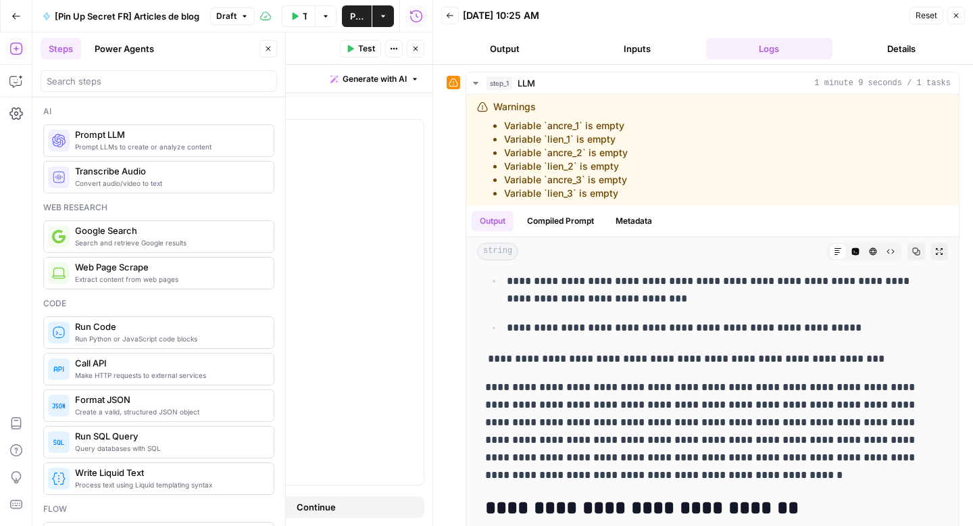
drag, startPoint x: 951, startPoint y: 16, endPoint x: 804, endPoint y: 97, distance: 168.1
click at [952, 16] on icon "button" at bounding box center [956, 15] width 8 height 8
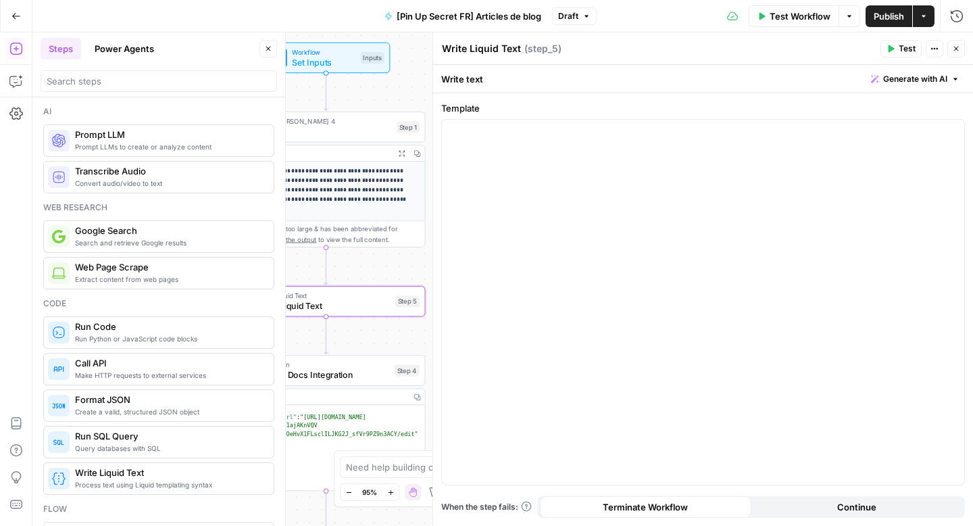
drag, startPoint x: 346, startPoint y: 107, endPoint x: 392, endPoint y: 153, distance: 65.4
click at [291, 97] on body "**********" at bounding box center [486, 263] width 973 height 526
click at [523, 201] on div at bounding box center [703, 302] width 522 height 365
paste div
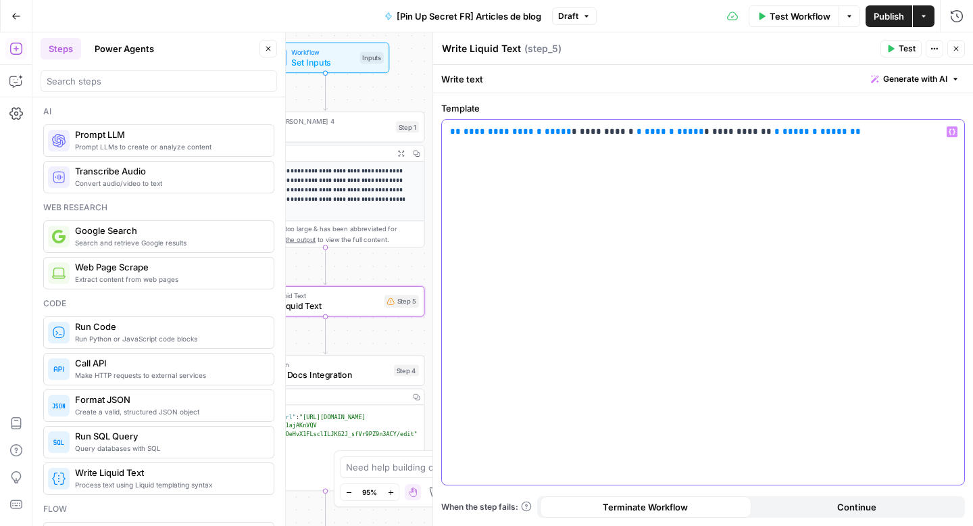
click at [491, 130] on span "**********" at bounding box center [498, 131] width 70 height 9
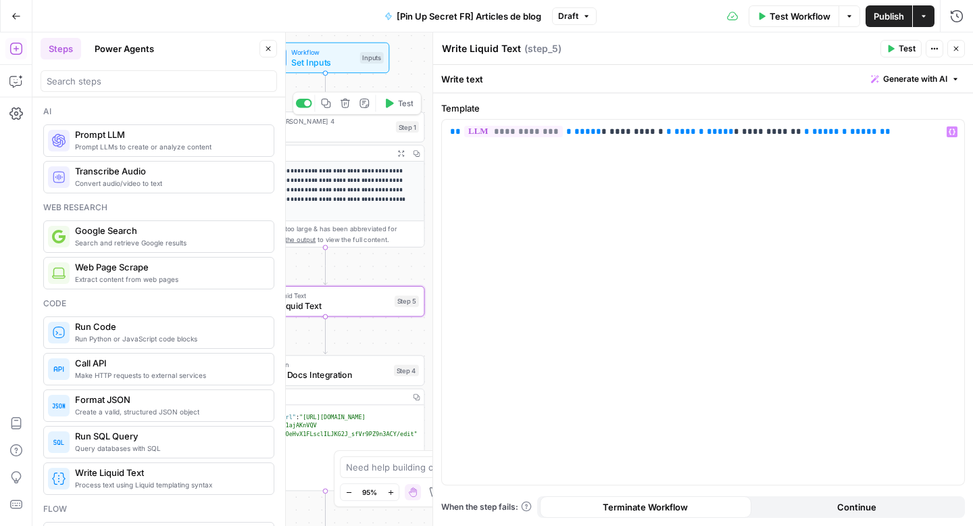
click at [328, 127] on span "LLM" at bounding box center [323, 131] width 134 height 13
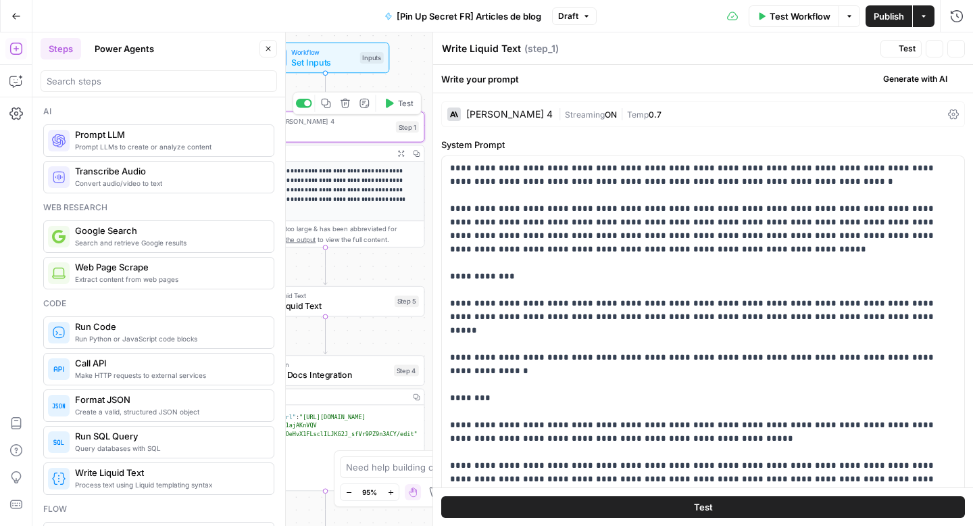
type textarea "LLM"
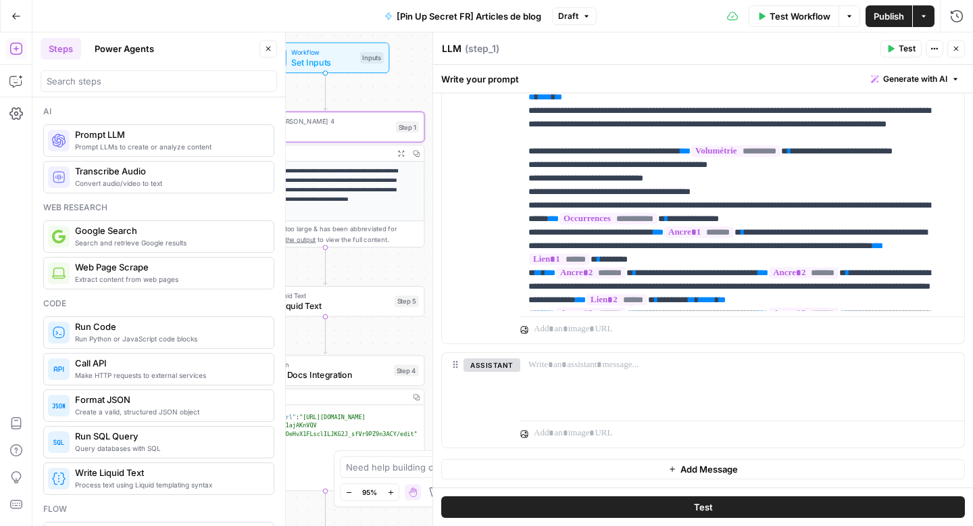
scroll to position [176, 0]
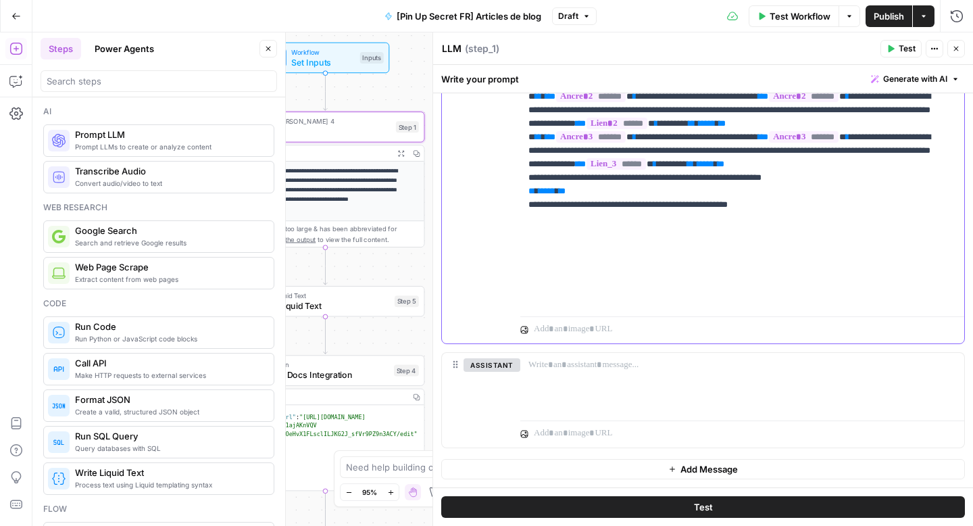
drag, startPoint x: 757, startPoint y: 299, endPoint x: 526, endPoint y: 296, distance: 230.4
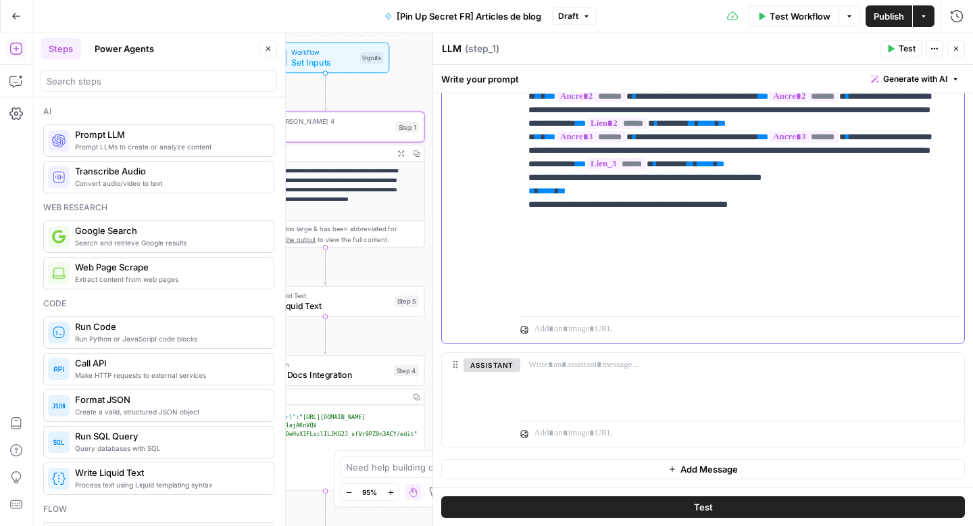
click at [526, 296] on div "**********" at bounding box center [737, 36] width 434 height 551
copy p "**********"
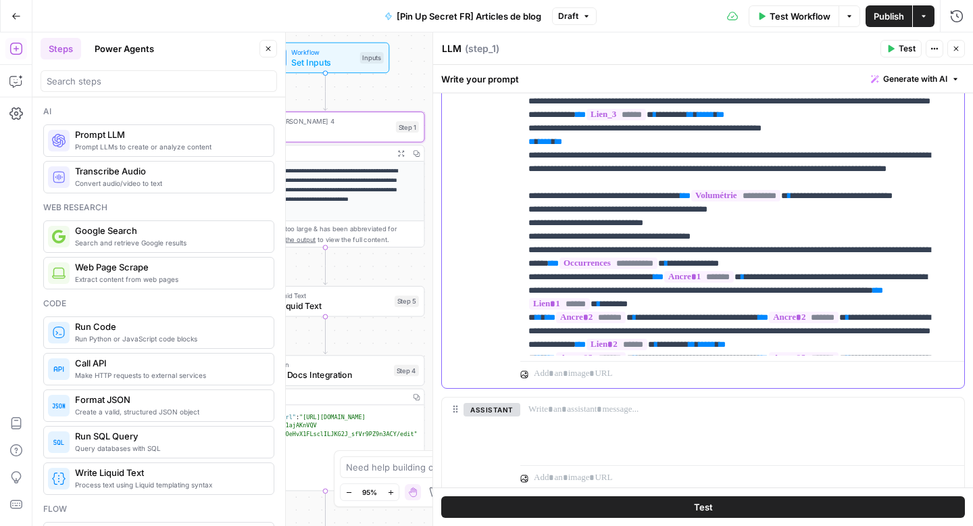
scroll to position [928, 0]
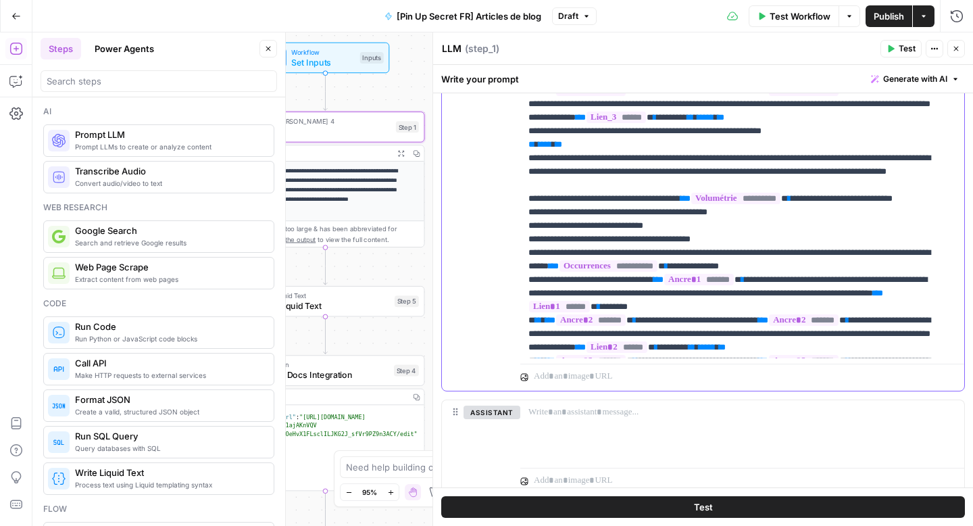
click at [813, 176] on p "**********" at bounding box center [731, 172] width 407 height 716
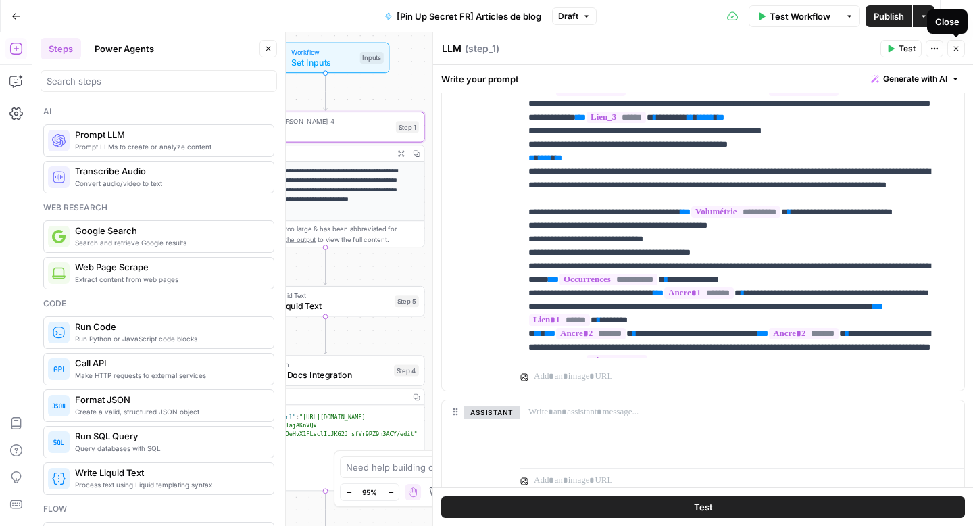
click at [956, 49] on icon "button" at bounding box center [956, 49] width 8 height 8
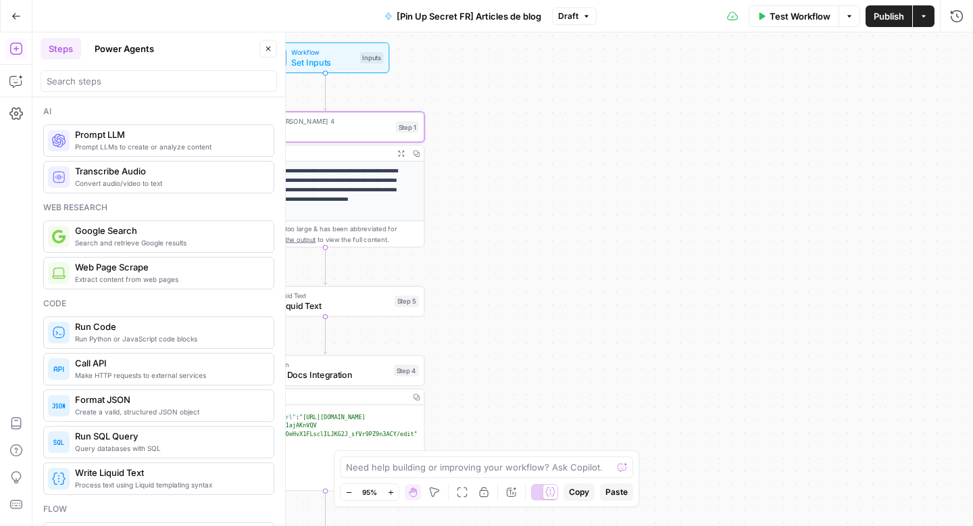
scroll to position [53, 0]
drag, startPoint x: 359, startPoint y: 377, endPoint x: 403, endPoint y: 322, distance: 70.6
click at [359, 377] on span "Google Docs Integration" at bounding box center [322, 374] width 132 height 13
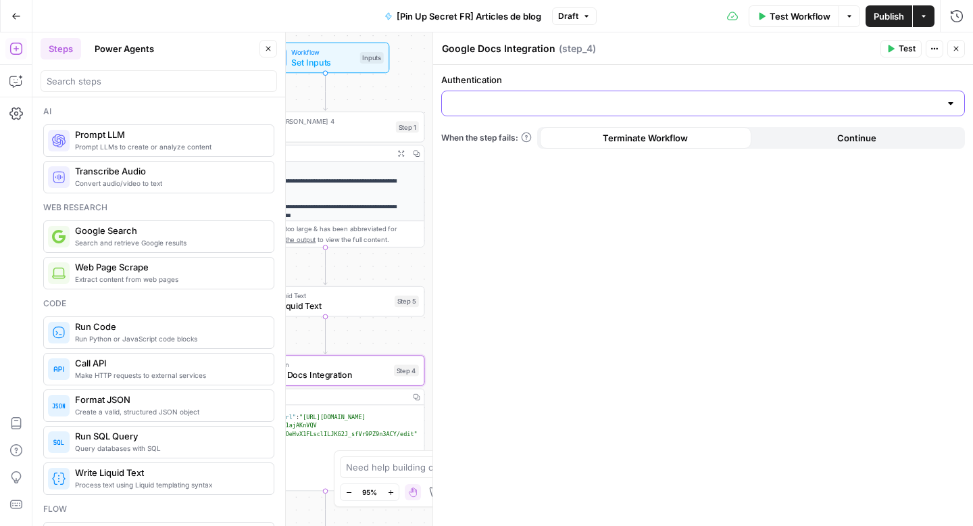
click at [520, 109] on input "Authentication" at bounding box center [695, 104] width 490 height 14
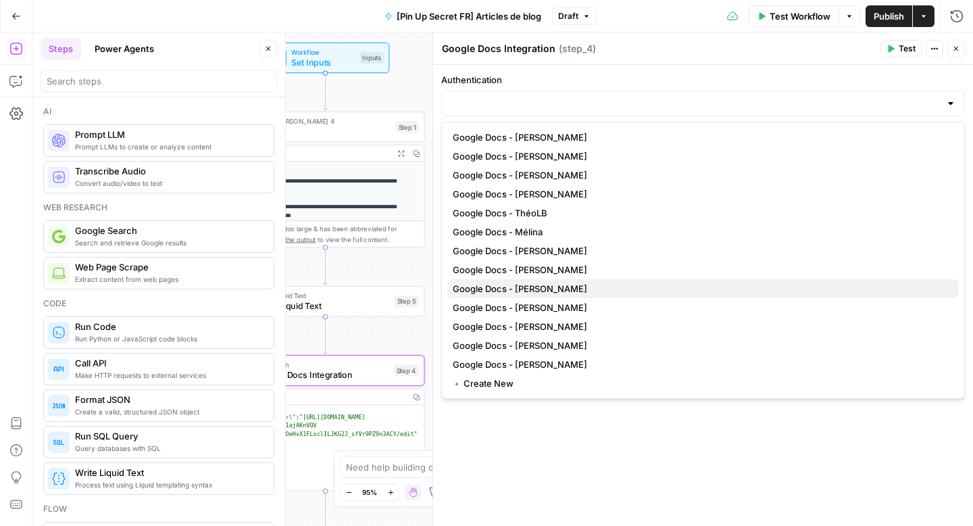
click at [530, 284] on span "Google Docs - [PERSON_NAME]" at bounding box center [700, 289] width 495 height 14
type input "Google Docs - [PERSON_NAME]"
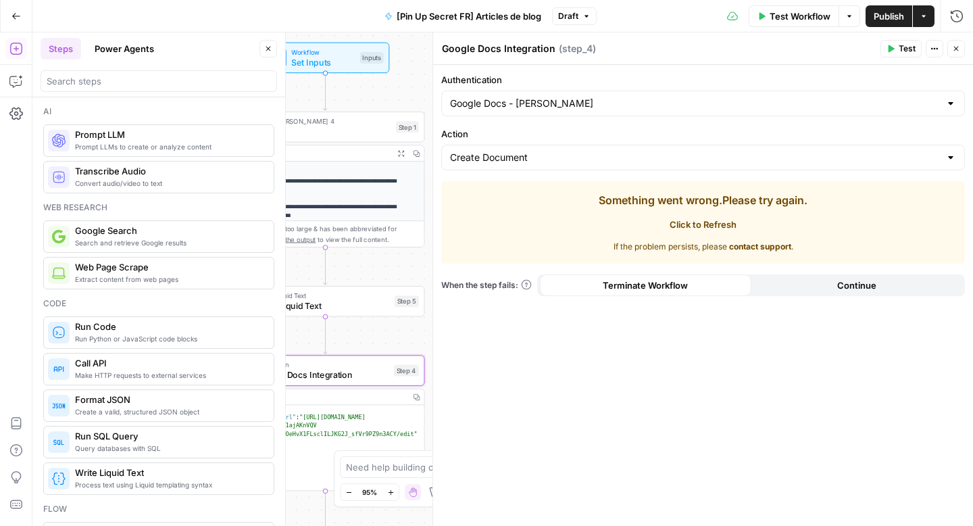
click at [567, 149] on div "Create Document" at bounding box center [703, 158] width 524 height 26
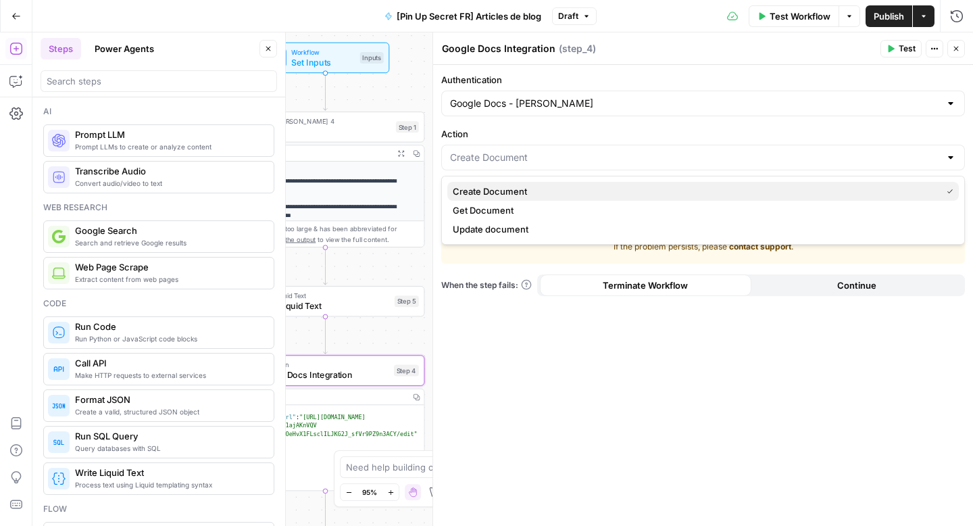
click at [548, 190] on span "Create Document" at bounding box center [694, 191] width 483 height 14
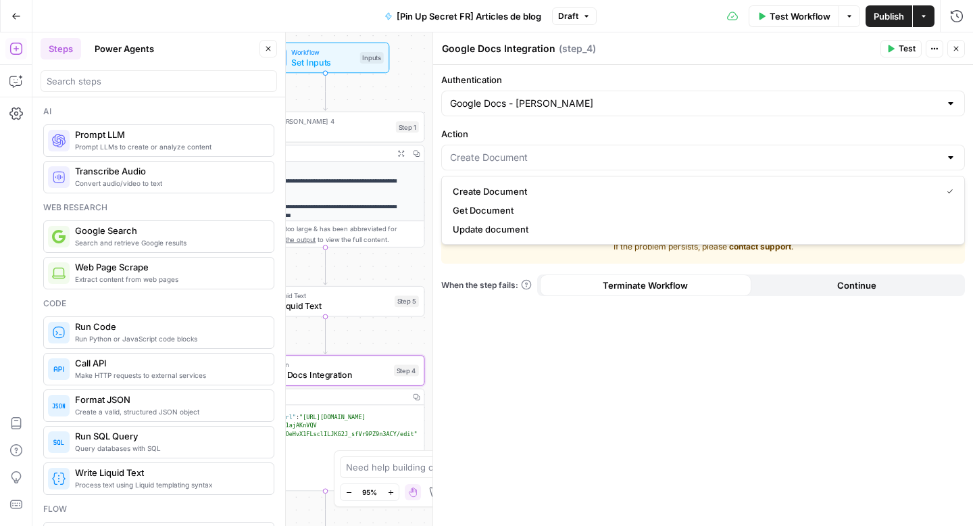
type input "Create Document"
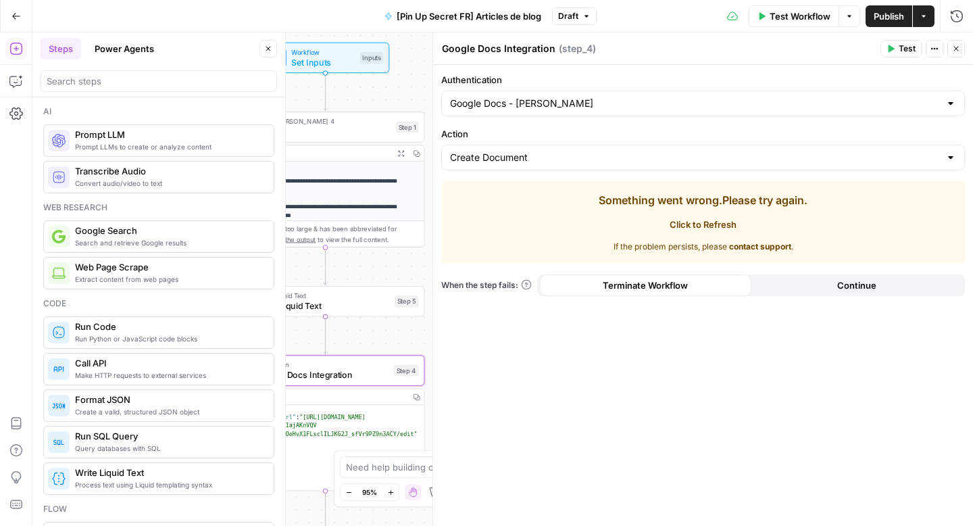
click at [524, 164] on div "Create Document" at bounding box center [703, 158] width 524 height 26
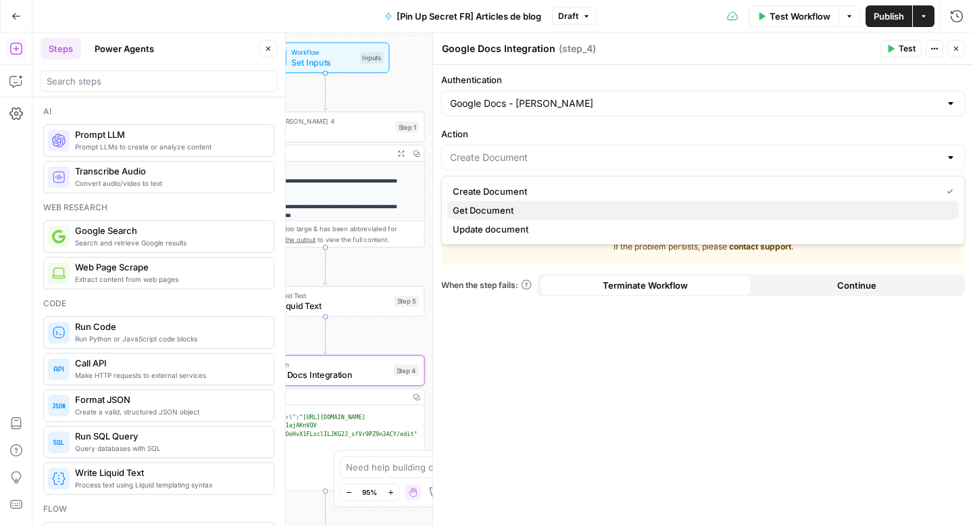
click at [517, 216] on span "Get Document" at bounding box center [700, 210] width 495 height 14
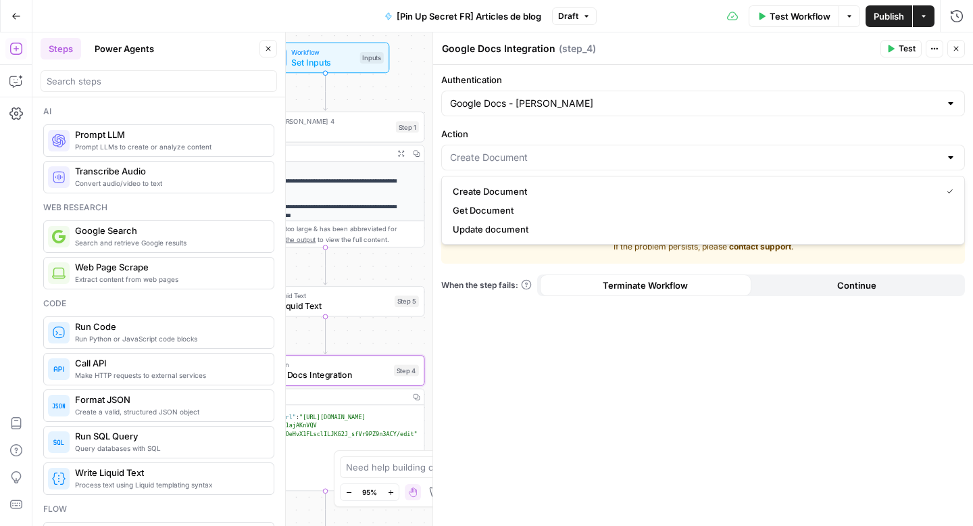
type input "Get Document"
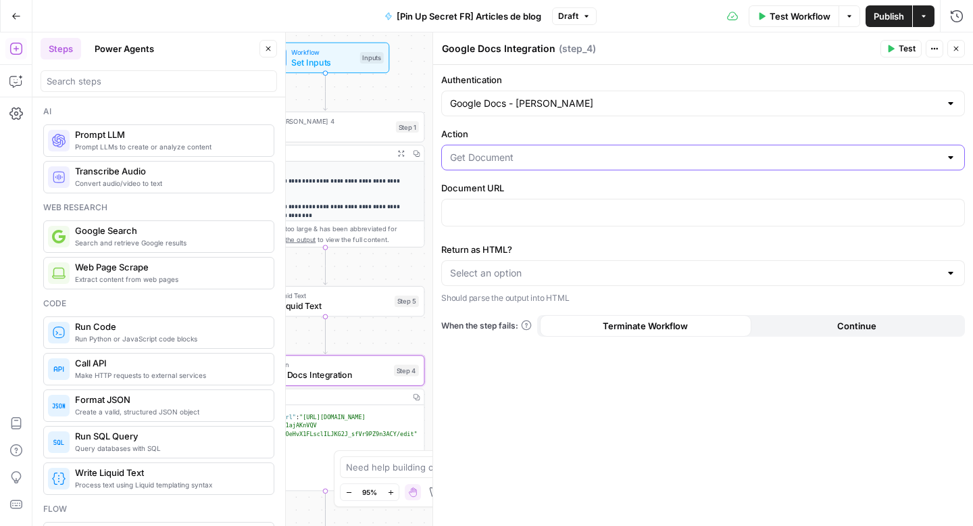
click at [485, 159] on input "Action" at bounding box center [695, 158] width 490 height 14
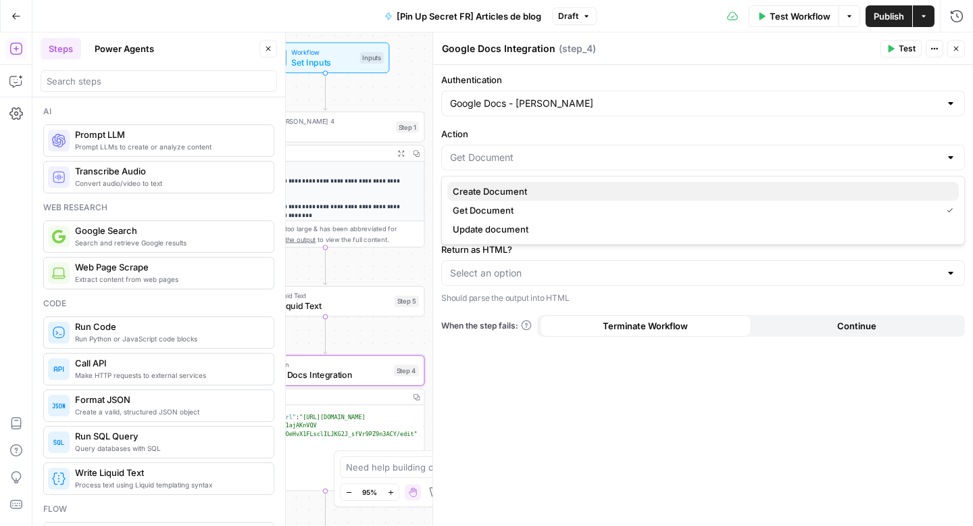
click at [496, 186] on span "Create Document" at bounding box center [700, 191] width 495 height 14
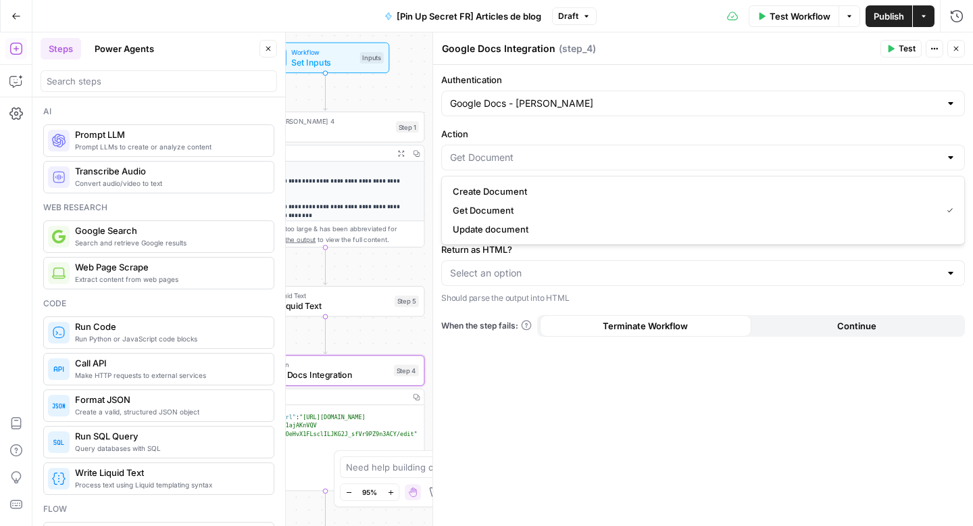
type input "Create Document"
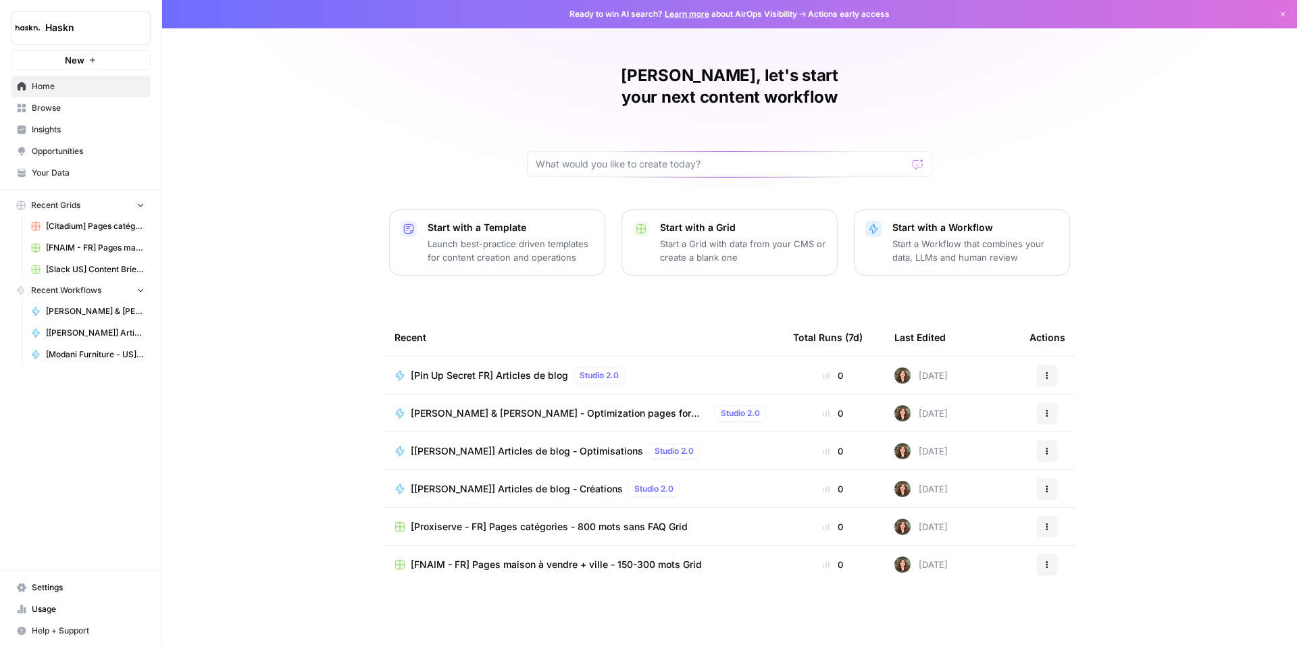
click at [432, 445] on span "[[PERSON_NAME]] Articles de blog - Optimisations" at bounding box center [527, 452] width 232 height 14
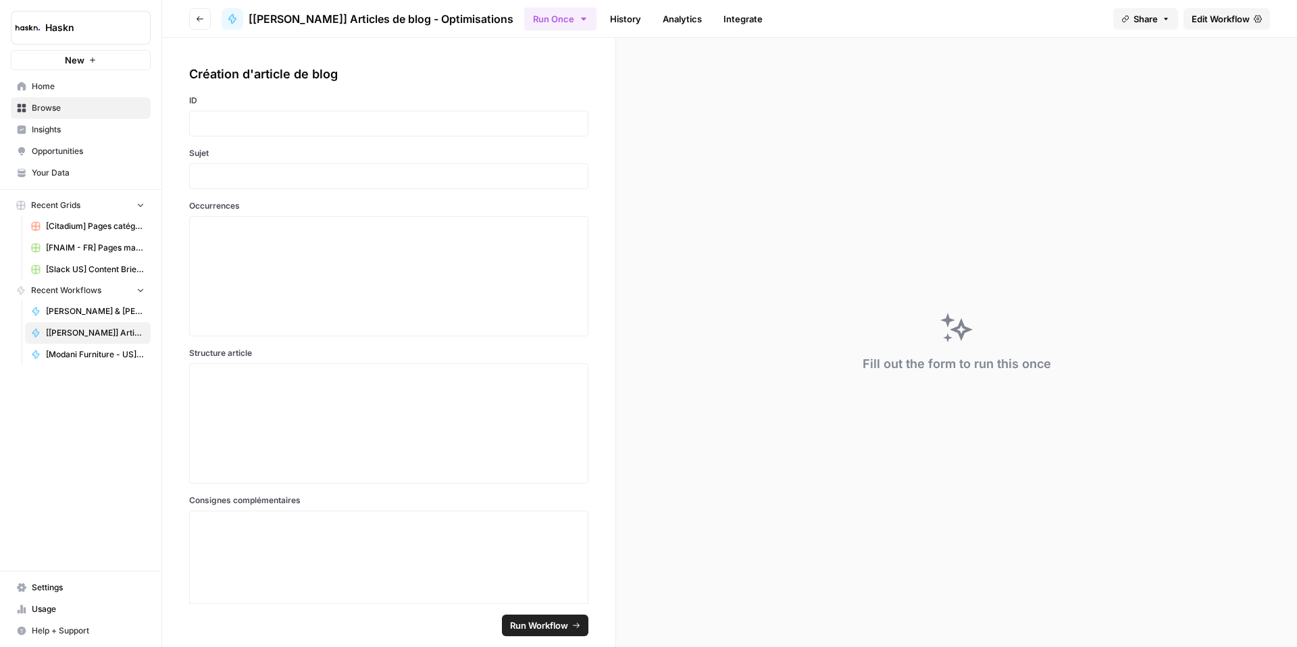
click at [1192, 18] on span "Edit Workflow" at bounding box center [1221, 19] width 58 height 14
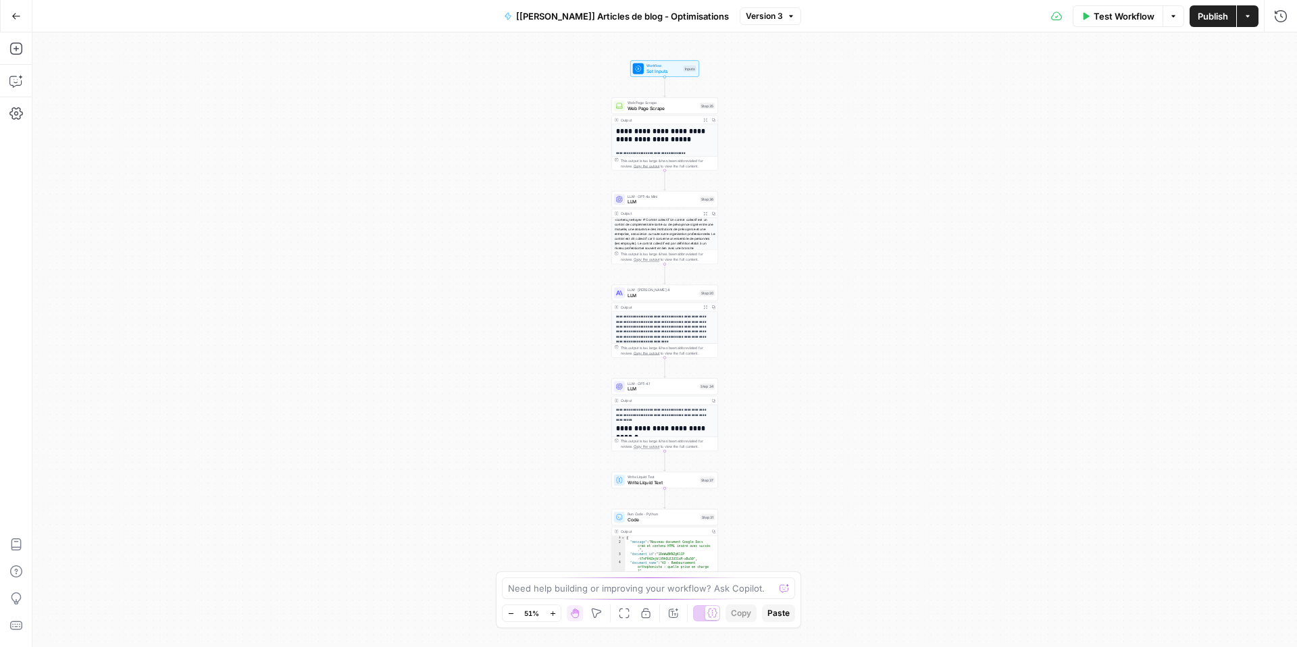
click at [638, 488] on div "**********" at bounding box center [664, 339] width 1265 height 615
click at [633, 482] on span "Write Liquid Text" at bounding box center [663, 482] width 70 height 7
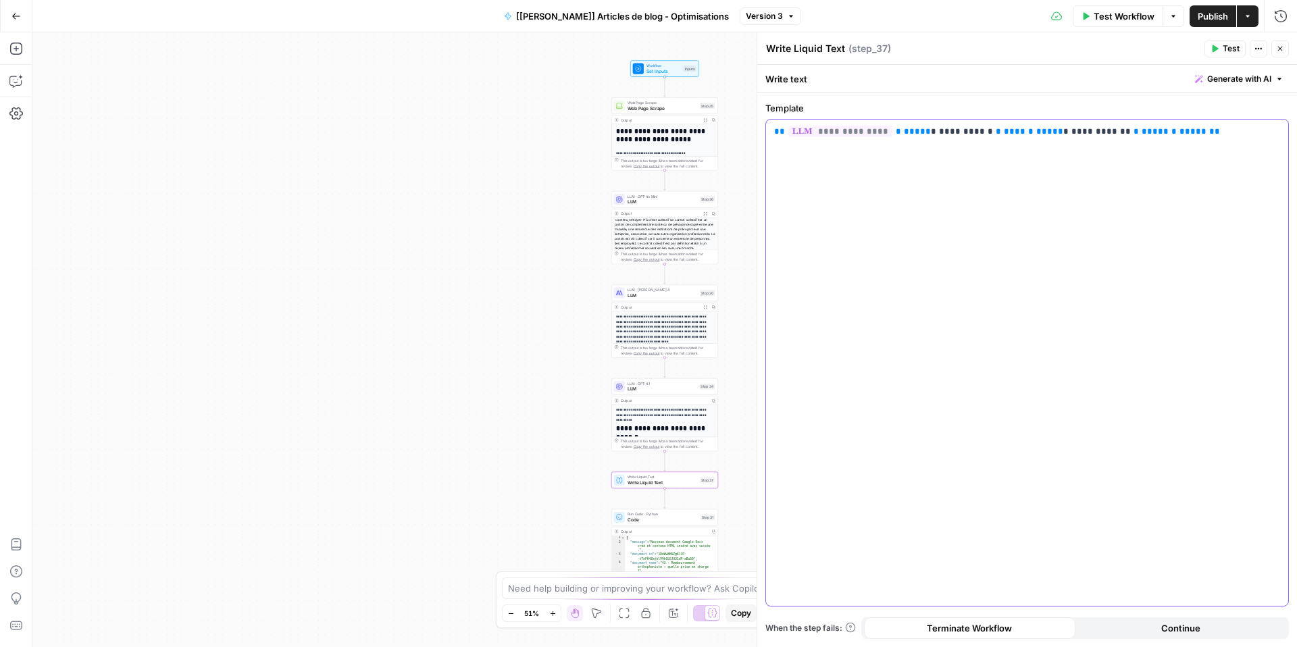
click at [928, 182] on div "**********" at bounding box center [1027, 363] width 522 height 486
copy p "**********"
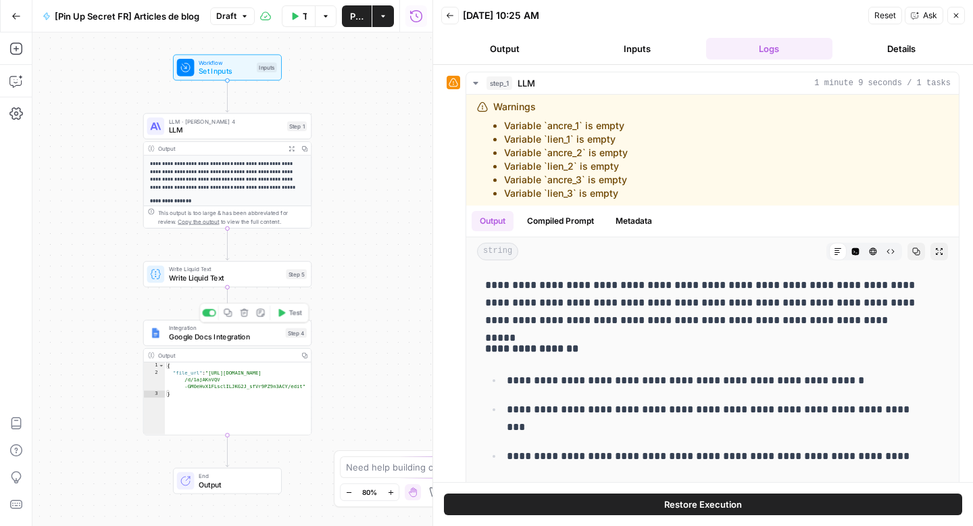
click at [203, 335] on span "Google Docs Integration" at bounding box center [225, 336] width 113 height 11
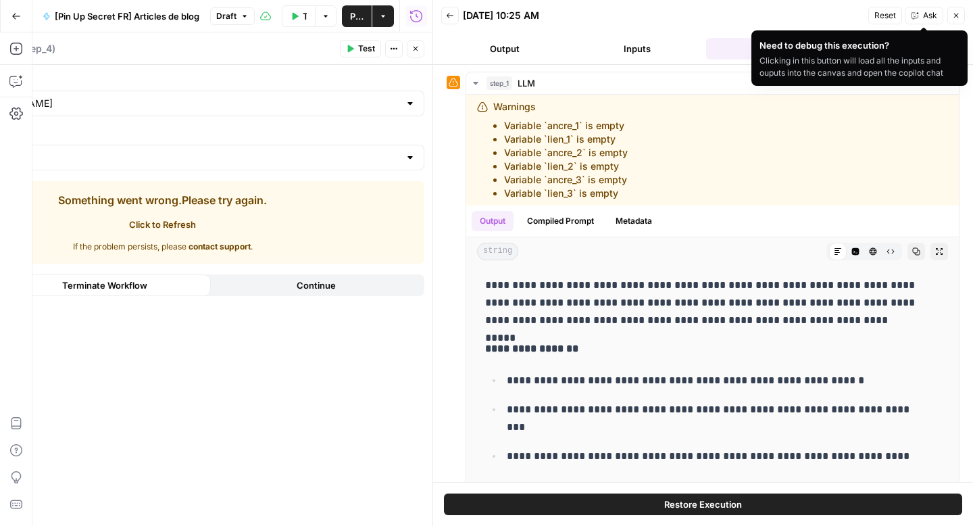
drag, startPoint x: 954, startPoint y: 17, endPoint x: 932, endPoint y: 34, distance: 28.0
click at [954, 17] on icon "button" at bounding box center [956, 15] width 8 height 8
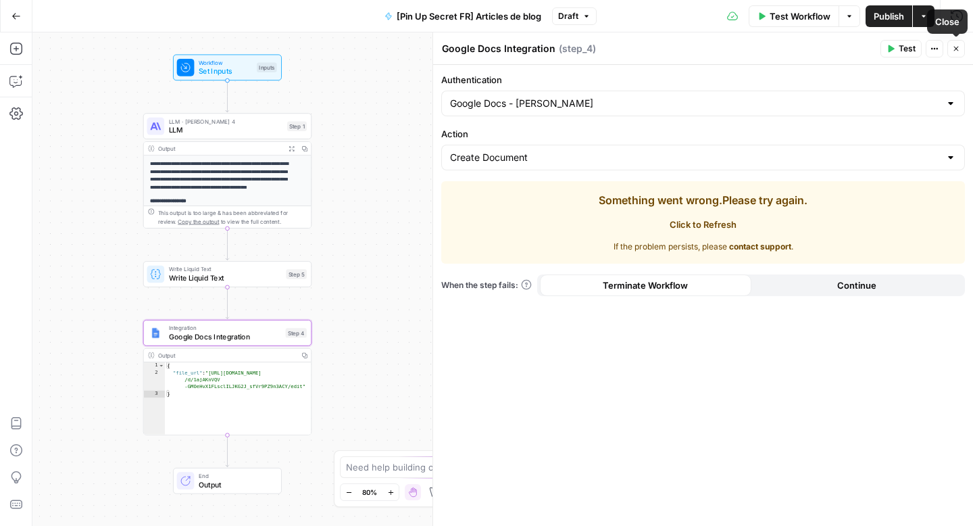
drag, startPoint x: 963, startPoint y: 51, endPoint x: 690, endPoint y: 169, distance: 296.8
click at [963, 51] on button "Close" at bounding box center [956, 49] width 18 height 18
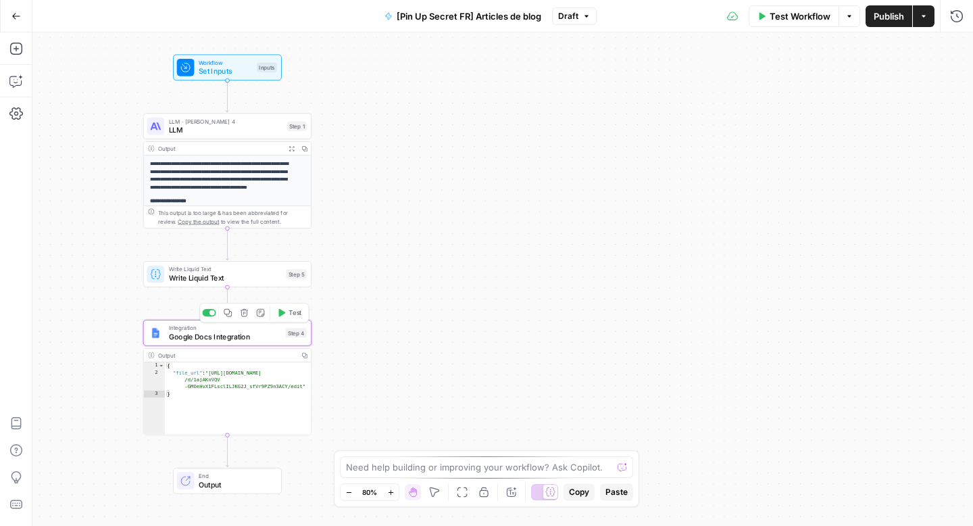
click at [241, 314] on icon "button" at bounding box center [245, 313] width 8 height 8
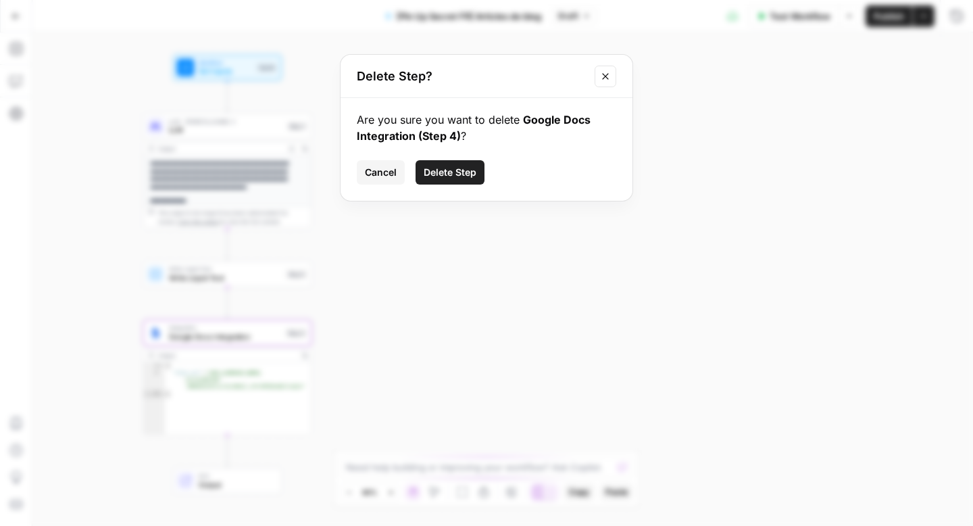
click at [458, 164] on button "Delete Step" at bounding box center [449, 172] width 69 height 24
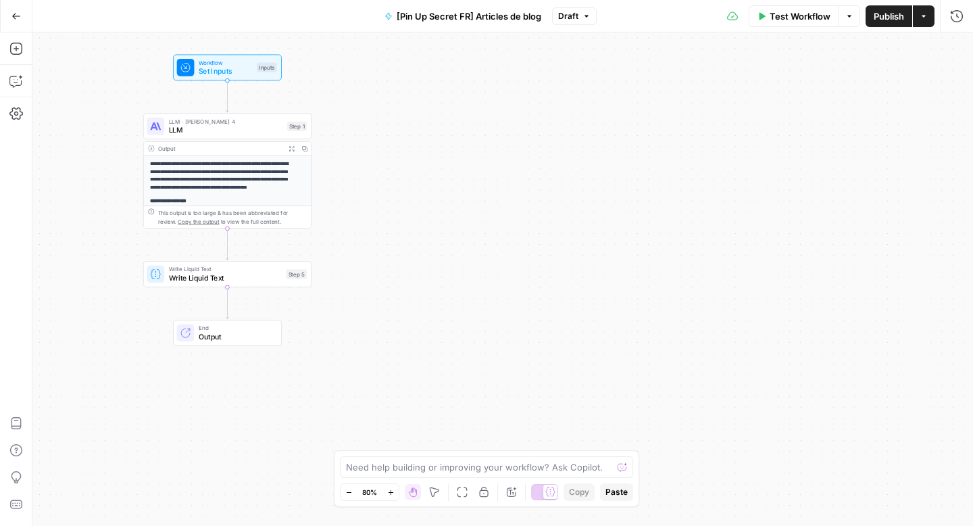
click at [18, 59] on div "Add Steps Copilot Settings AirOps Academy Help Give Feedback Shortcuts" at bounding box center [16, 278] width 32 height 493
drag, startPoint x: 17, startPoint y: 50, endPoint x: 30, endPoint y: 46, distance: 13.5
click at [17, 50] on icon "button" at bounding box center [16, 49] width 14 height 14
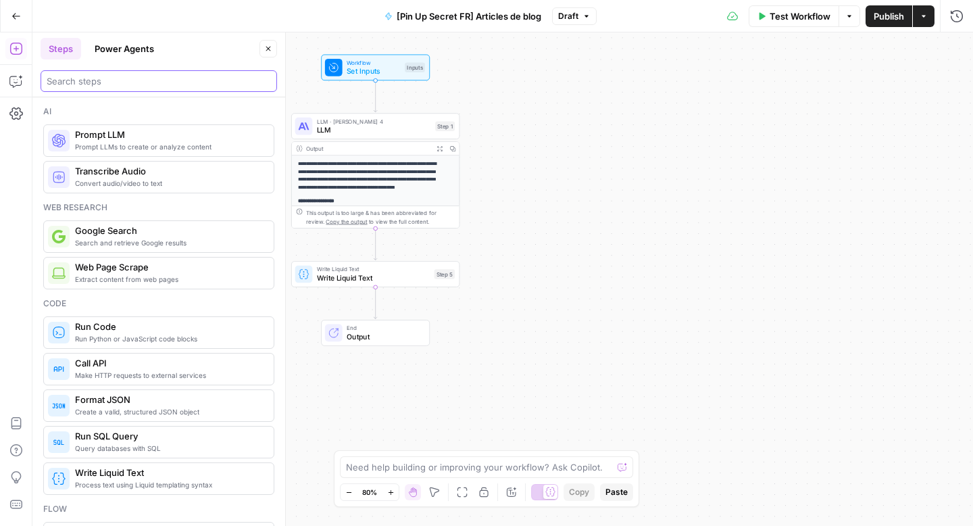
click at [87, 82] on input "search" at bounding box center [159, 81] width 224 height 14
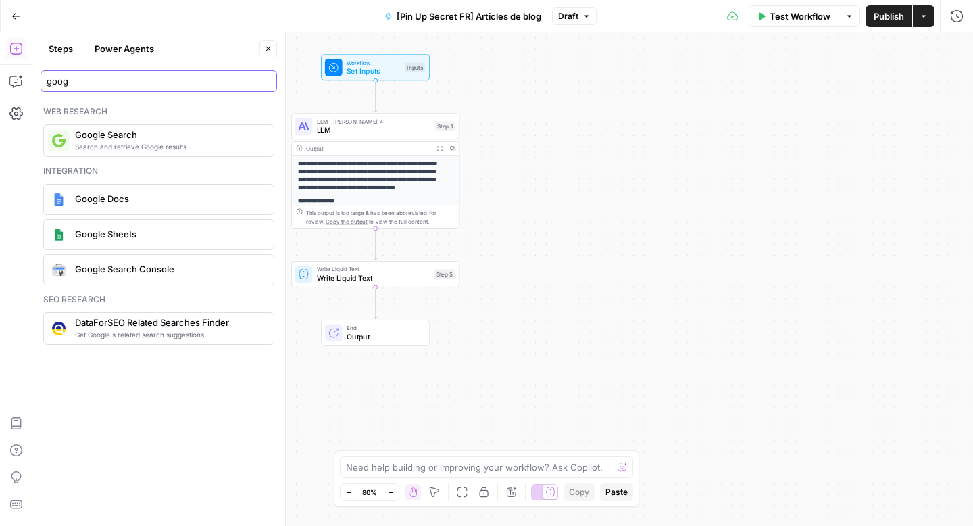
type input "goog"
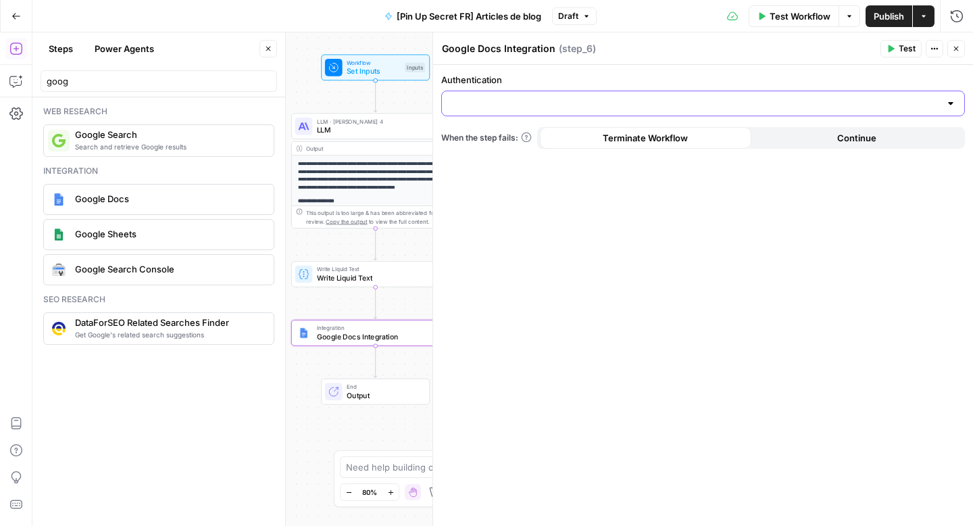
click at [529, 106] on input "Authentication" at bounding box center [695, 104] width 490 height 14
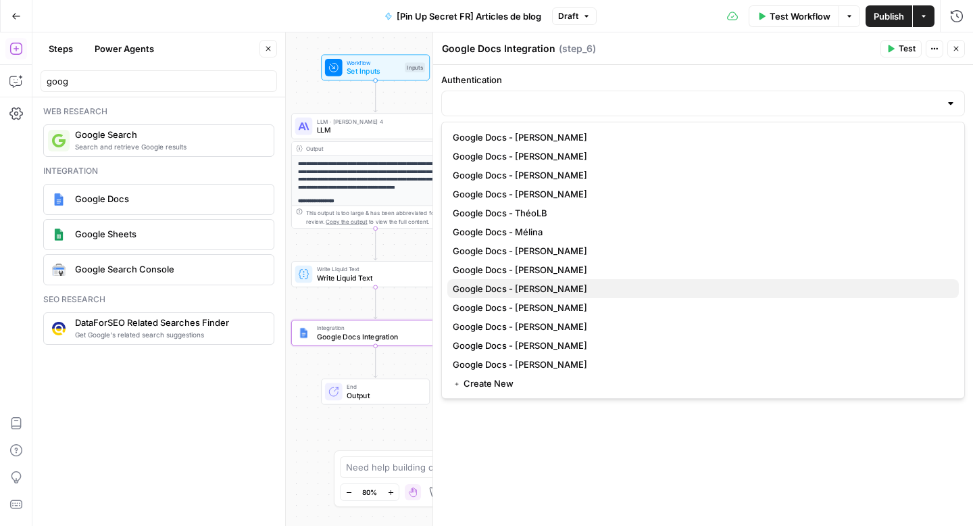
click at [518, 286] on span "Google Docs - [PERSON_NAME]" at bounding box center [700, 289] width 495 height 14
type input "Google Docs - [PERSON_NAME]"
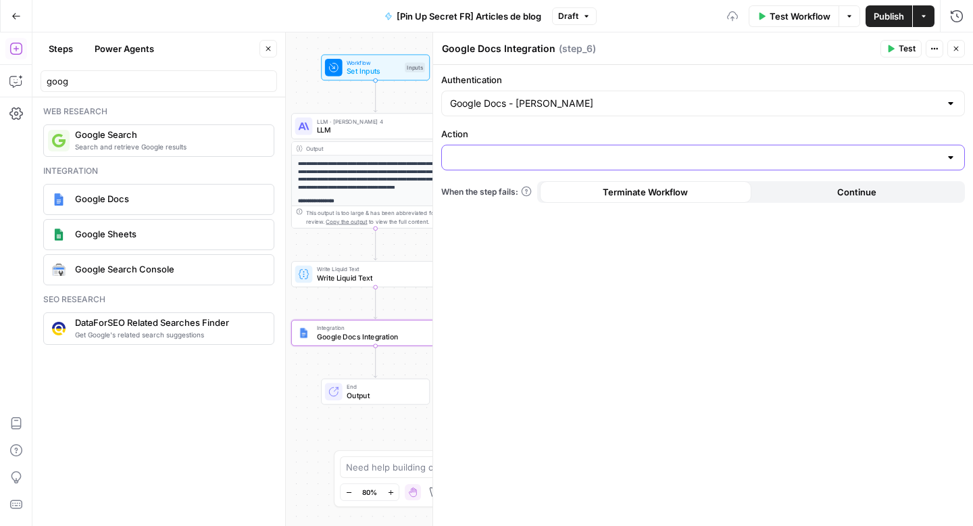
click at [470, 158] on input "Action" at bounding box center [695, 158] width 490 height 14
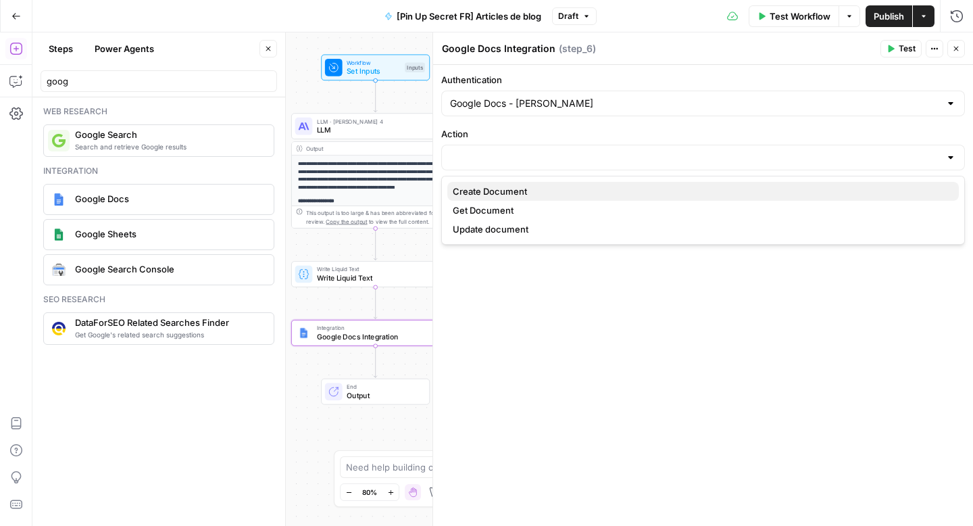
click at [475, 192] on span "Create Document" at bounding box center [700, 191] width 495 height 14
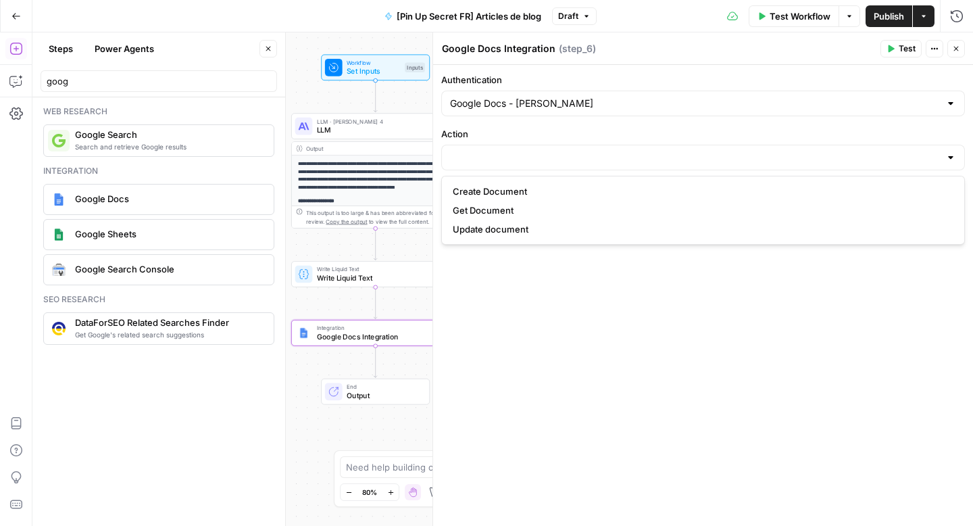
type input "Create Document"
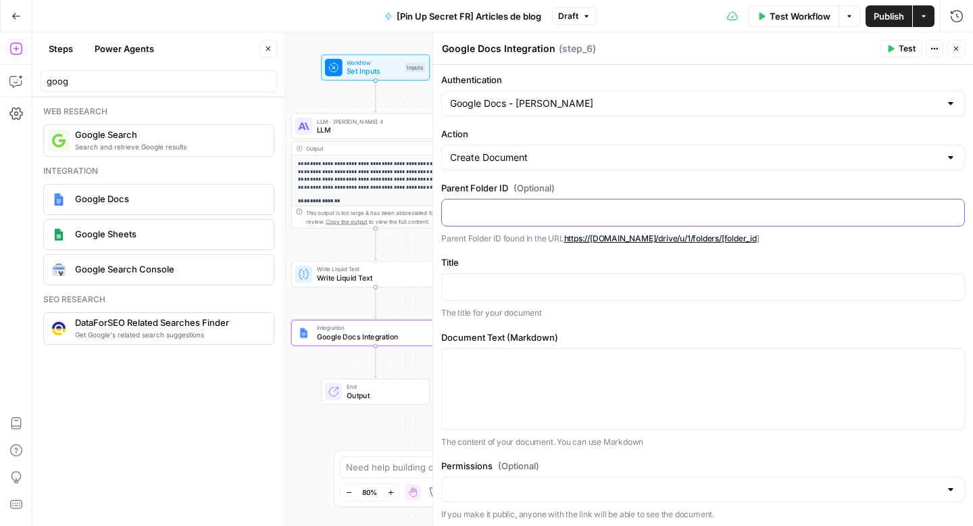
click at [461, 214] on p at bounding box center [703, 212] width 506 height 14
click at [468, 281] on p at bounding box center [703, 286] width 506 height 14
click at [948, 288] on icon "button" at bounding box center [951, 285] width 7 height 7
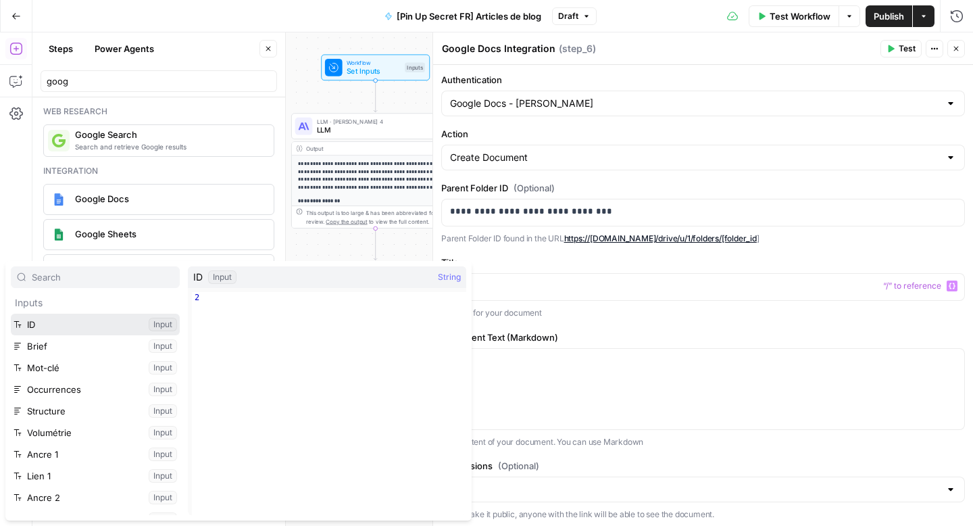
click at [91, 327] on button "Select variable ID" at bounding box center [95, 324] width 169 height 22
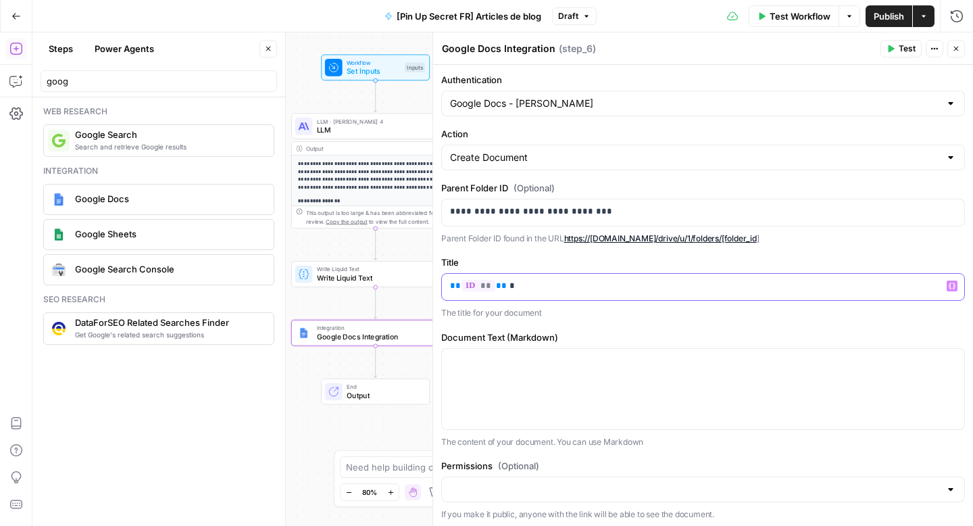
click at [946, 290] on button "Variables Menu" at bounding box center [951, 285] width 11 height 11
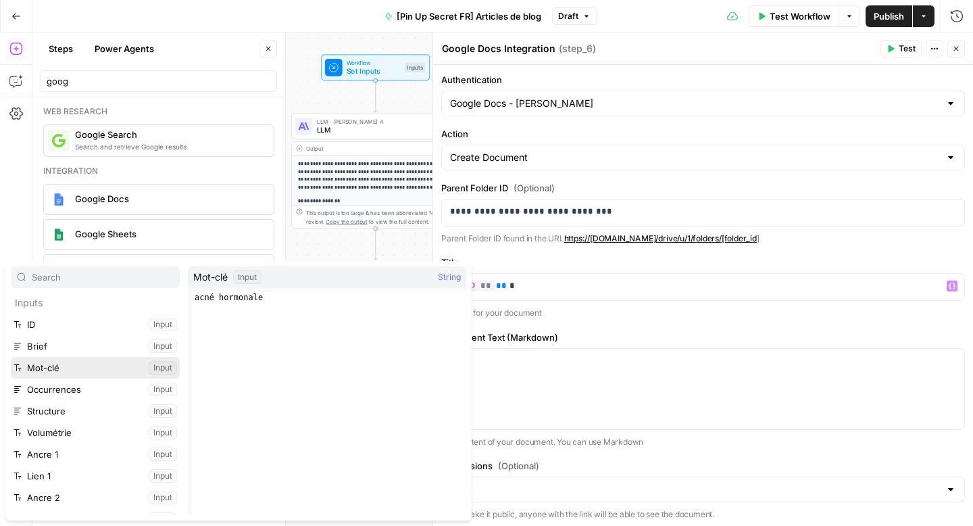
click at [47, 365] on button "Select variable Mot-clé" at bounding box center [95, 368] width 169 height 22
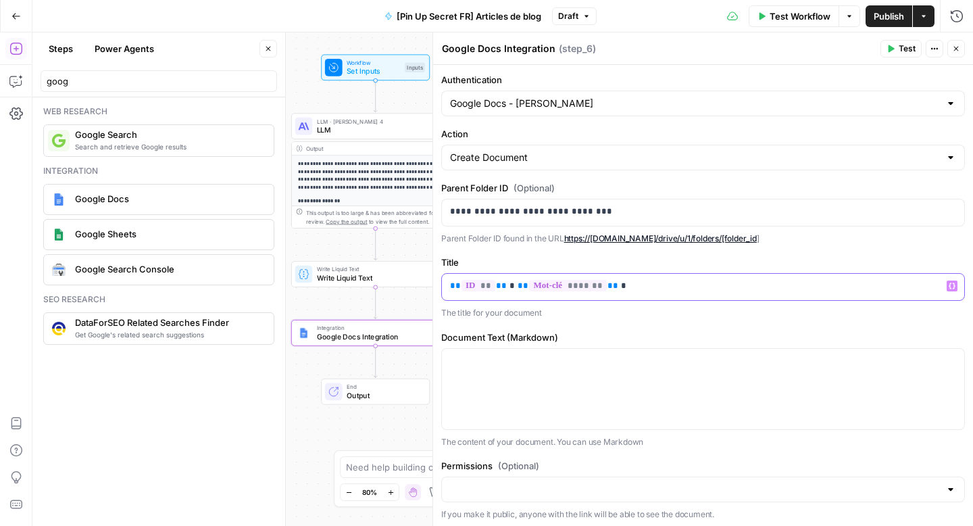
click at [948, 287] on icon "button" at bounding box center [951, 285] width 7 height 7
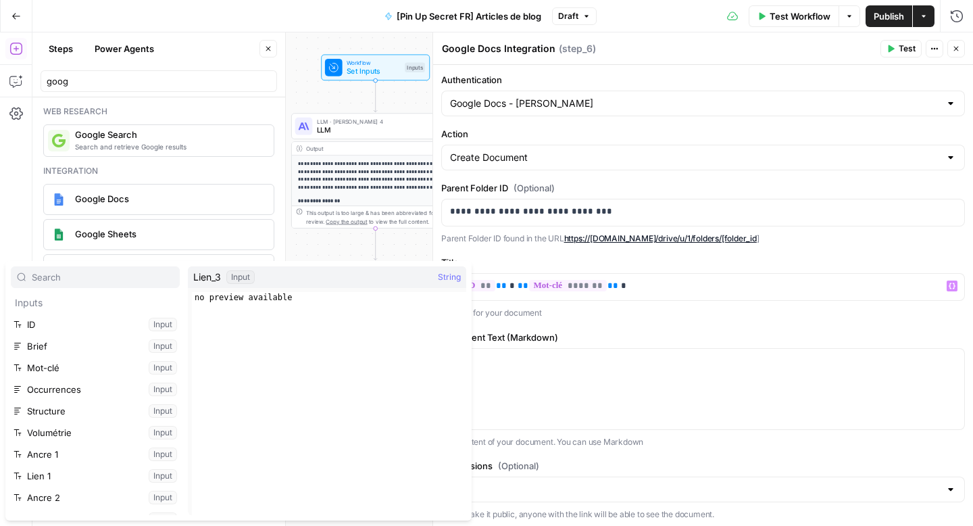
scroll to position [231, 0]
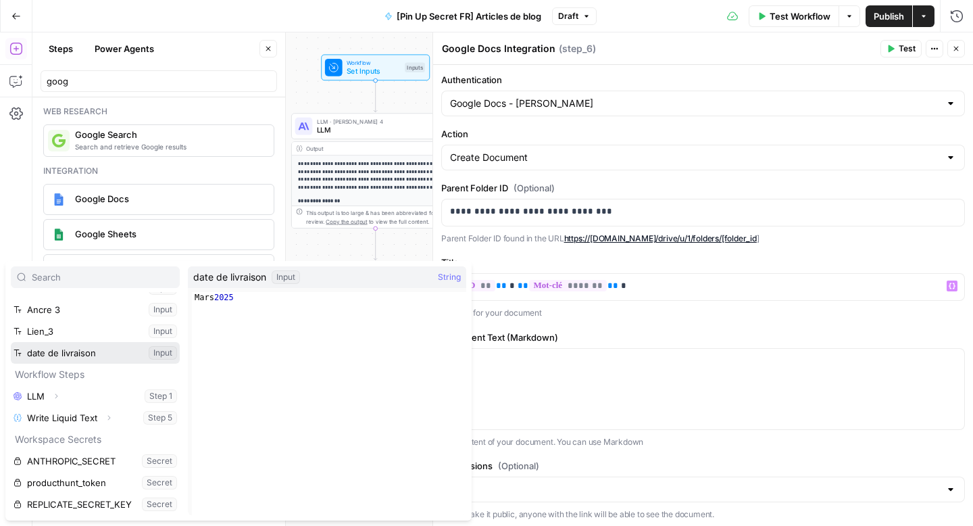
click at [72, 349] on button "Select variable date de livraison" at bounding box center [95, 353] width 169 height 22
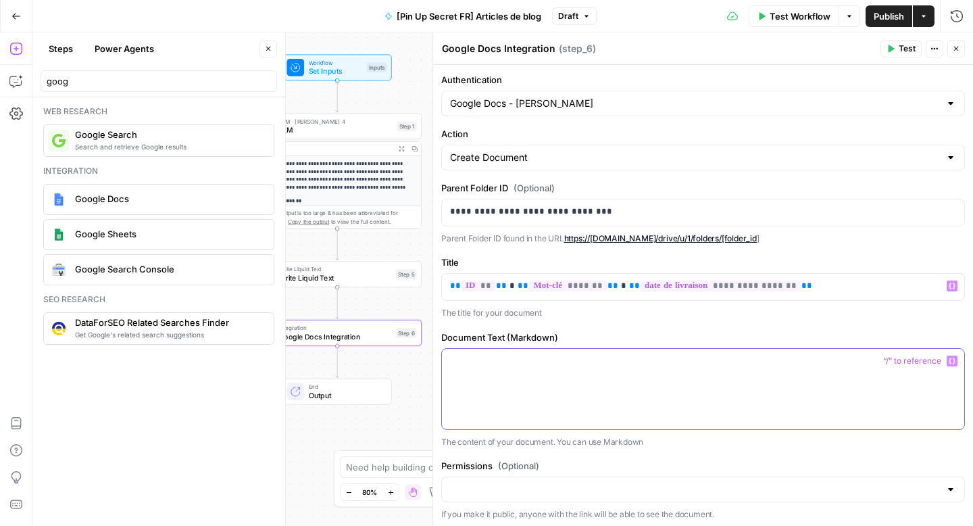
click at [946, 364] on button "Variables Menu" at bounding box center [951, 360] width 11 height 11
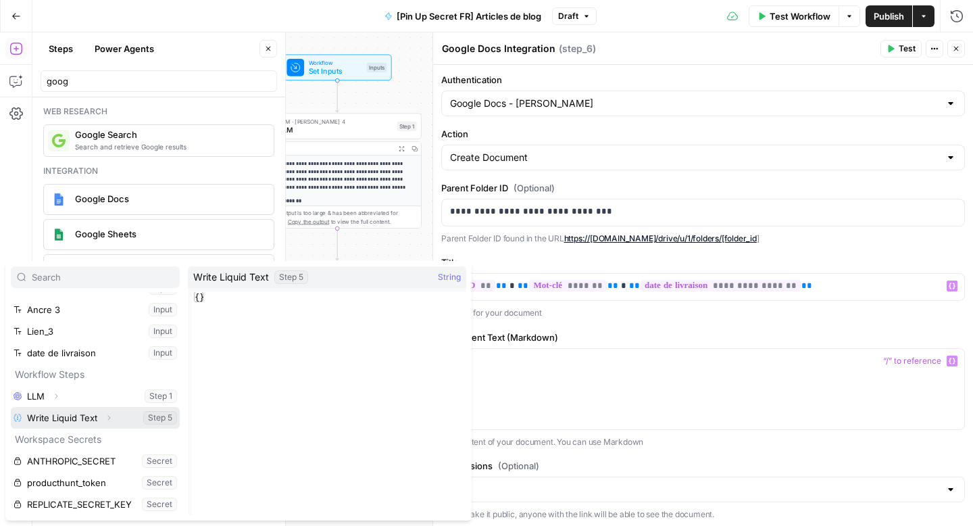
click at [100, 415] on button "Expand" at bounding box center [109, 418] width 18 height 18
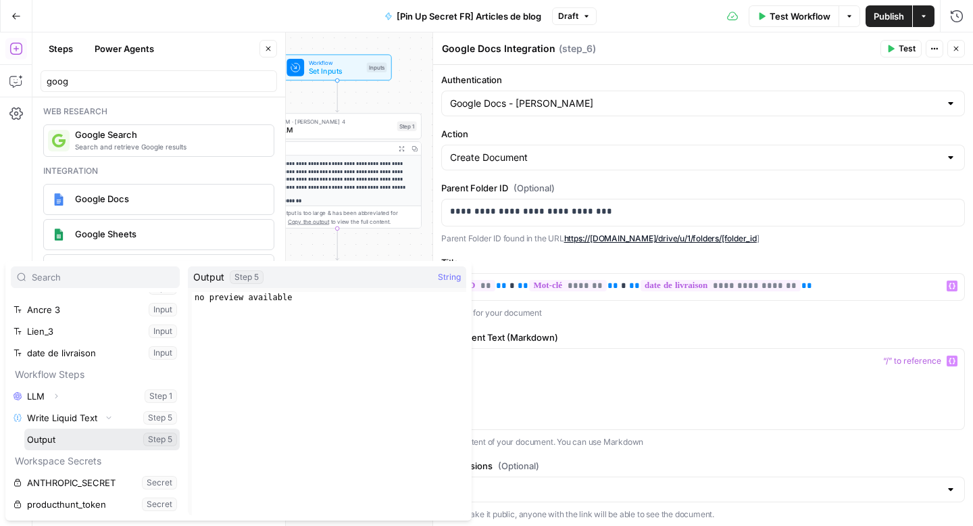
click at [92, 442] on button "Select variable Output" at bounding box center [101, 439] width 155 height 22
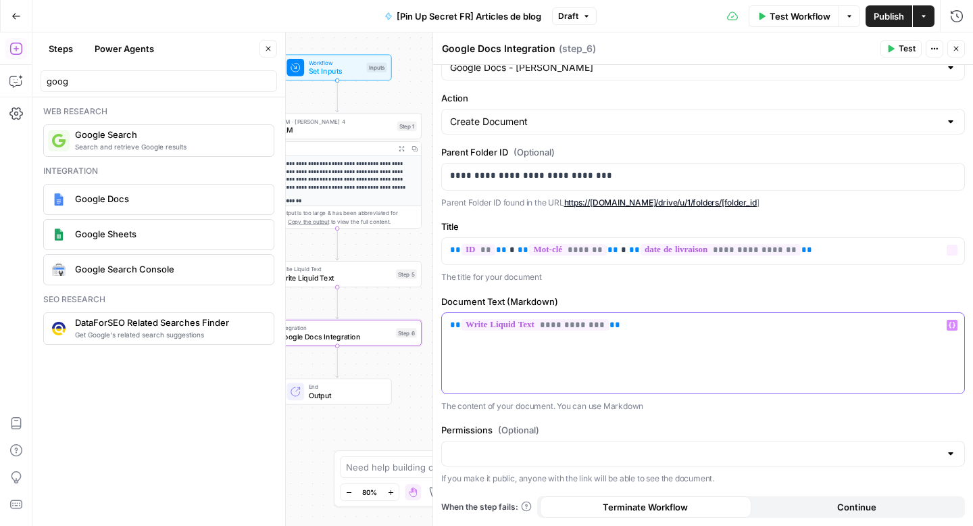
scroll to position [35, 0]
click at [799, 20] on span "Test Workflow" at bounding box center [799, 16] width 61 height 14
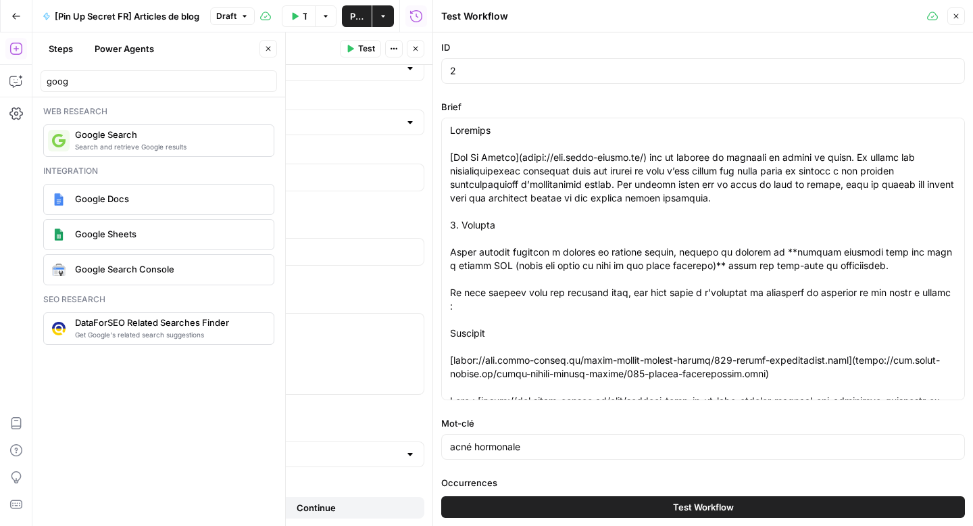
click at [560, 514] on button "Test Workflow" at bounding box center [703, 507] width 524 height 22
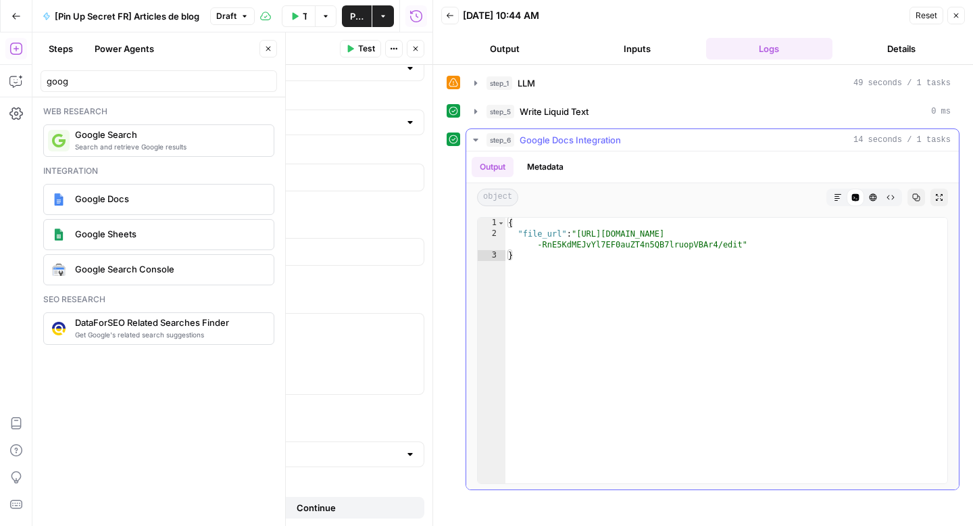
type textarea "**********"
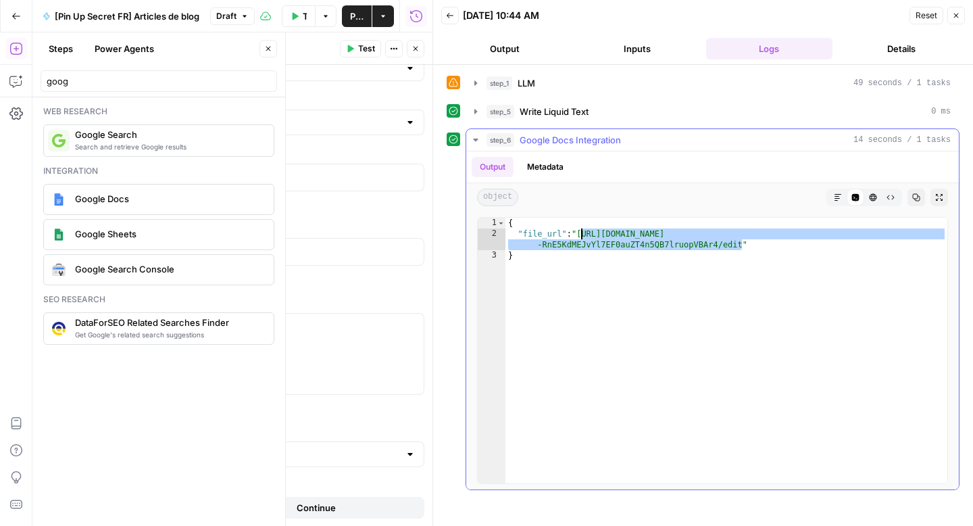
drag, startPoint x: 740, startPoint y: 243, endPoint x: 580, endPoint y: 238, distance: 160.2
click at [580, 238] on div "{ "file_url" : "[URL][DOMAIN_NAME] -RnE5KdMEJvYl7EF0auZT4n5QB7lruopVBAr4/edit" }" at bounding box center [726, 361] width 442 height 287
click at [412, 46] on icon "button" at bounding box center [415, 49] width 8 height 8
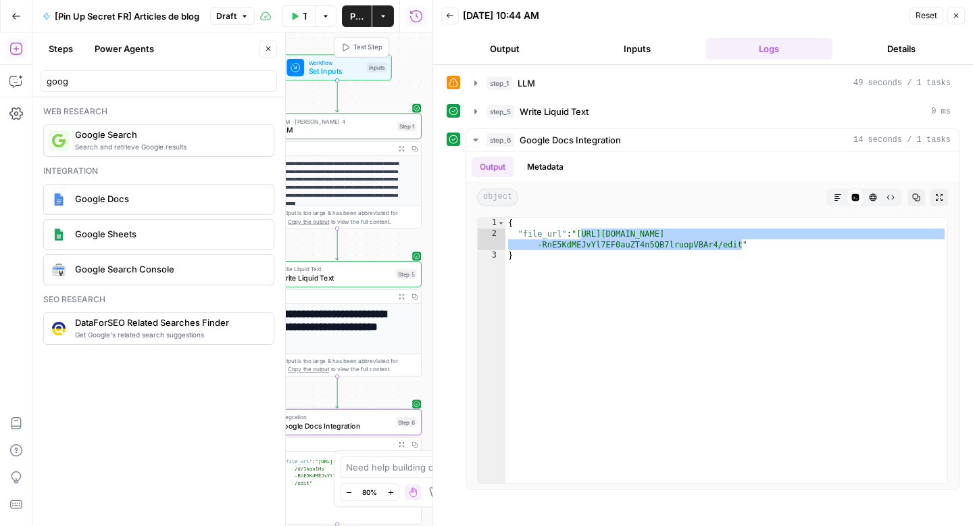
click at [348, 50] on icon "button" at bounding box center [345, 47] width 9 height 9
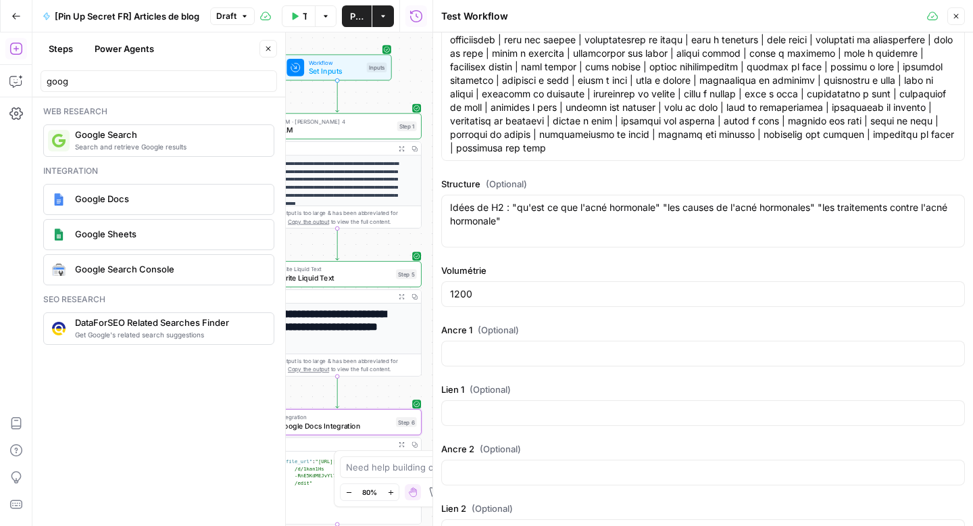
scroll to position [622, 0]
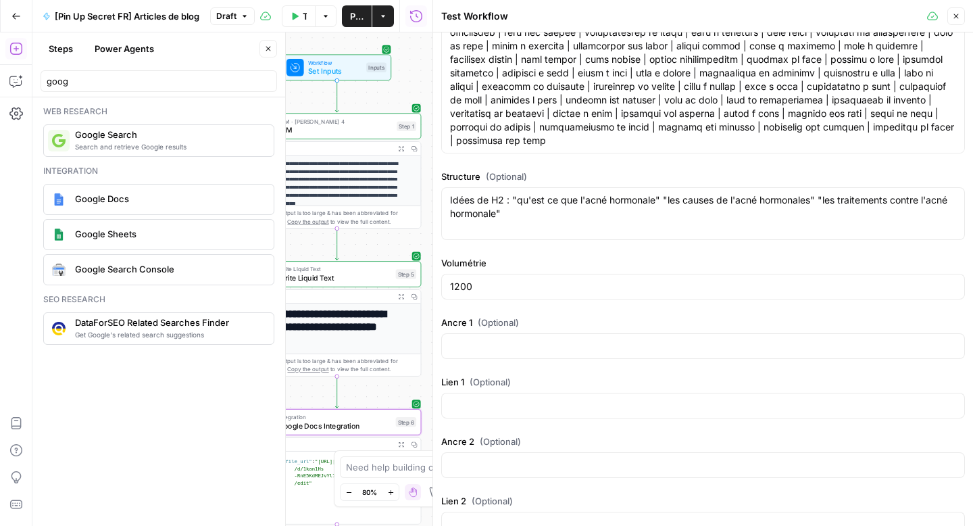
click at [347, 17] on button "Publish" at bounding box center [357, 16] width 30 height 22
click at [21, 13] on button "Go Back" at bounding box center [16, 16] width 24 height 24
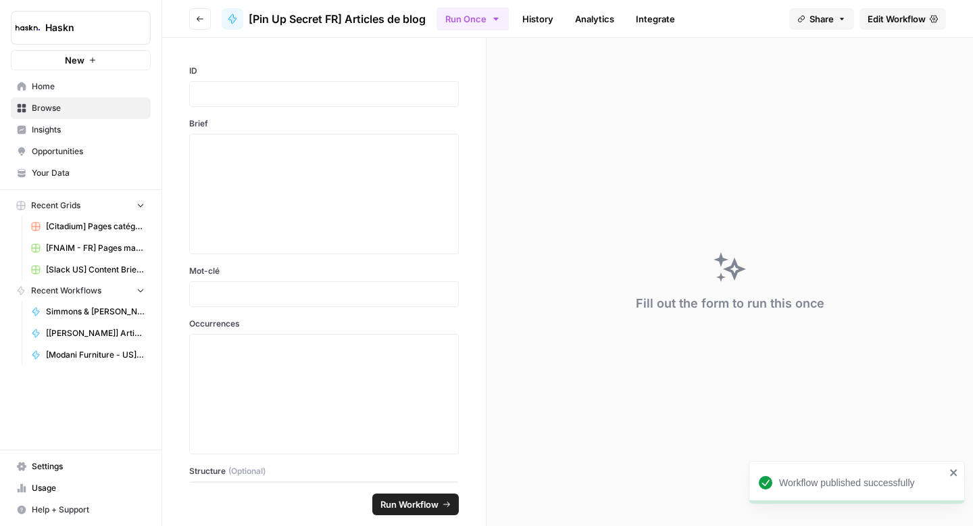
click at [203, 24] on button "Go back" at bounding box center [200, 19] width 22 height 22
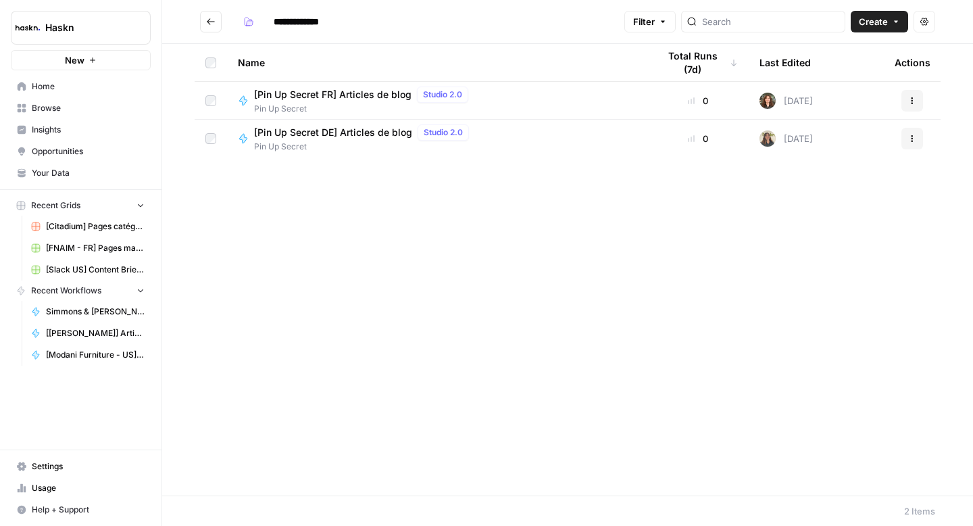
click at [208, 17] on icon "Go back" at bounding box center [210, 21] width 9 height 9
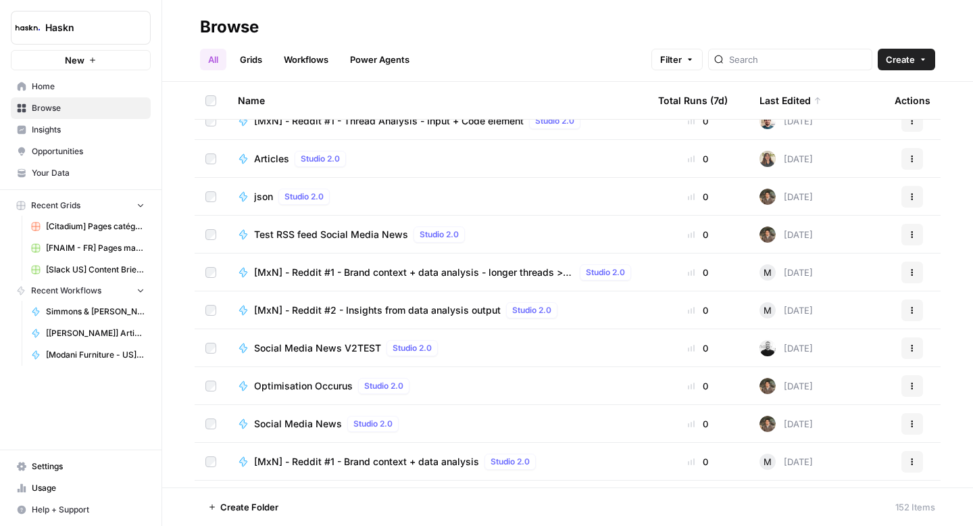
scroll to position [4812, 0]
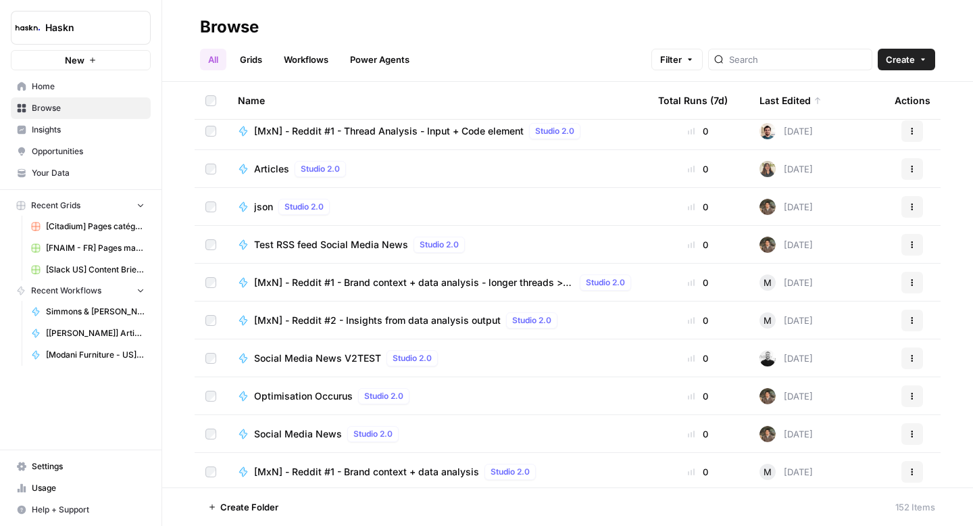
click at [268, 166] on span "Articles" at bounding box center [271, 169] width 35 height 14
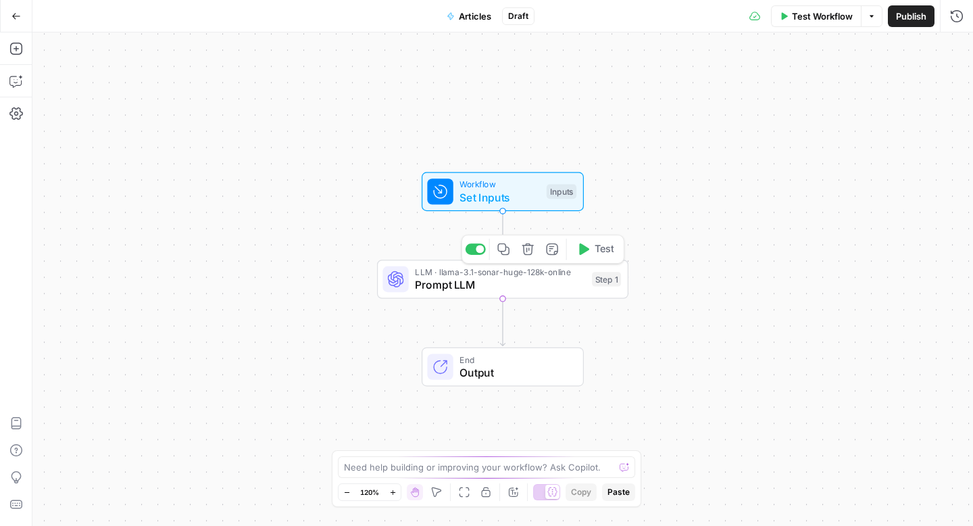
click at [532, 288] on span "Prompt LLM" at bounding box center [500, 284] width 170 height 16
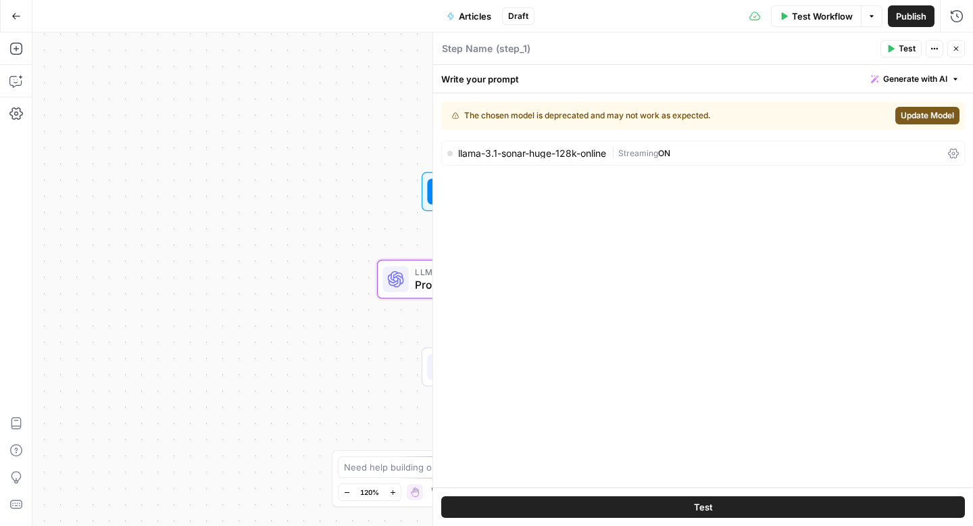
click at [954, 50] on icon "button" at bounding box center [956, 49] width 5 height 5
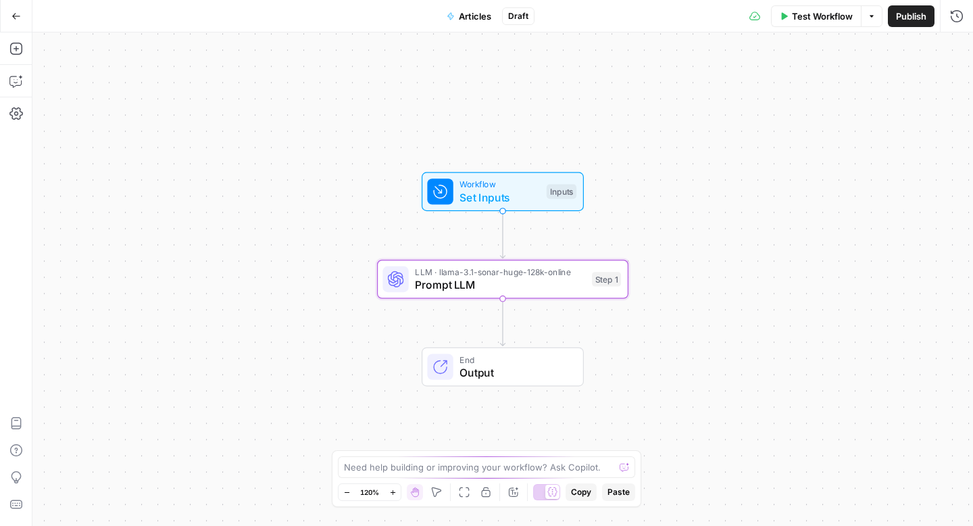
click at [17, 14] on icon "button" at bounding box center [15, 15] width 9 height 9
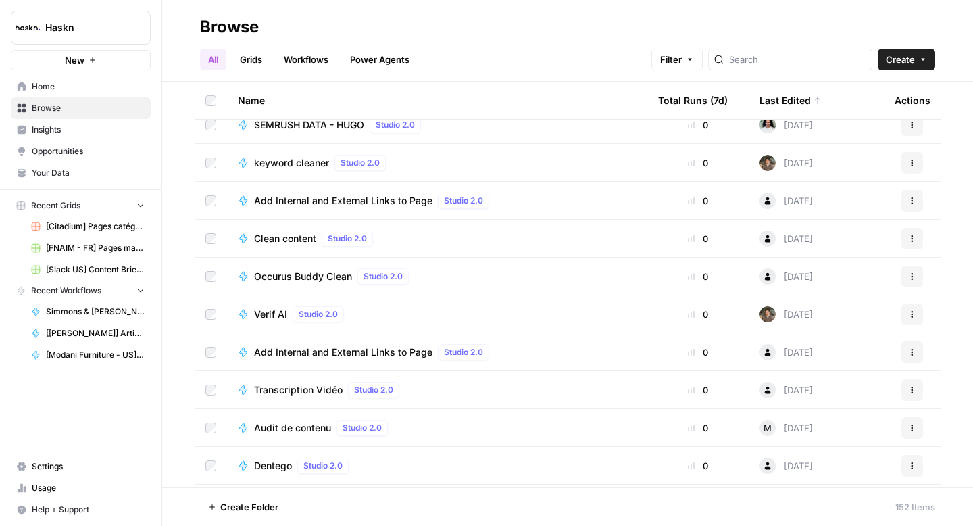
scroll to position [5383, 0]
